Goal: Task Accomplishment & Management: Manage account settings

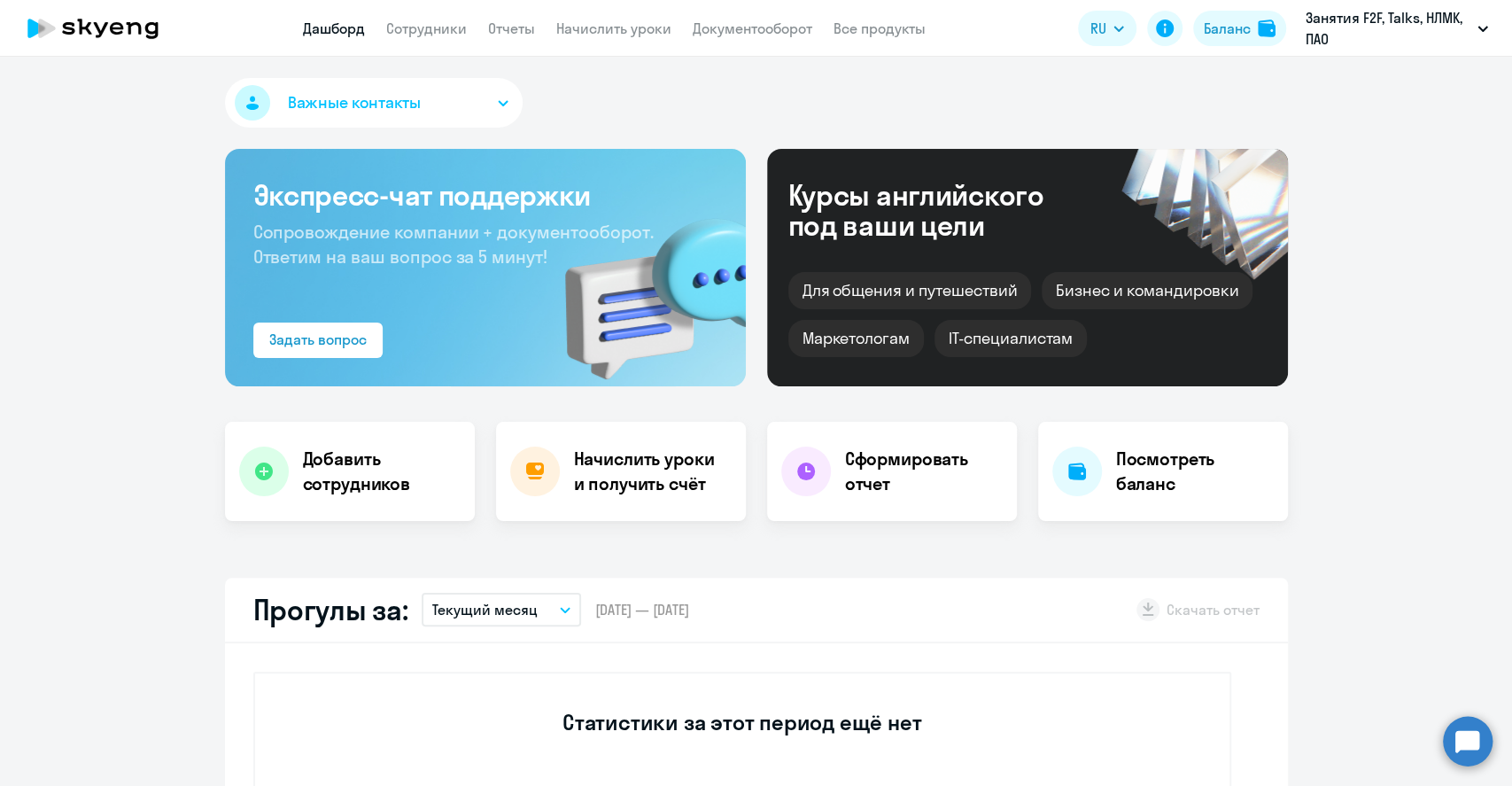
select select "30"
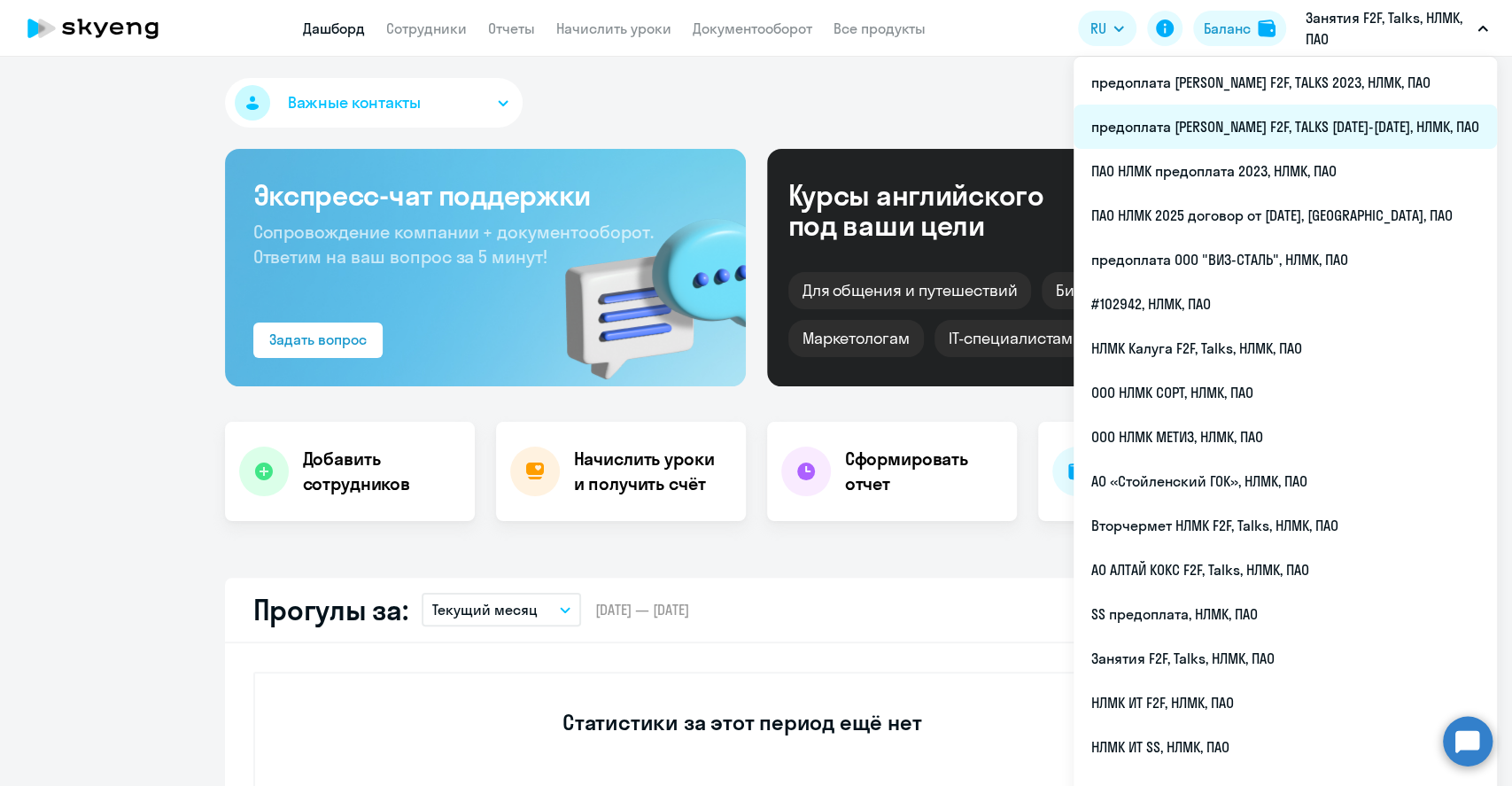
click at [1334, 125] on li "предоплата [PERSON_NAME] F2F, TALKS [DATE]-[DATE], НЛМК, ПАО" at bounding box center [1284, 126] width 423 height 44
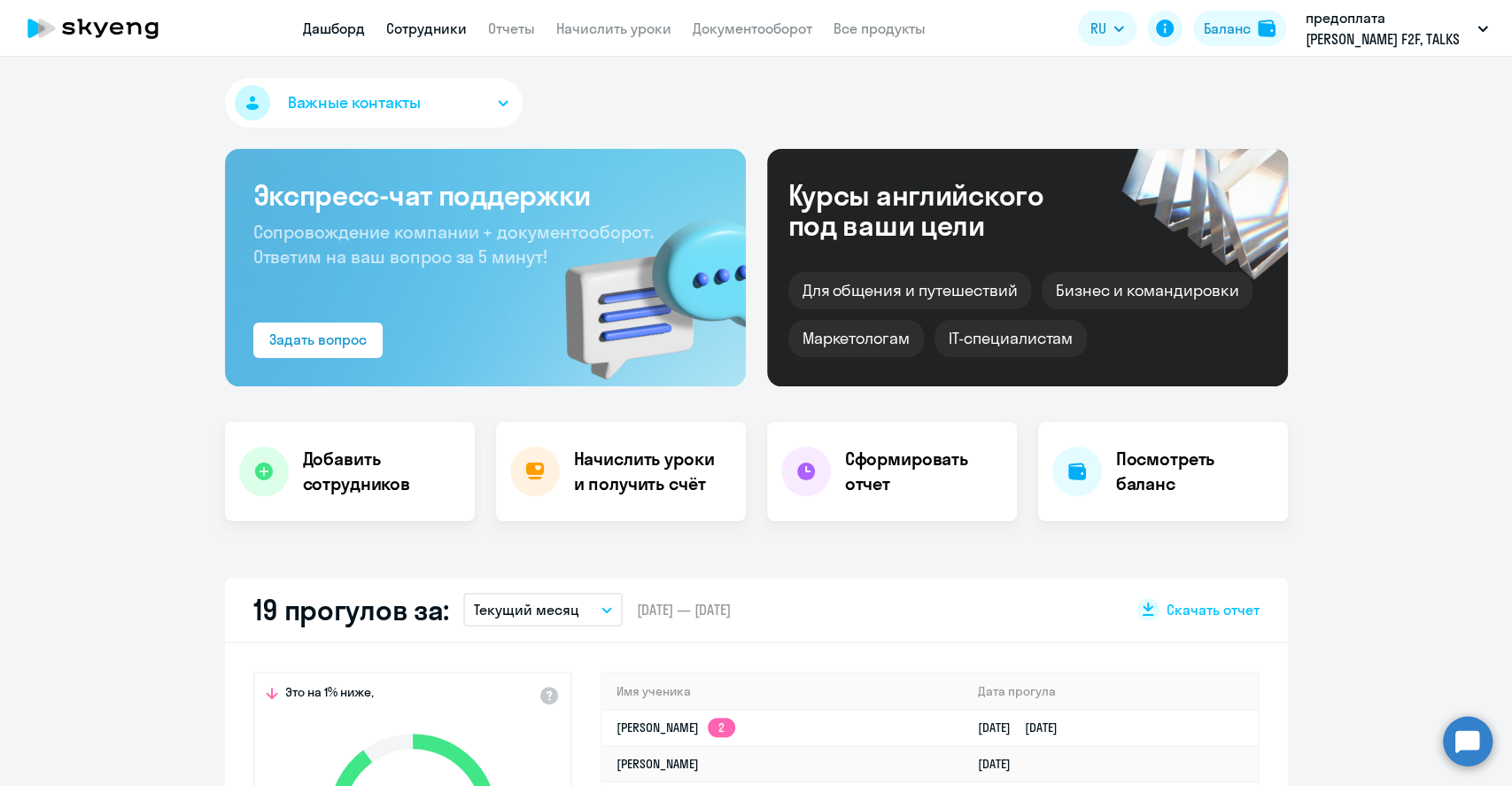
click at [431, 35] on link "Сотрудники" at bounding box center [426, 28] width 80 height 18
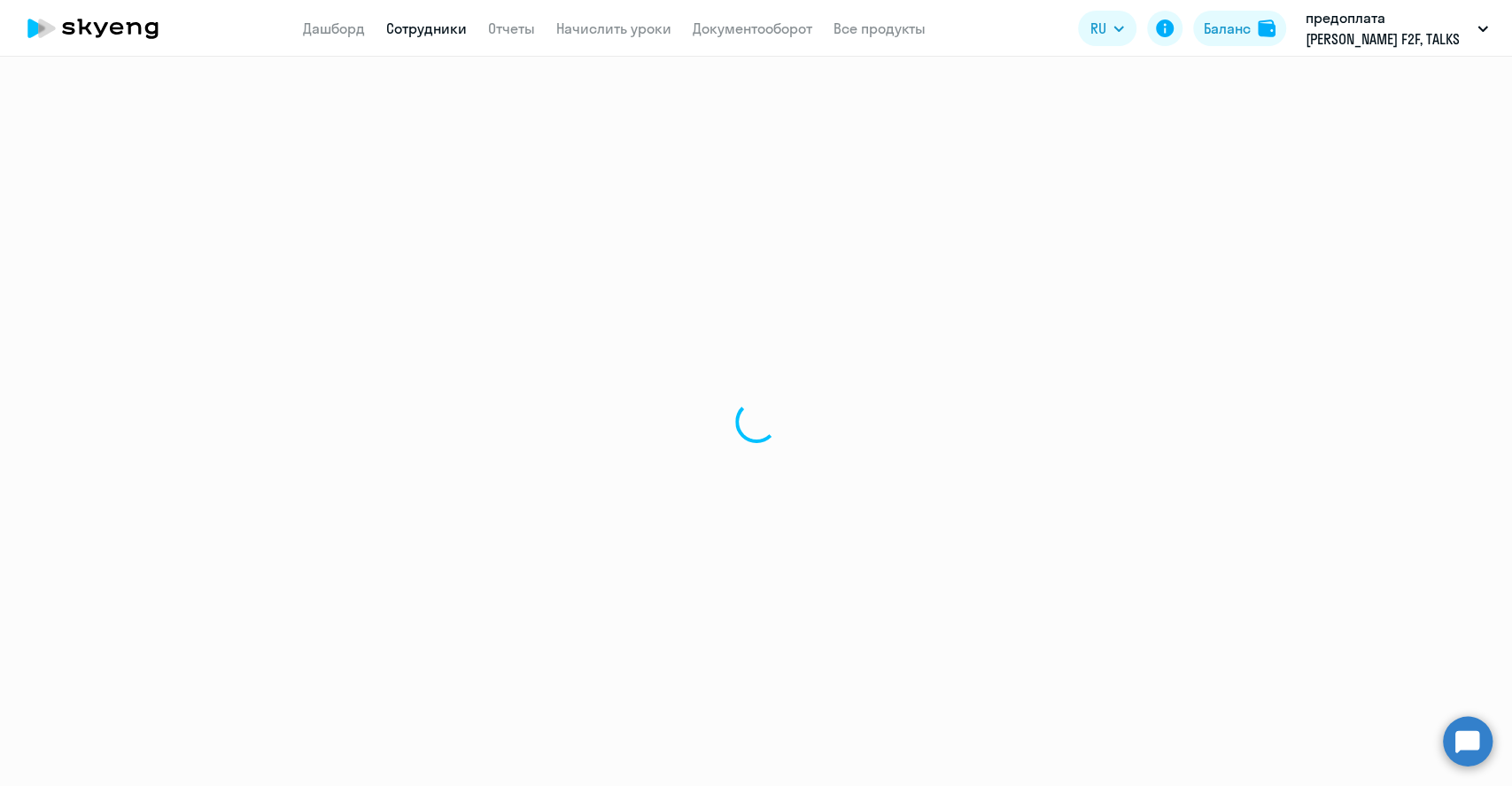
select select "30"
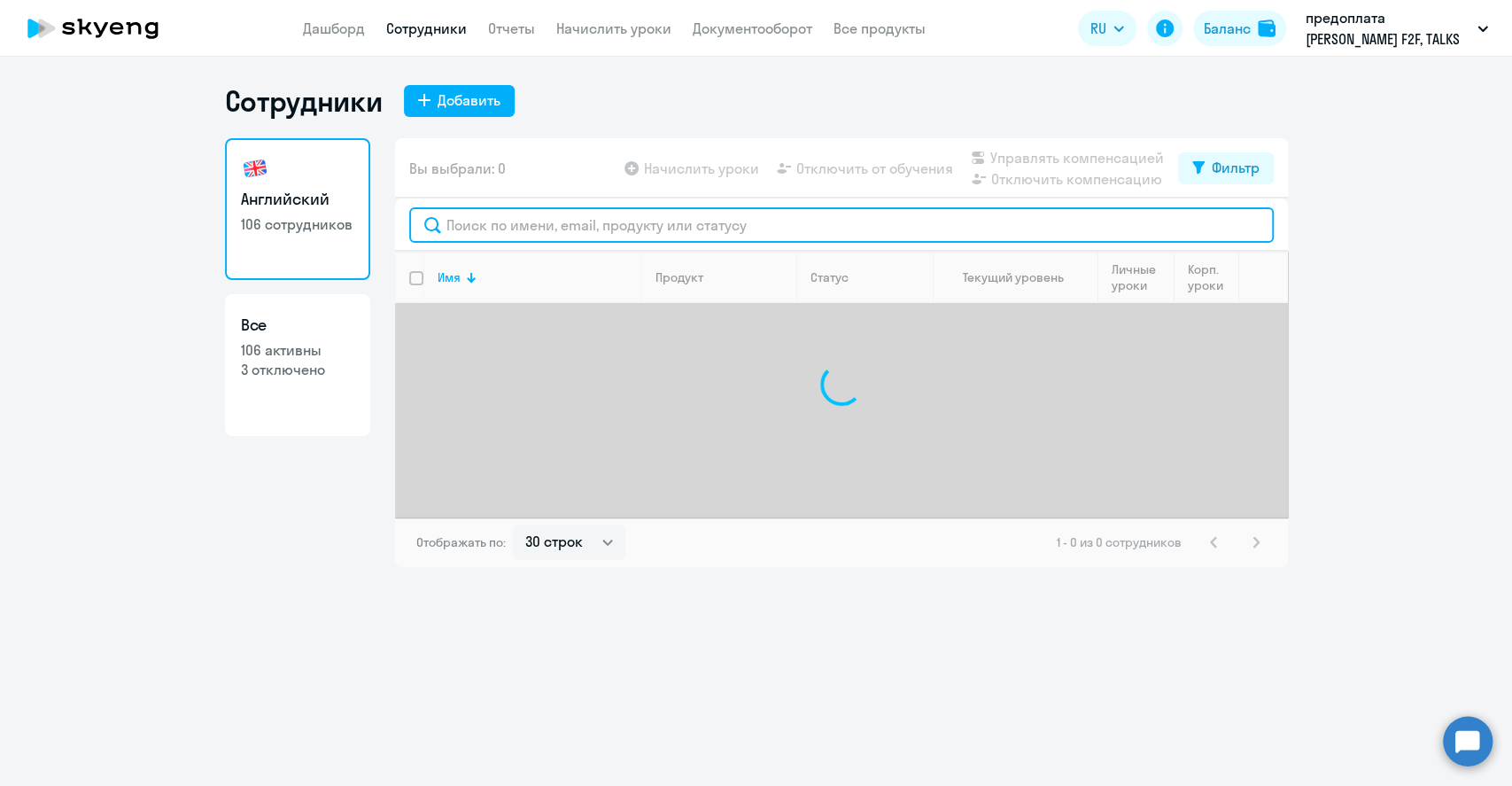
click at [464, 231] on input "text" at bounding box center [841, 225] width 864 height 35
type input "u"
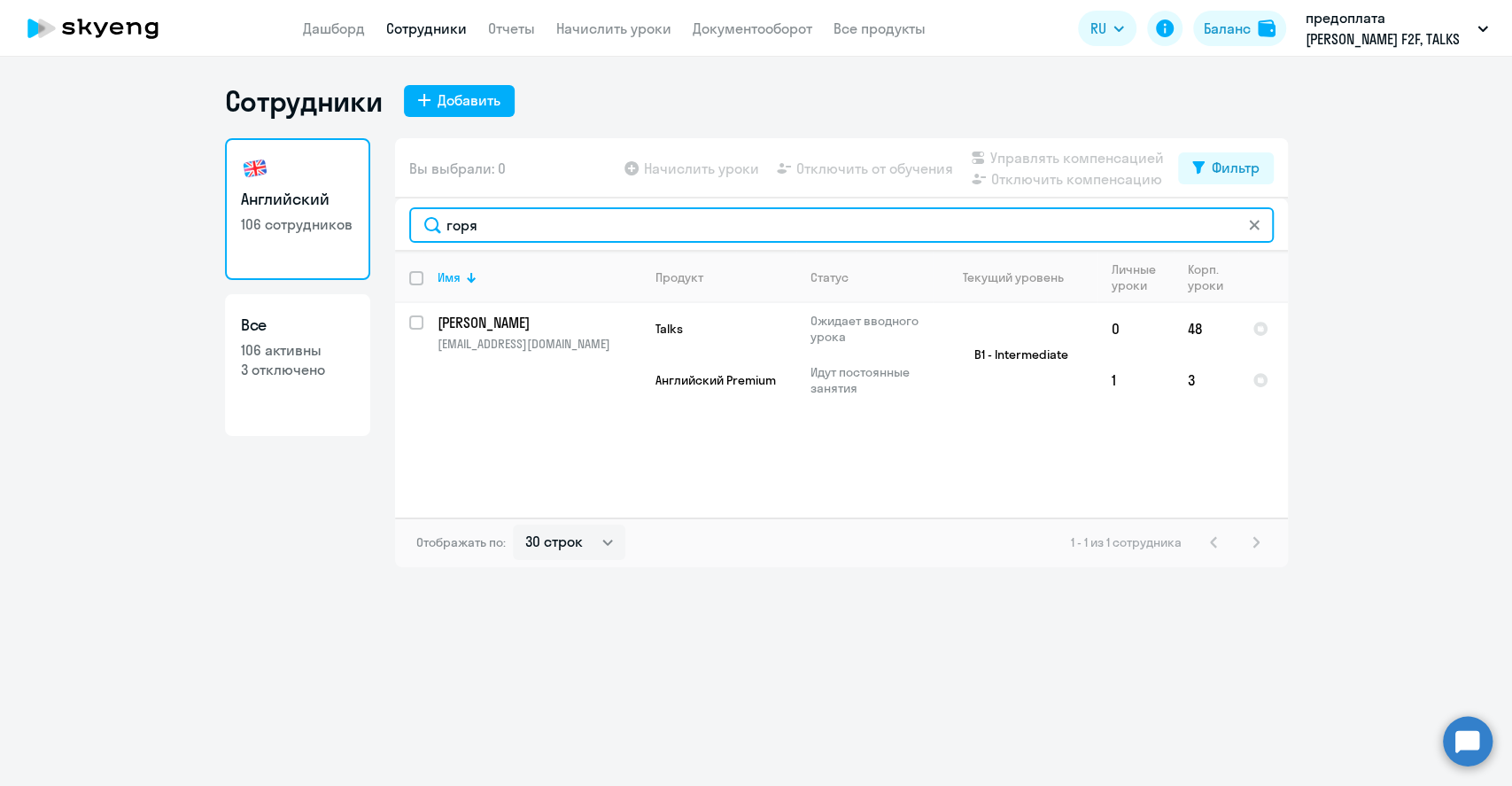
type input "горя"
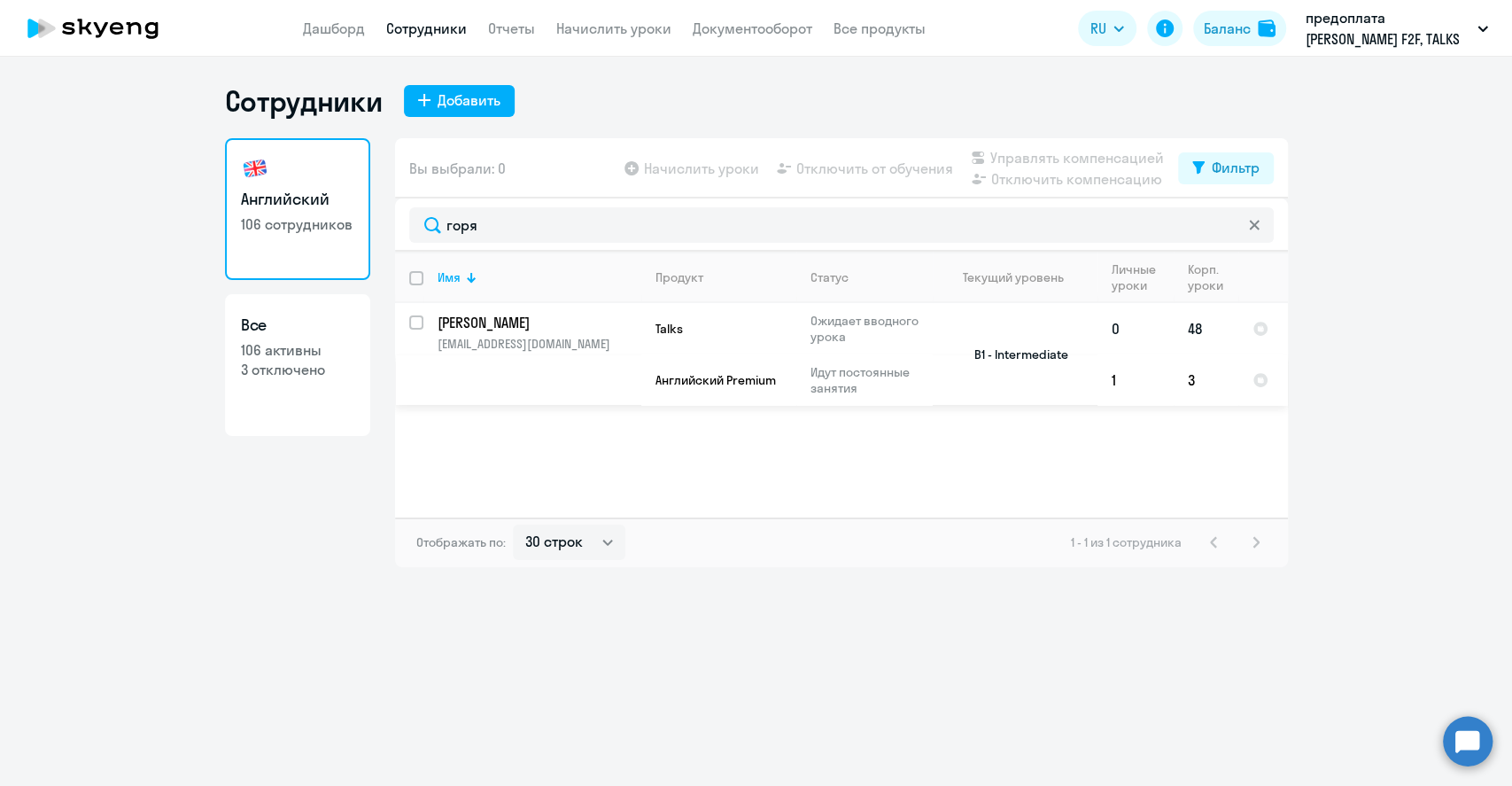
click at [544, 345] on p "[EMAIL_ADDRESS][DOMAIN_NAME]" at bounding box center [539, 343] width 203 height 16
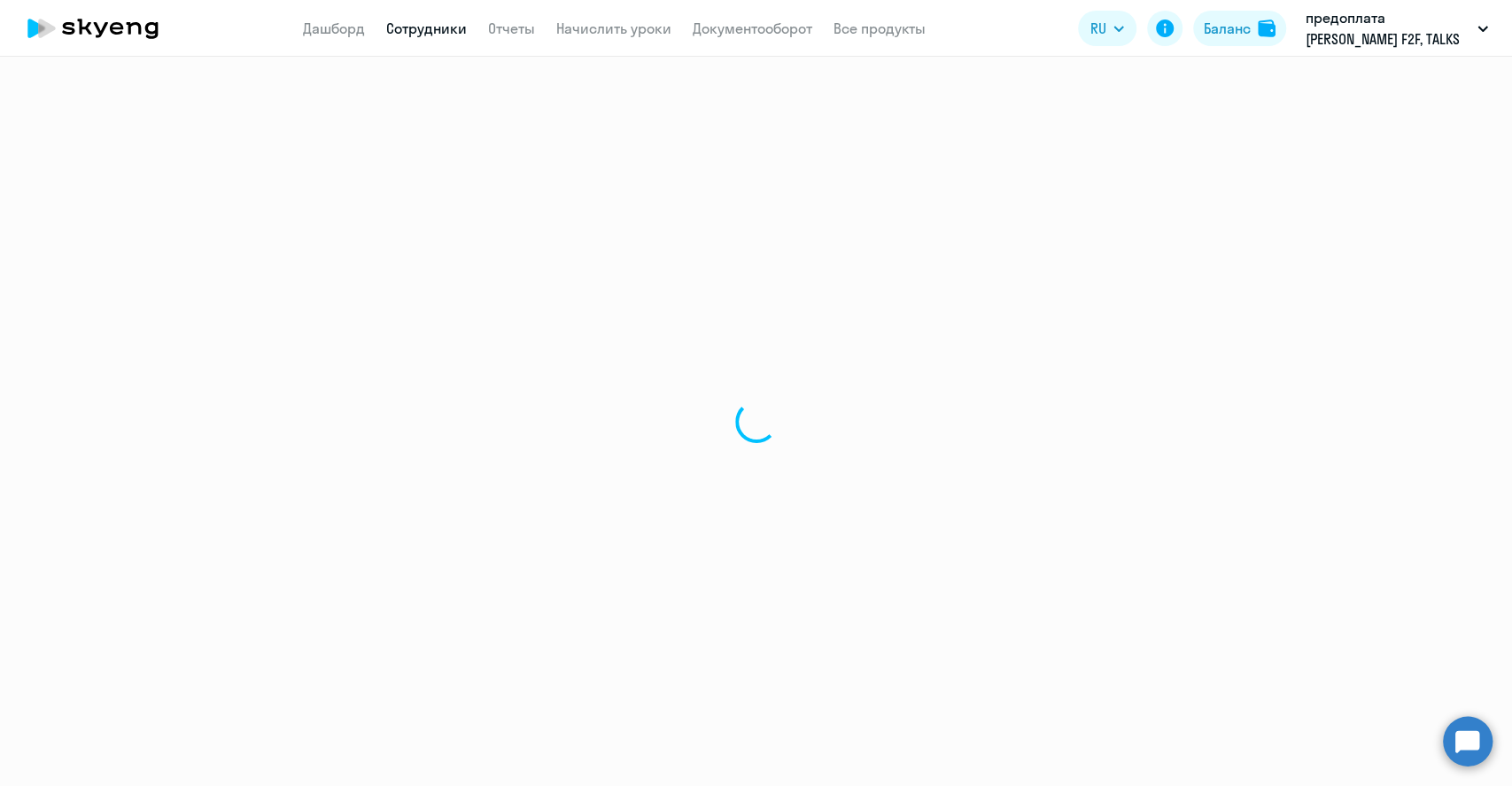
select select "english"
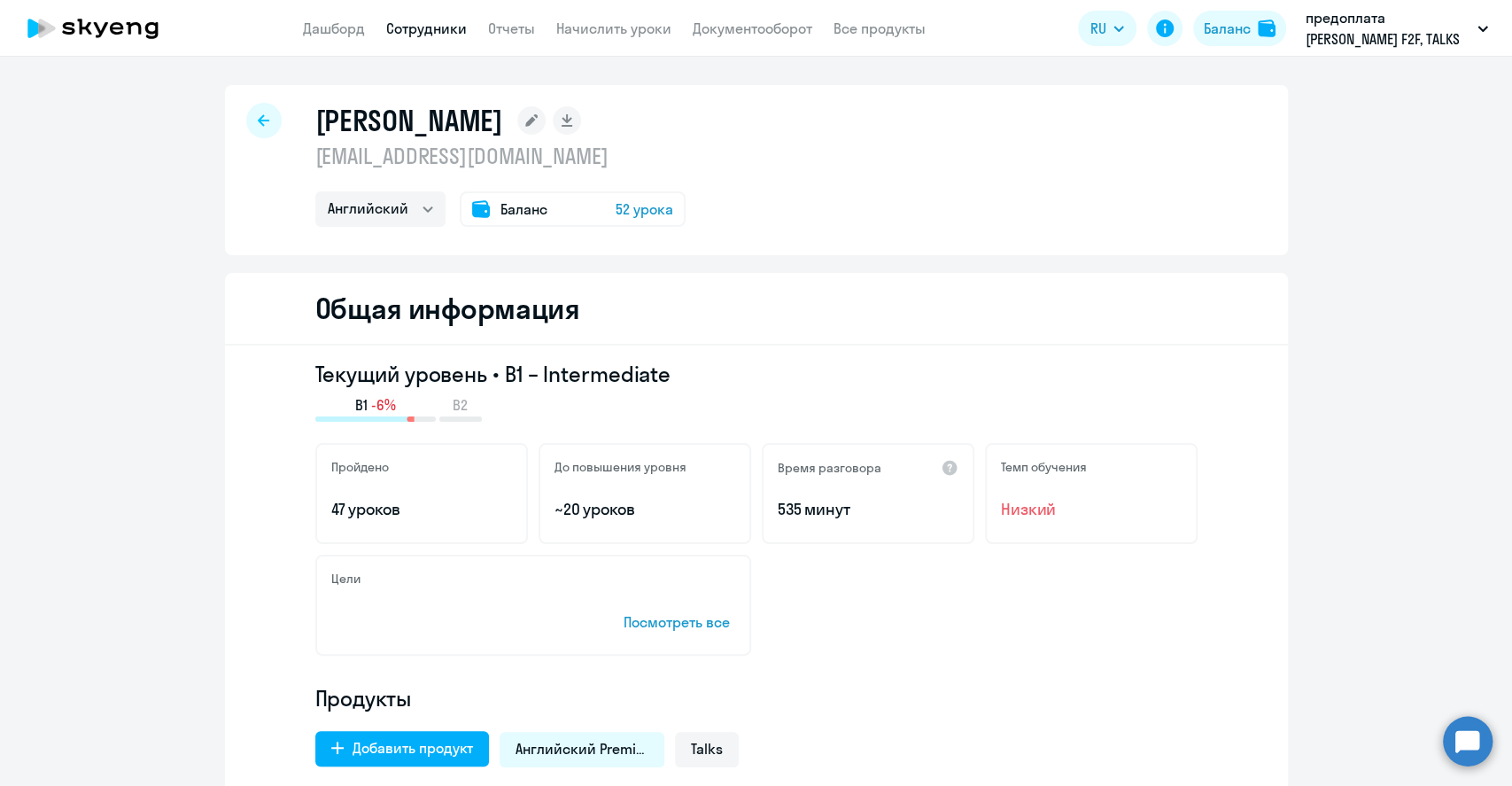
click at [434, 32] on link "Сотрудники" at bounding box center [426, 28] width 80 height 18
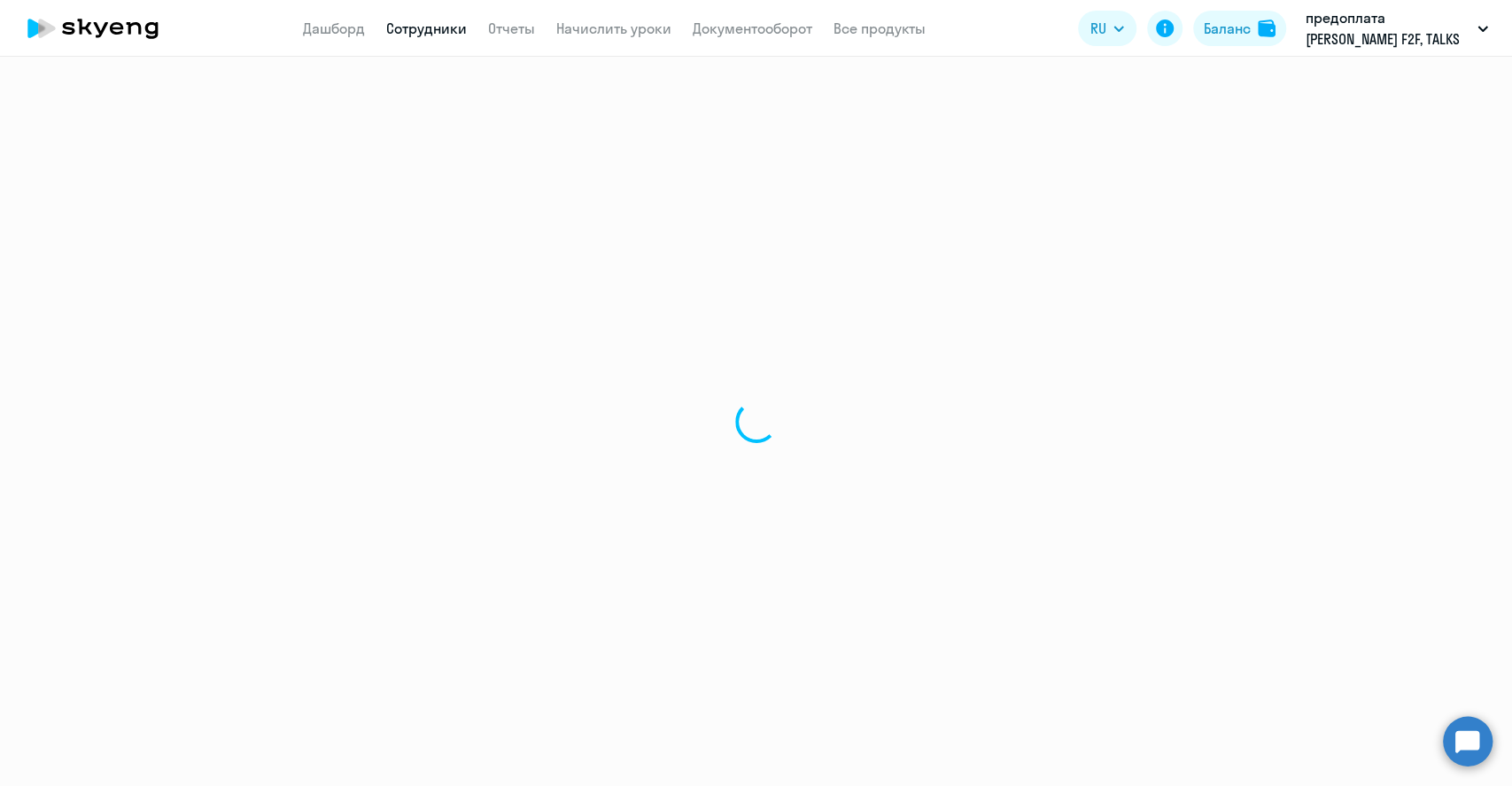
select select "30"
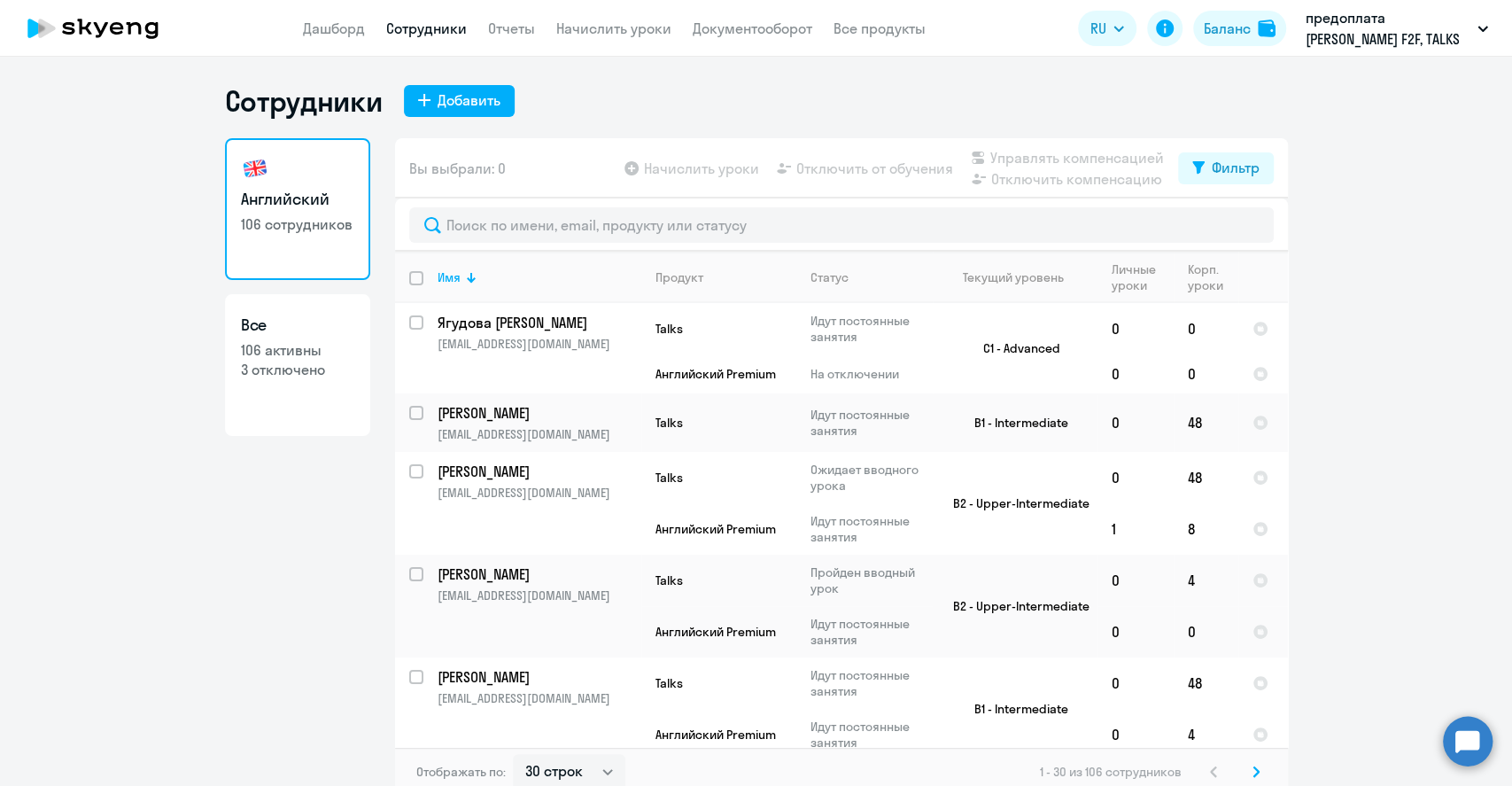
click at [406, 25] on link "Сотрудники" at bounding box center [426, 28] width 80 height 18
click at [331, 26] on link "Дашборд" at bounding box center [334, 28] width 62 height 18
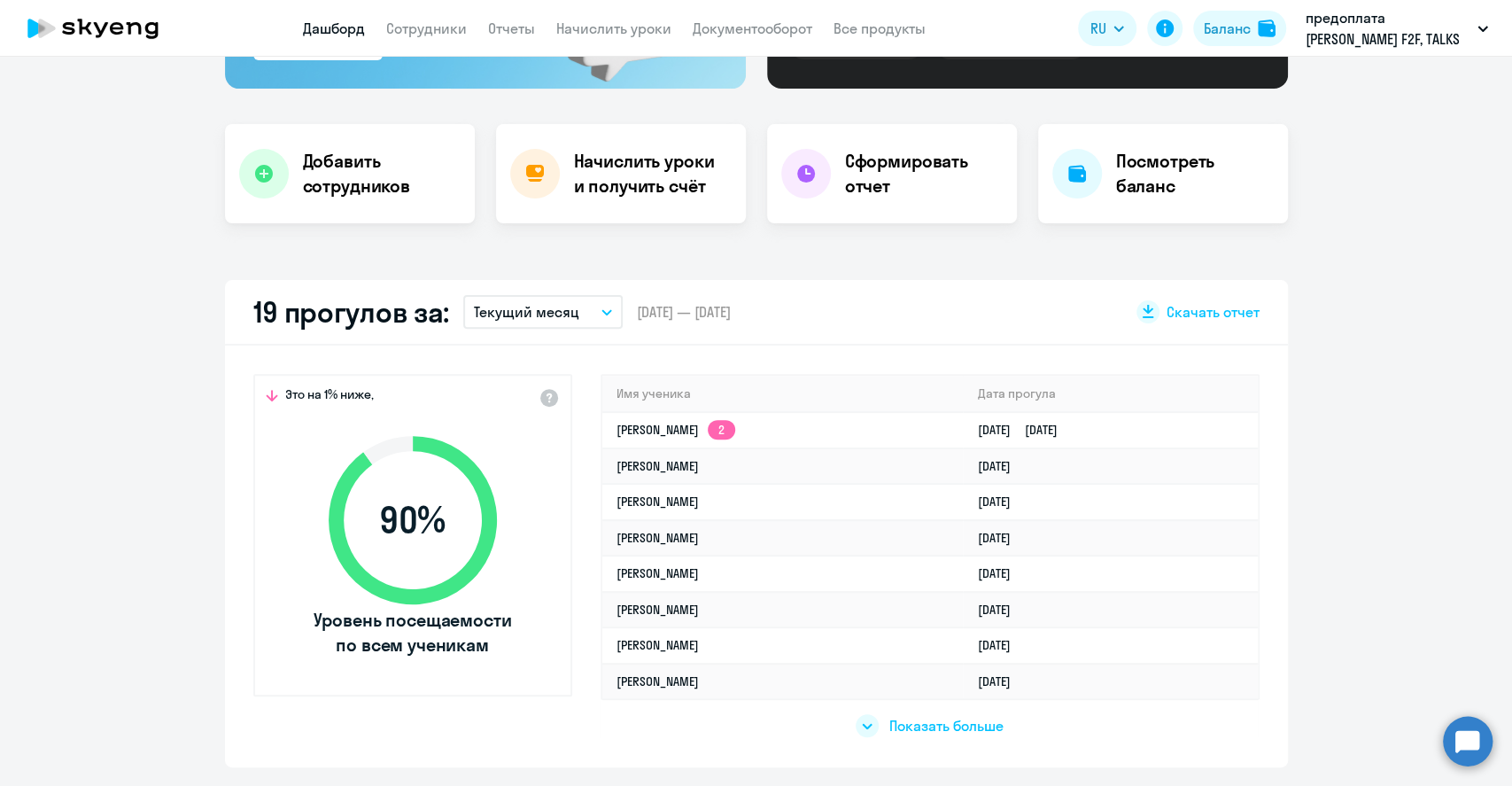
scroll to position [354, 0]
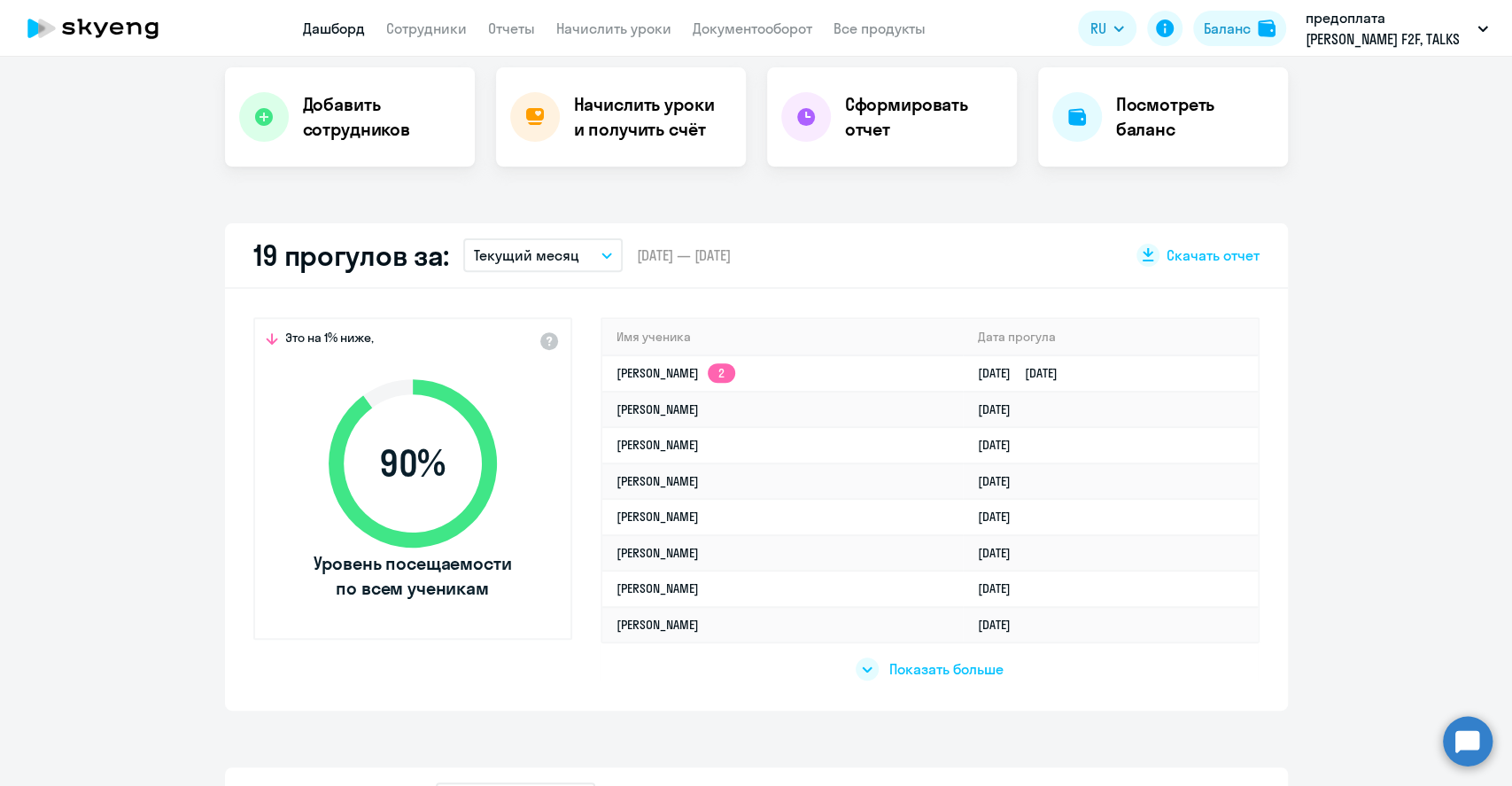
click at [923, 665] on span "Показать больше" at bounding box center [946, 668] width 114 height 19
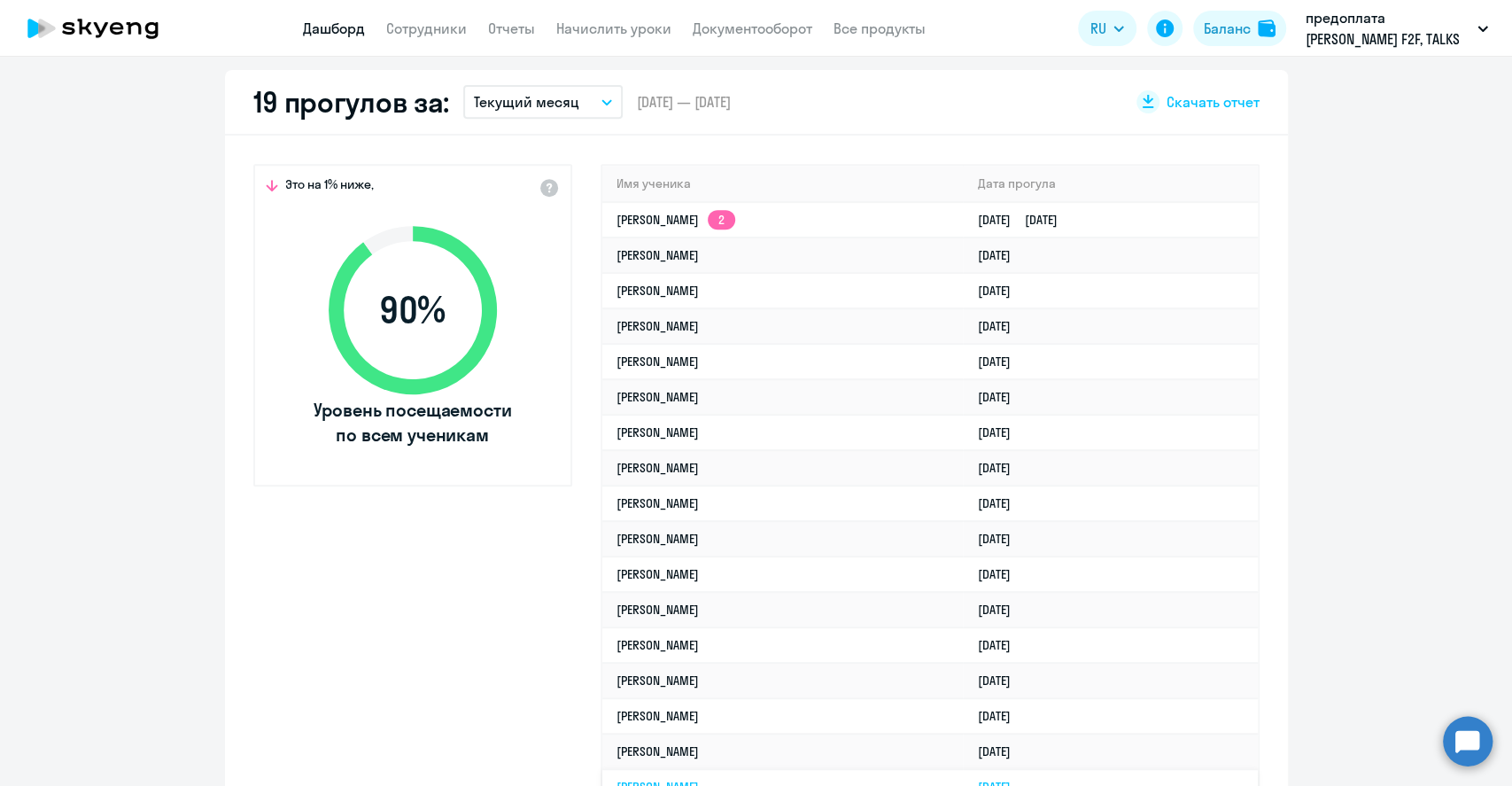
scroll to position [472, 0]
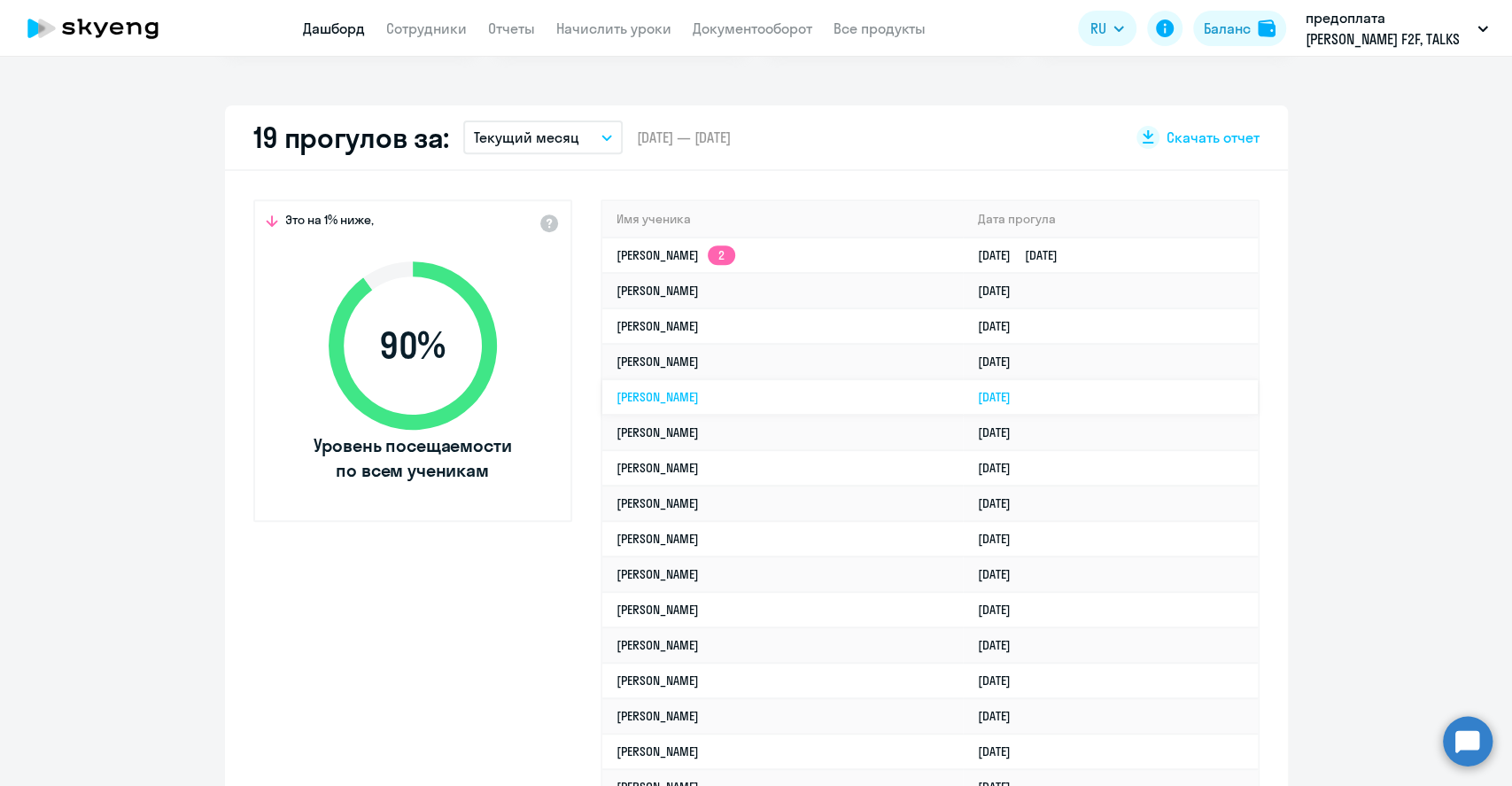
select select "30"
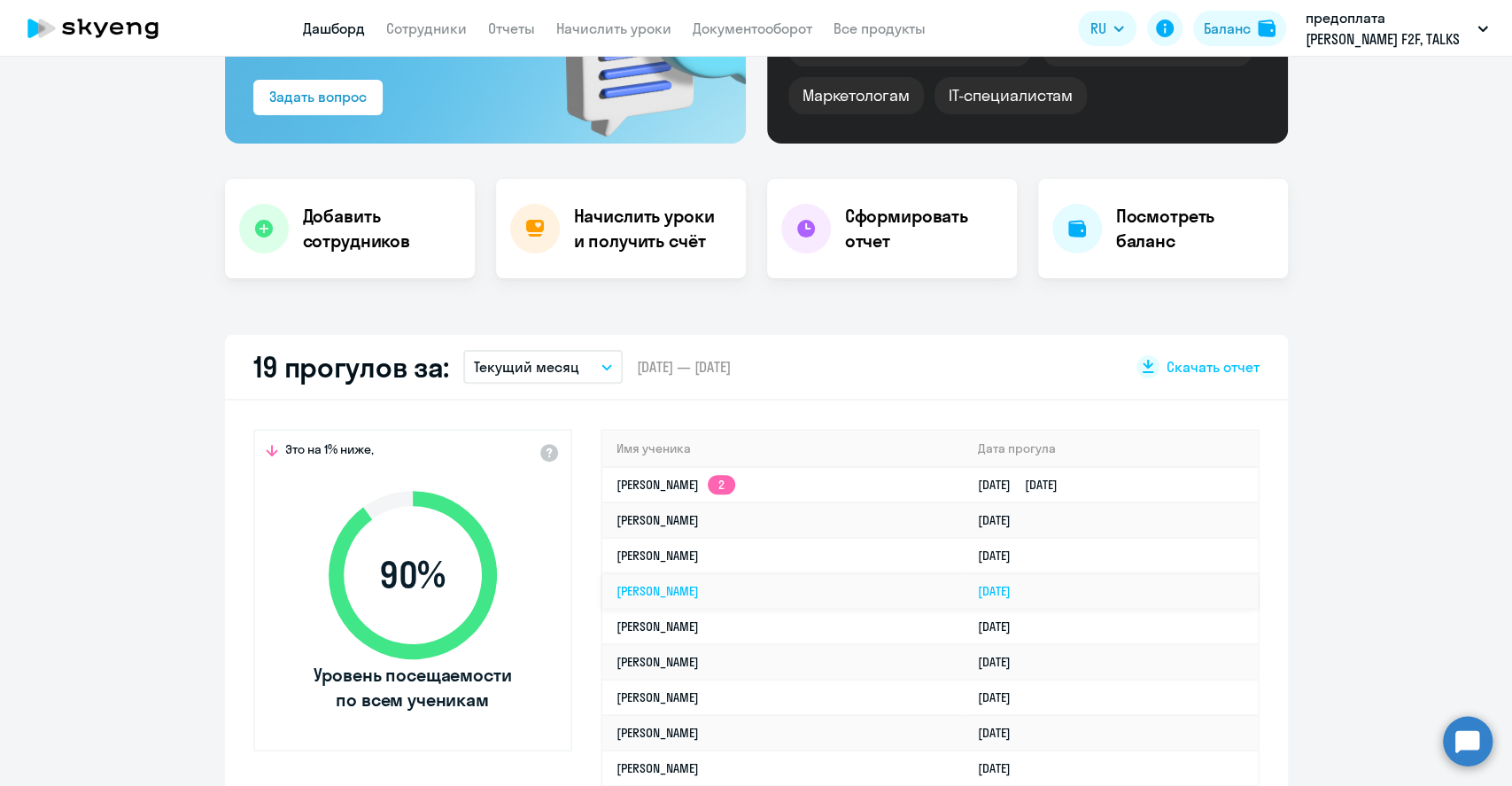
scroll to position [0, 0]
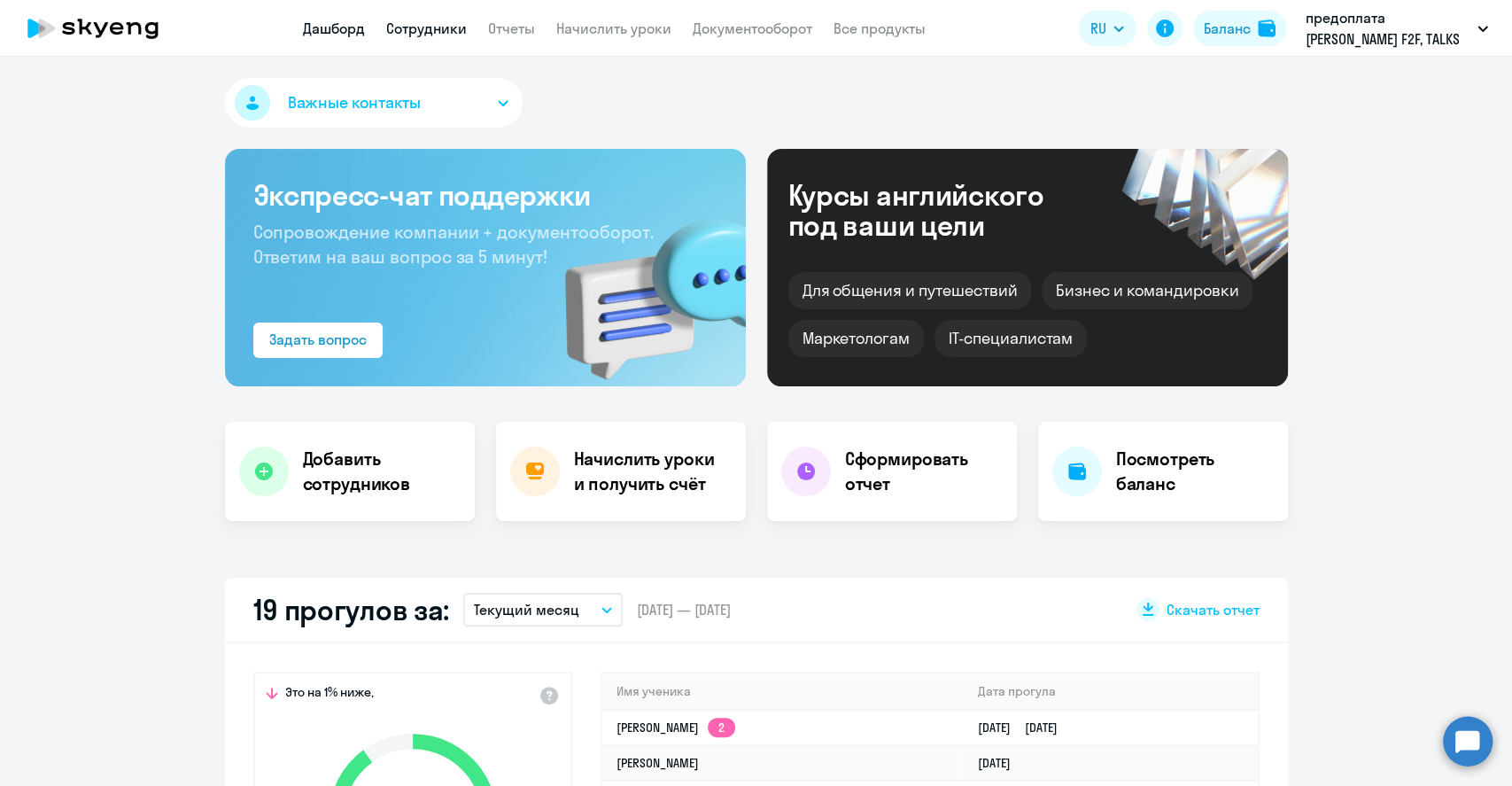
click at [432, 30] on link "Сотрудники" at bounding box center [426, 28] width 80 height 18
select select "30"
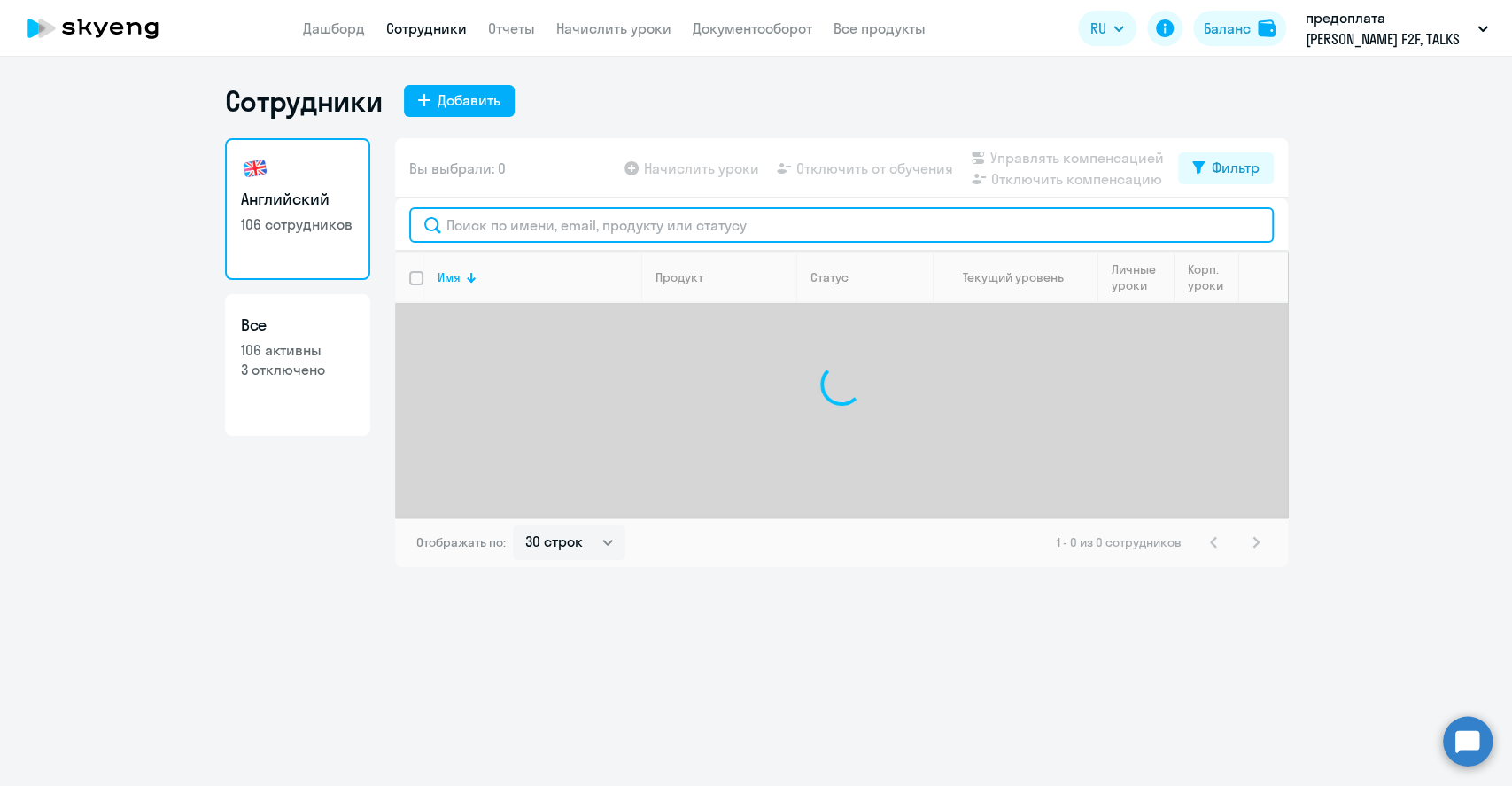
click at [488, 213] on input "text" at bounding box center [841, 225] width 864 height 35
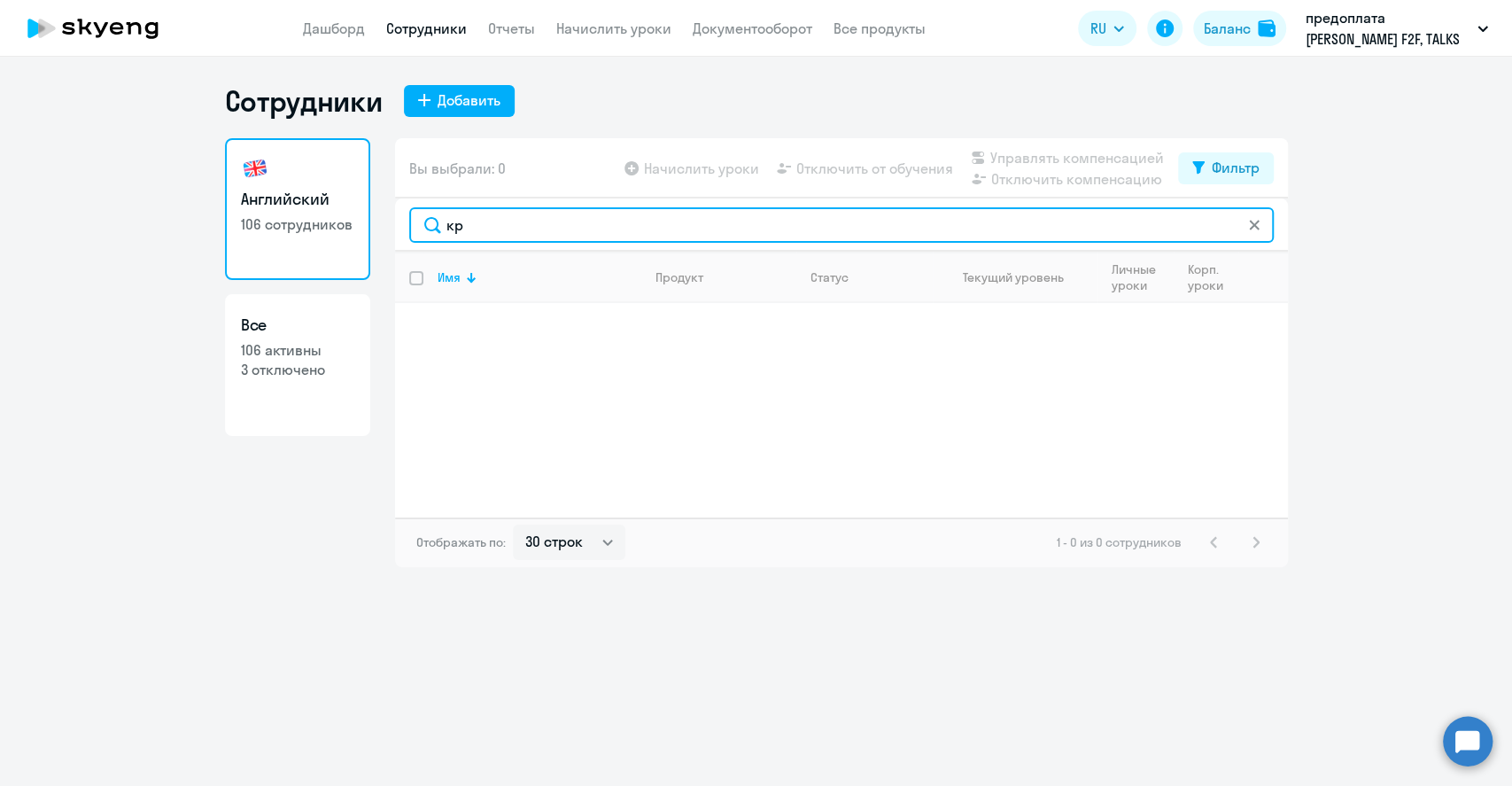
type input "к"
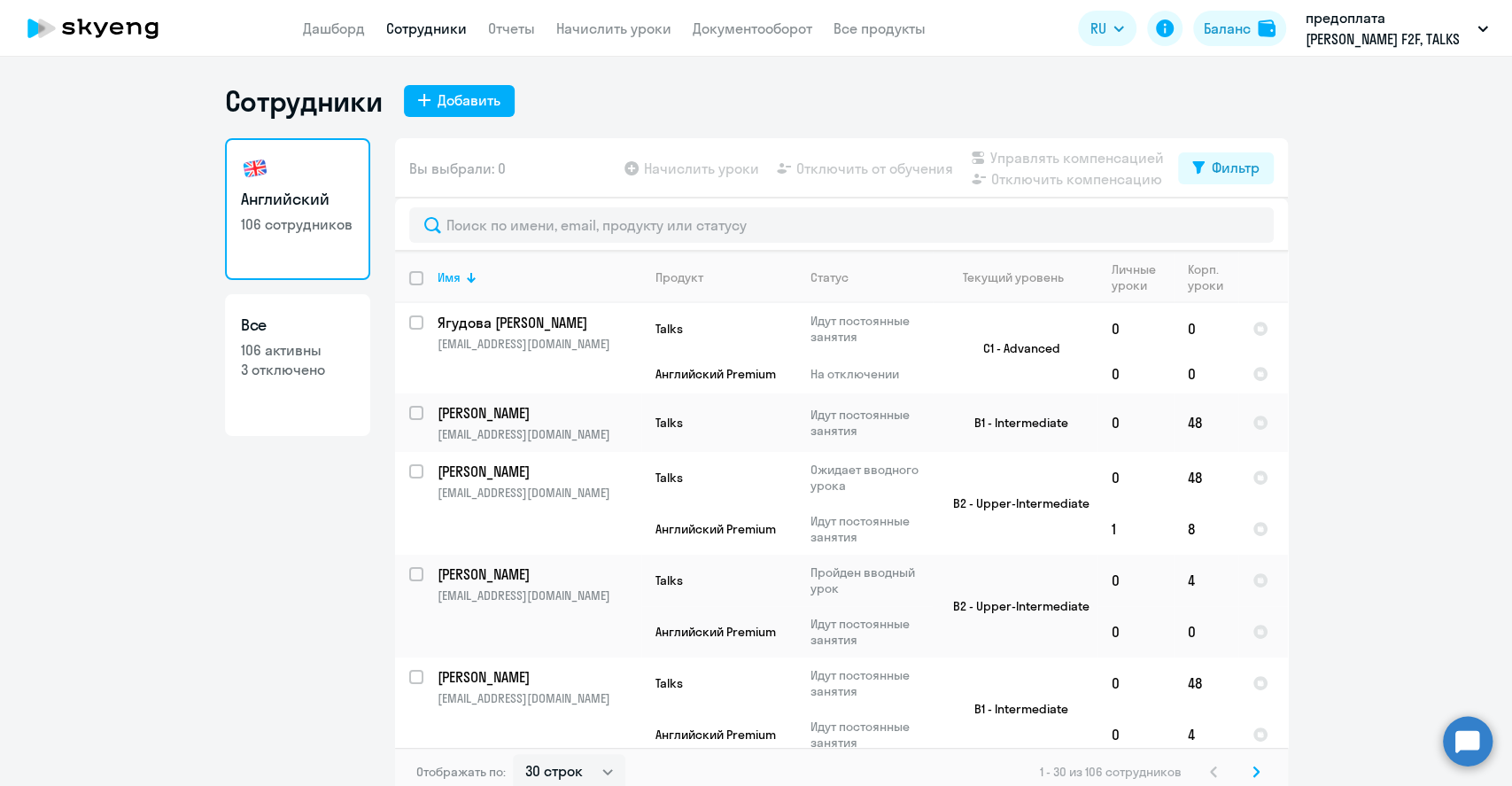
click at [340, 38] on app-menu-item-link "Дашборд" at bounding box center [334, 29] width 62 height 22
click at [335, 32] on link "Дашборд" at bounding box center [334, 28] width 62 height 18
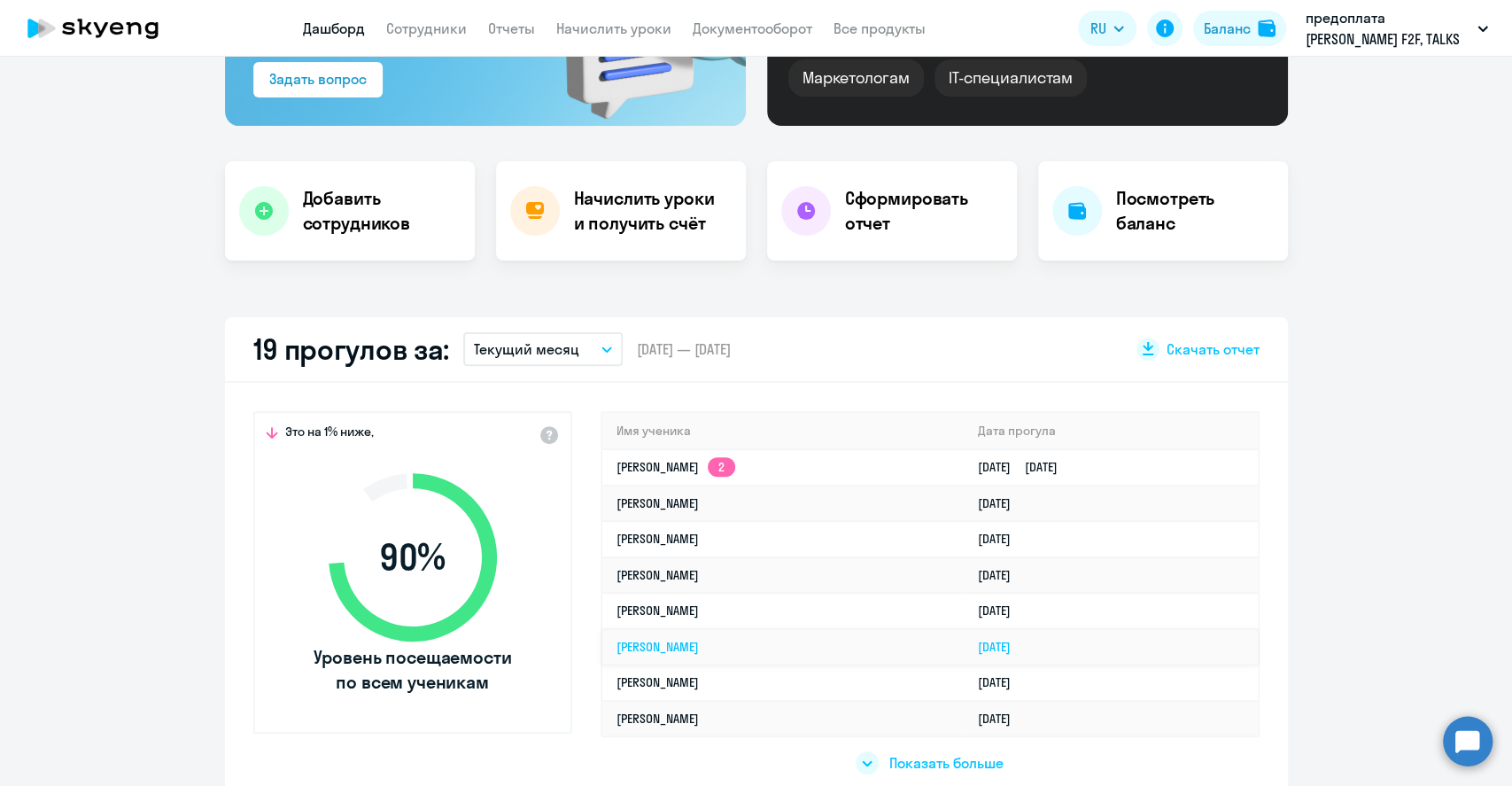
scroll to position [354, 0]
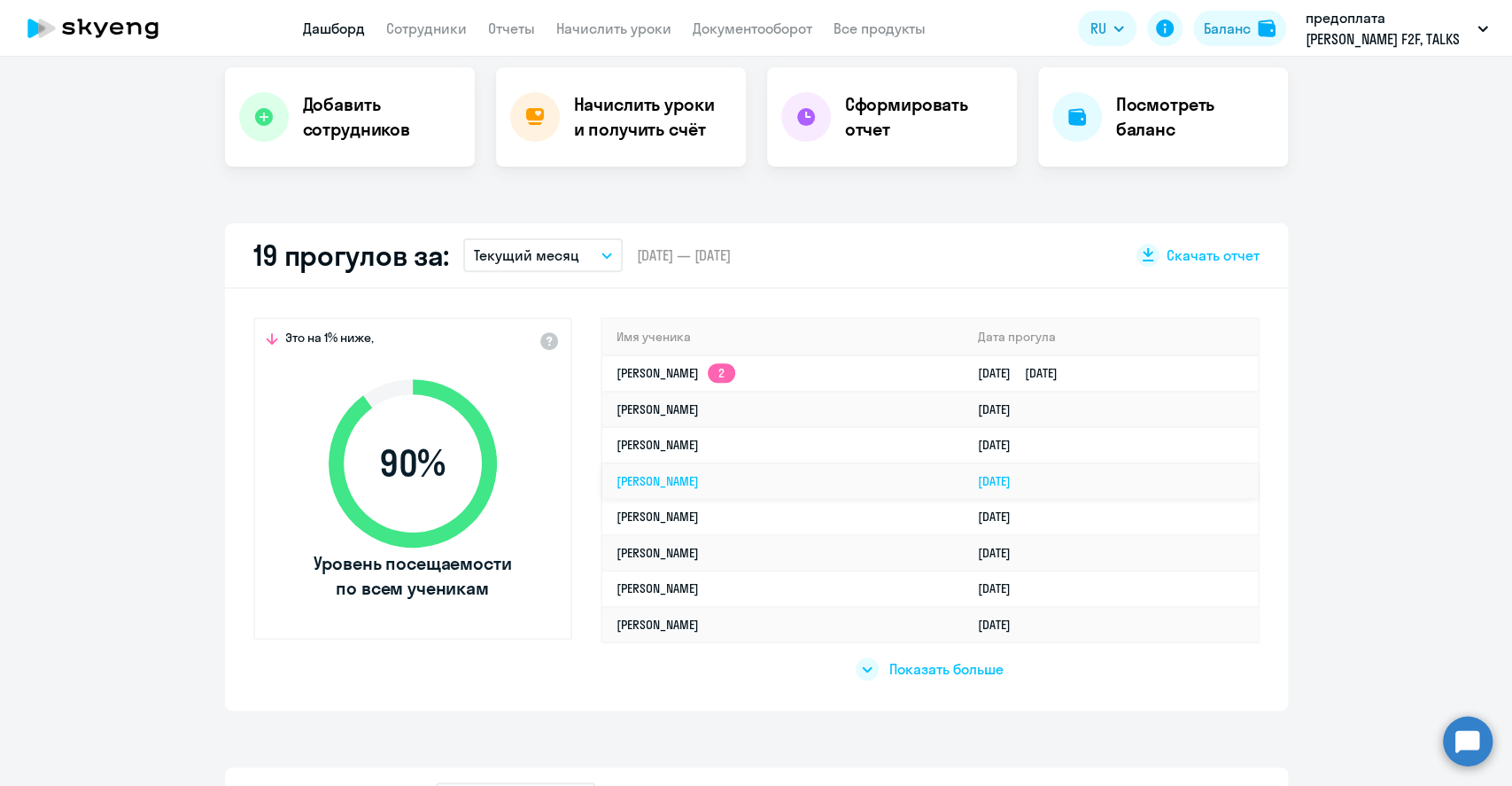
click at [698, 479] on link "[PERSON_NAME]" at bounding box center [657, 480] width 82 height 16
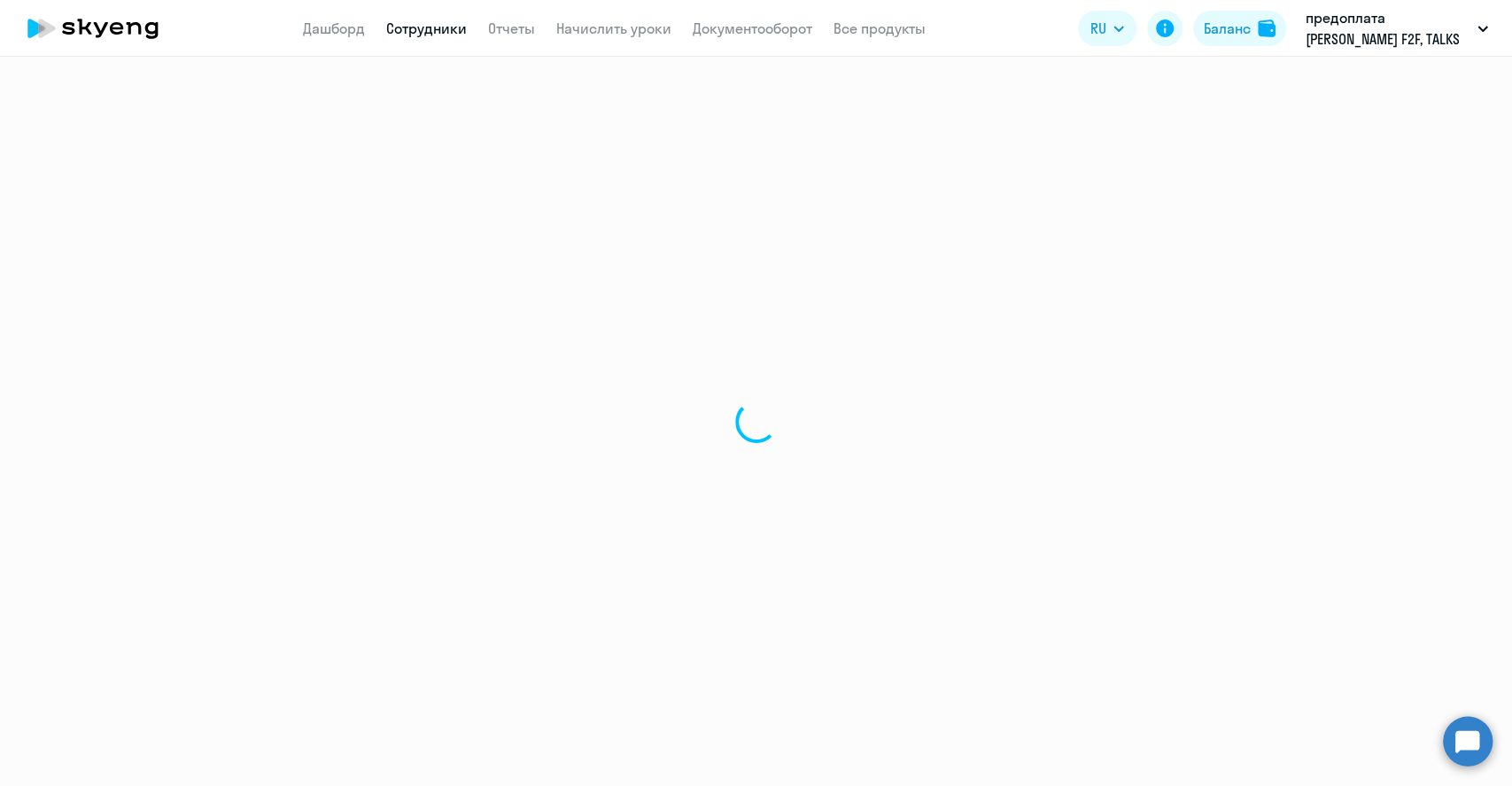
select select "english"
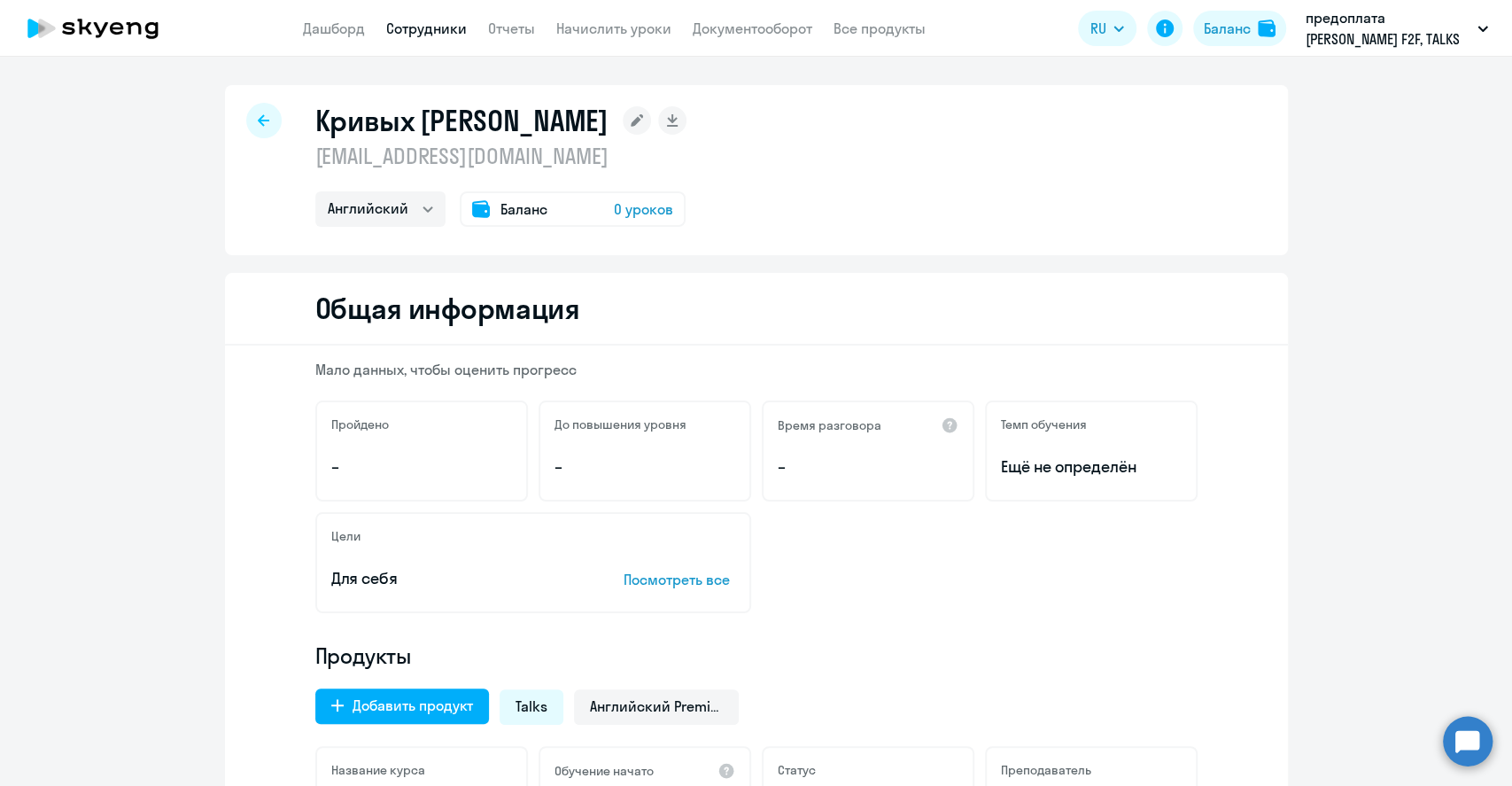
click at [258, 114] on icon at bounding box center [264, 120] width 11 height 12
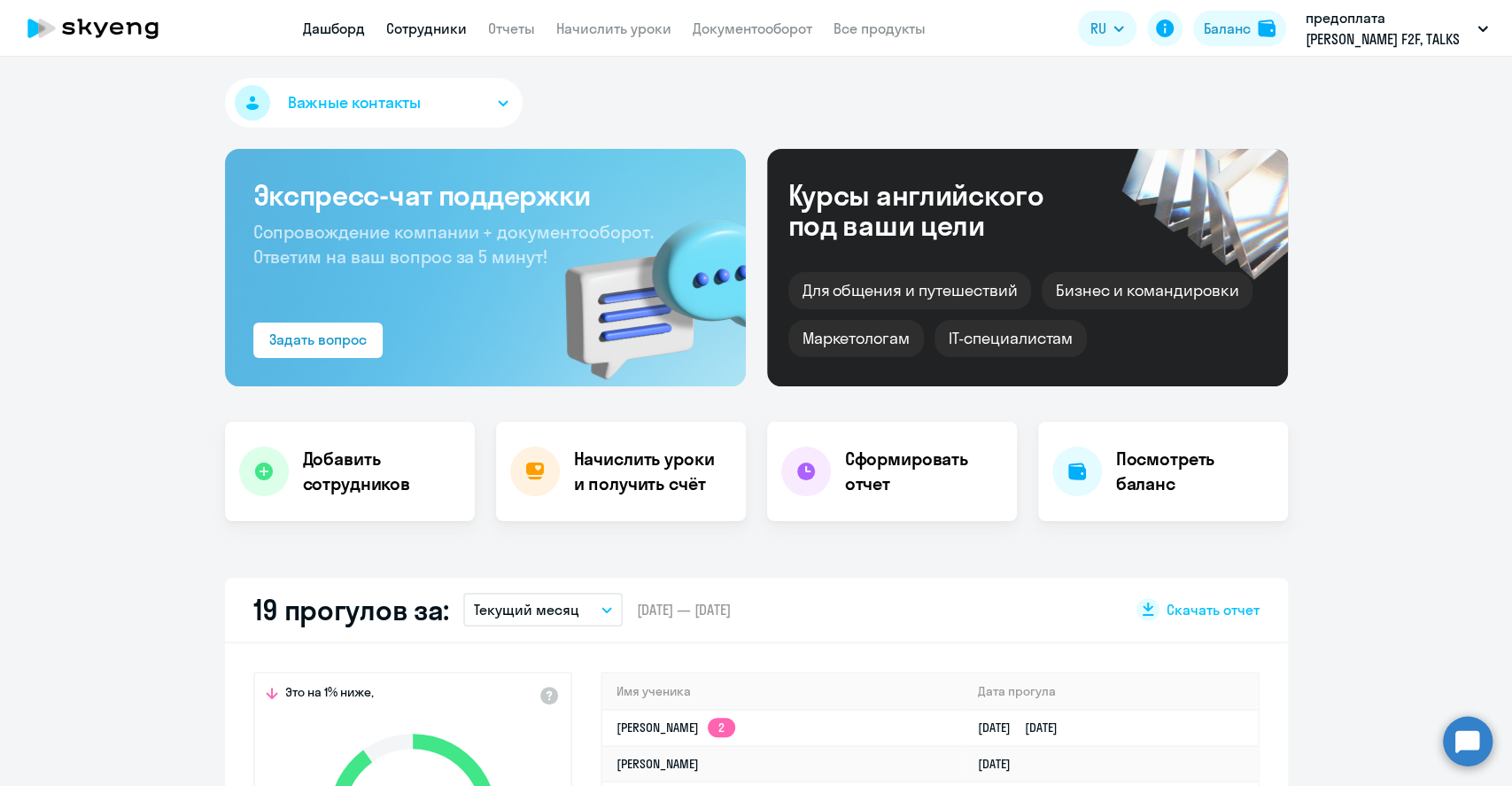
click at [462, 30] on link "Сотрудники" at bounding box center [426, 28] width 80 height 18
select select "30"
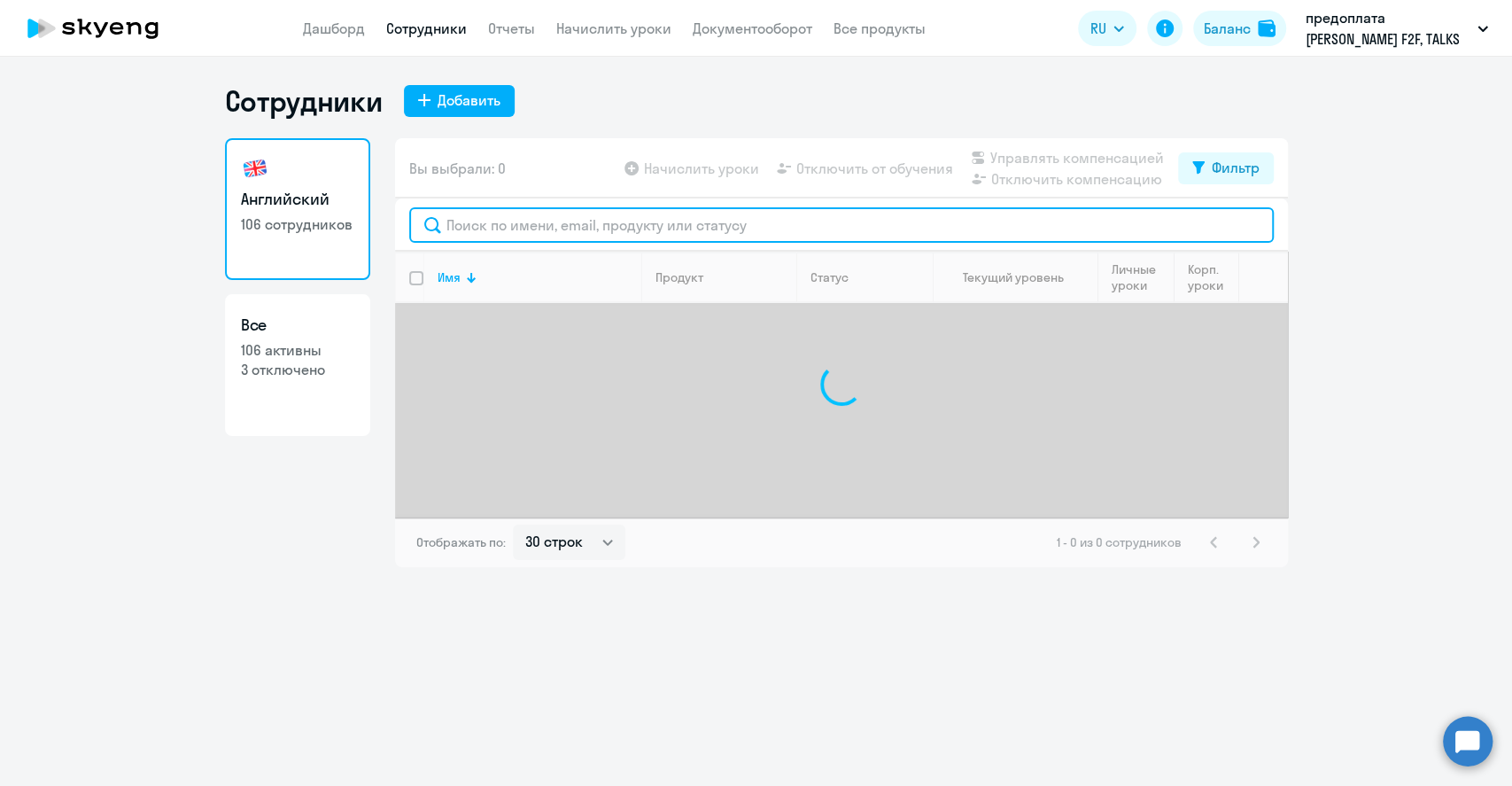
click at [524, 218] on input "text" at bounding box center [841, 225] width 864 height 35
type input "к"
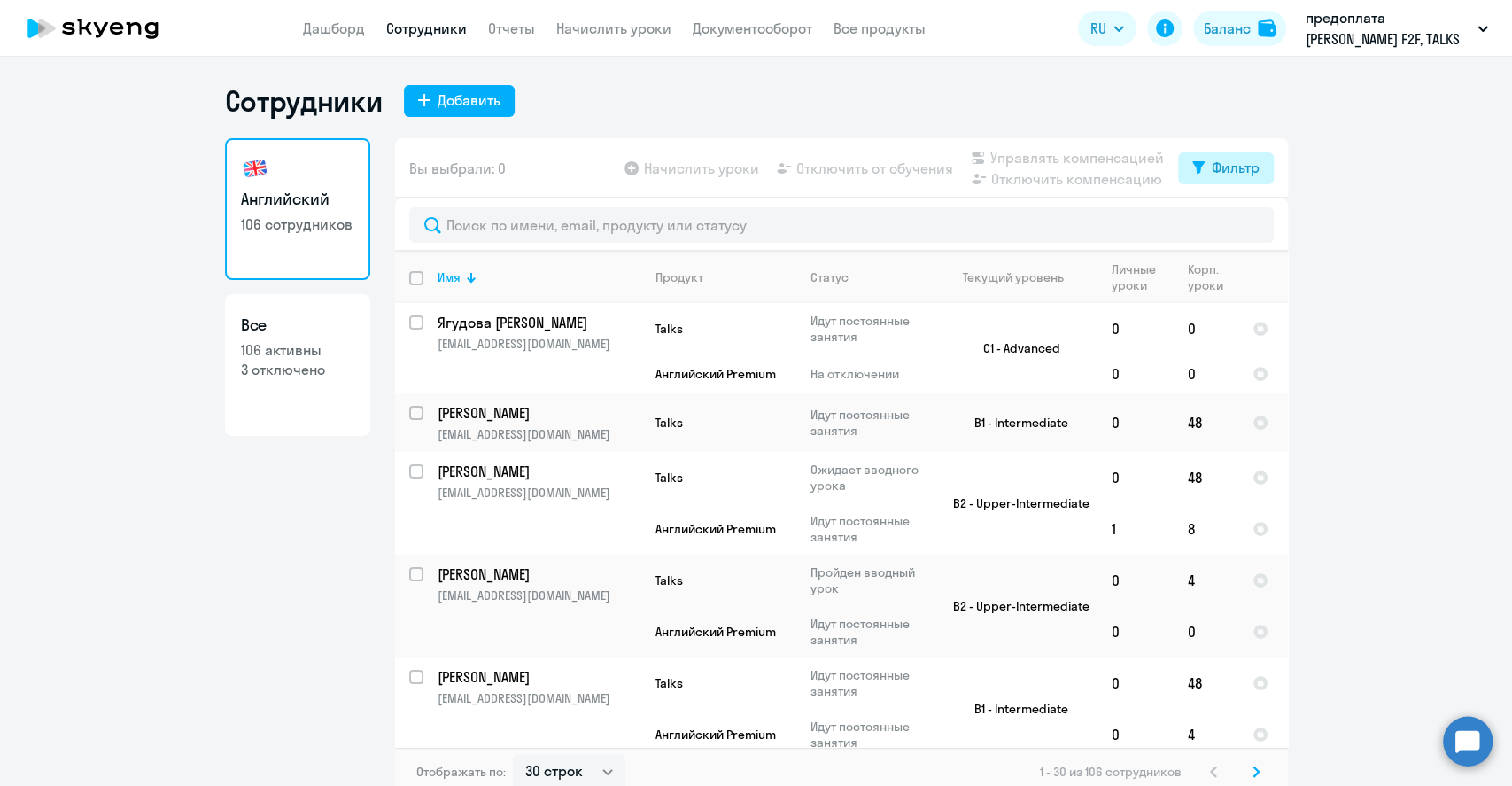
click at [1199, 170] on button "Фильтр" at bounding box center [1225, 168] width 96 height 32
click at [1228, 232] on span at bounding box center [1234, 225] width 30 height 18
click at [1219, 226] on input "checkbox" at bounding box center [1219, 225] width 1 height 1
checkbox input "true"
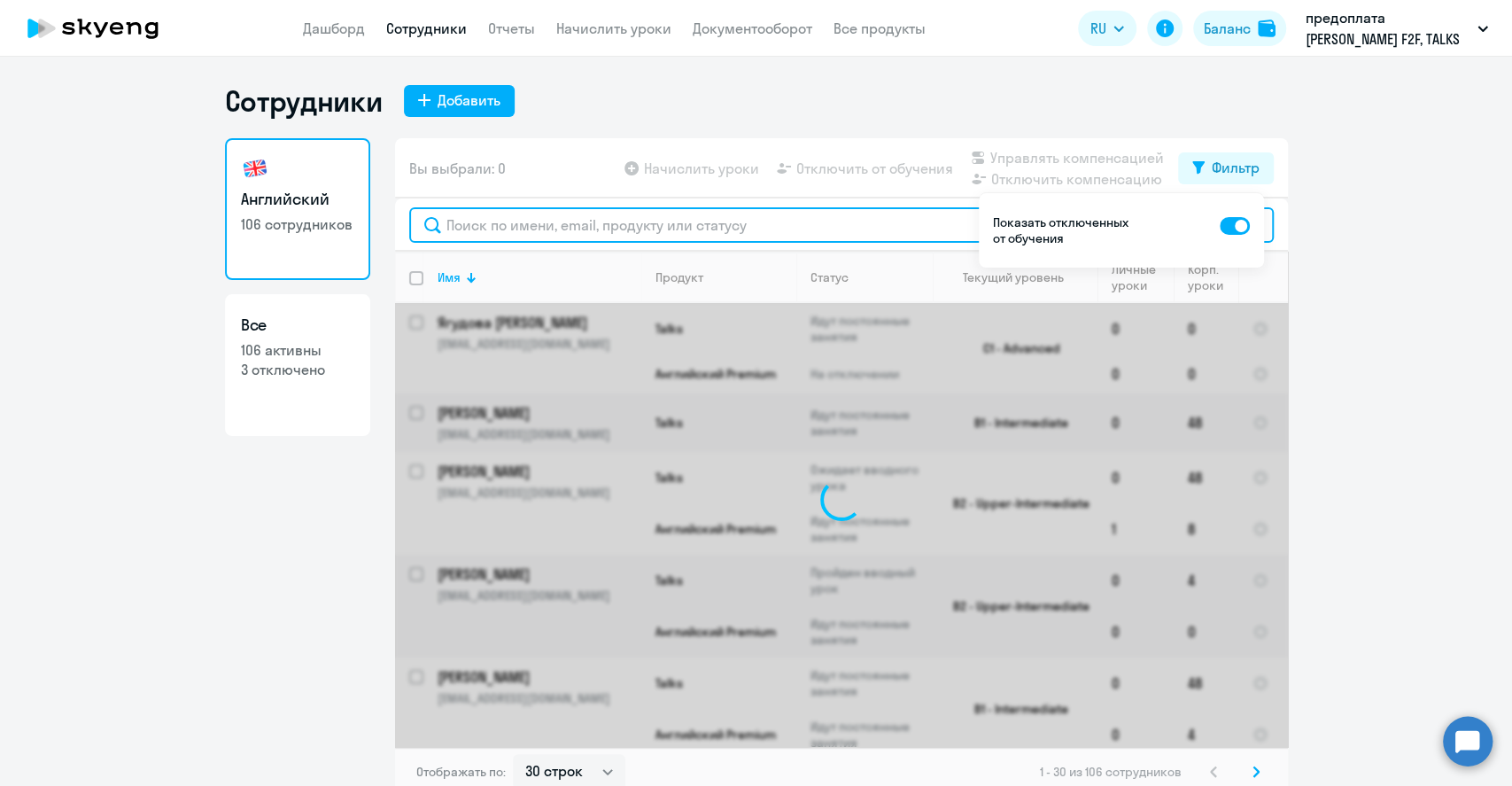
click at [520, 228] on input "text" at bounding box center [841, 225] width 864 height 35
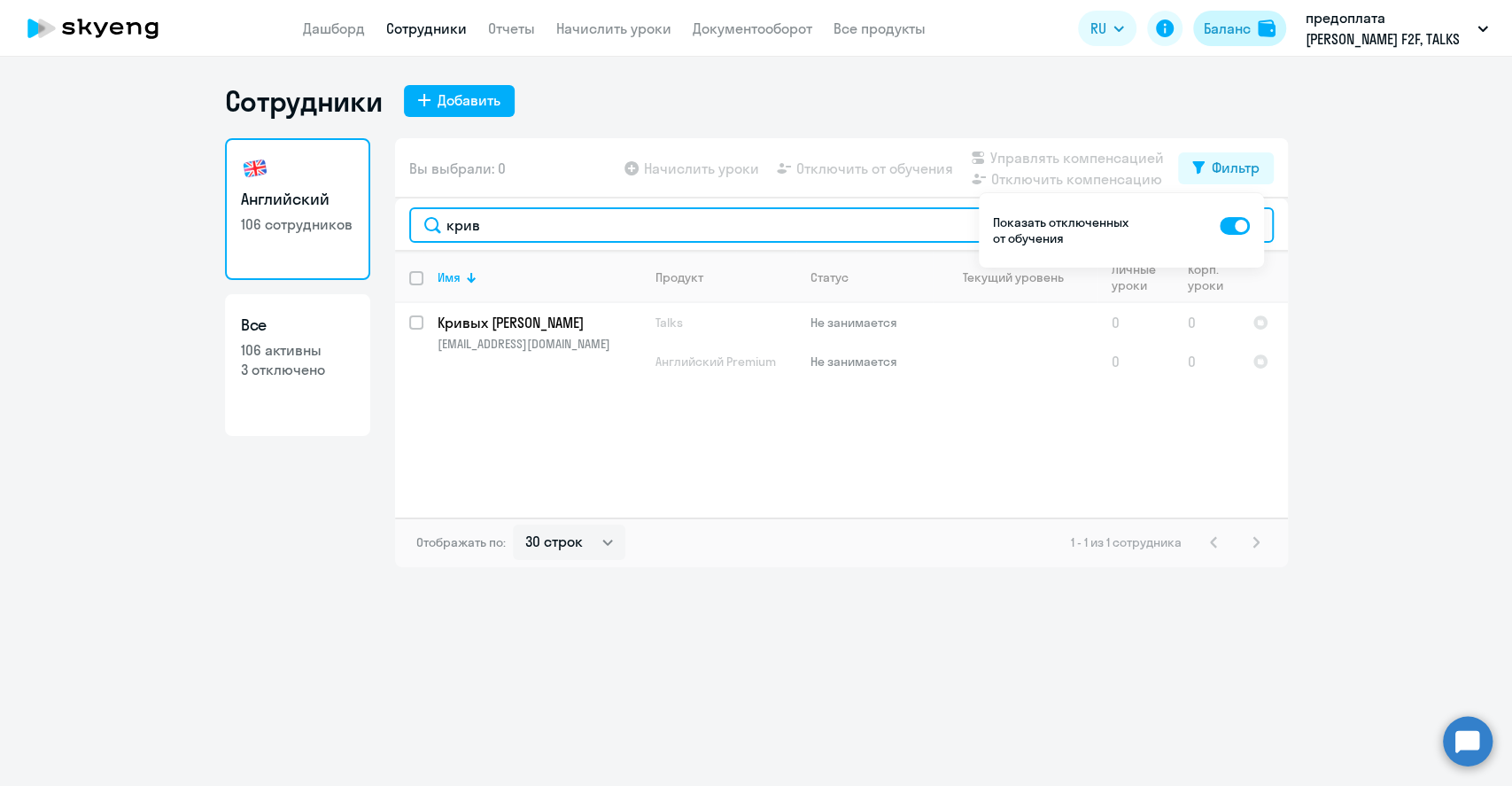
type input "крив"
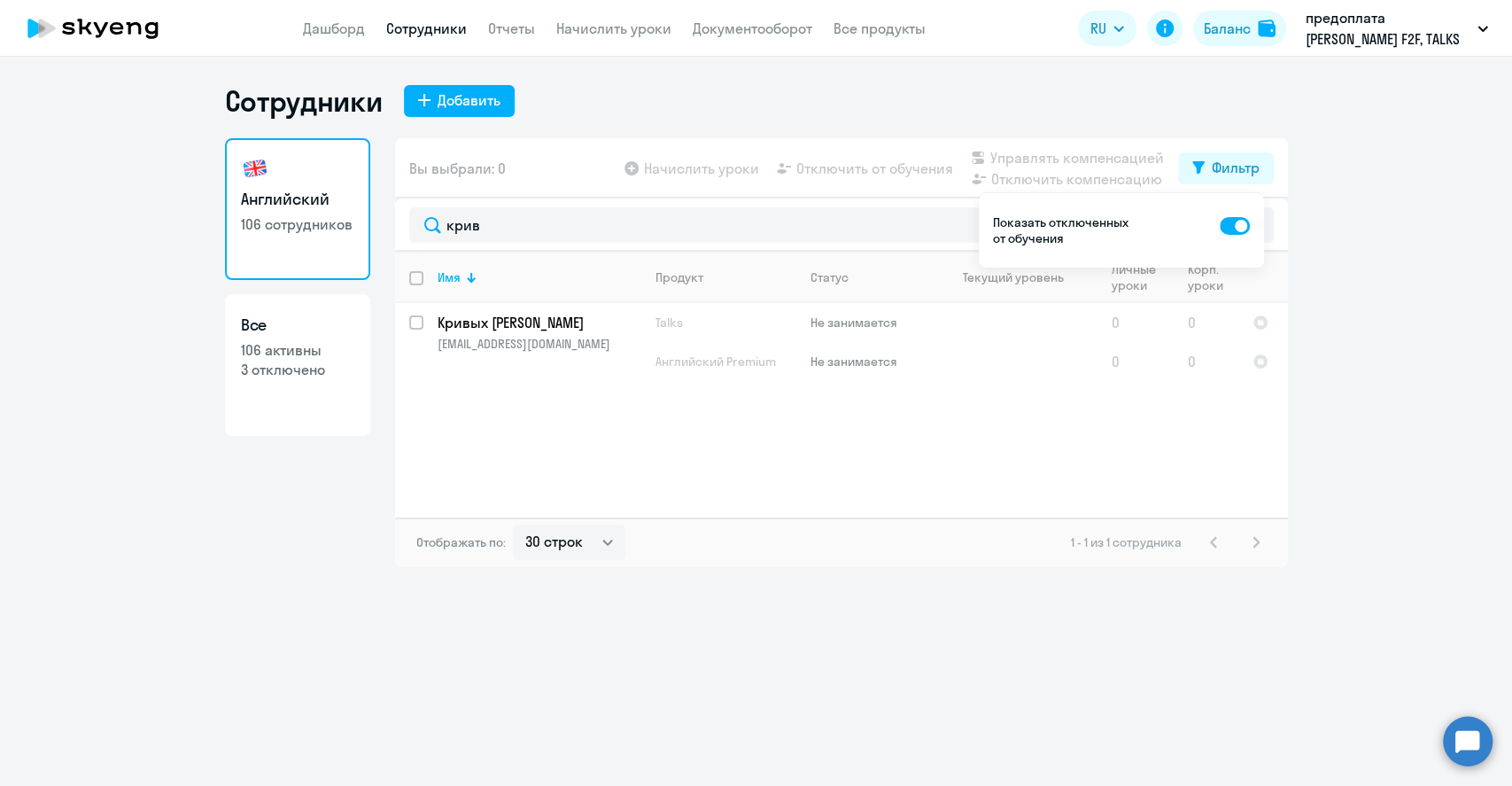
click at [1391, 301] on ng-component "Сотрудники Добавить Английский 106 сотрудников Все 106 активны 3 отключено Вы в…" at bounding box center [756, 324] width 1512 height 484
click at [1402, 489] on ng-component "Сотрудники Добавить Английский 106 сотрудников Все 106 активны 3 отключено Вы в…" at bounding box center [756, 324] width 1512 height 484
click at [1213, 32] on div "Баланс" at bounding box center [1226, 28] width 47 height 21
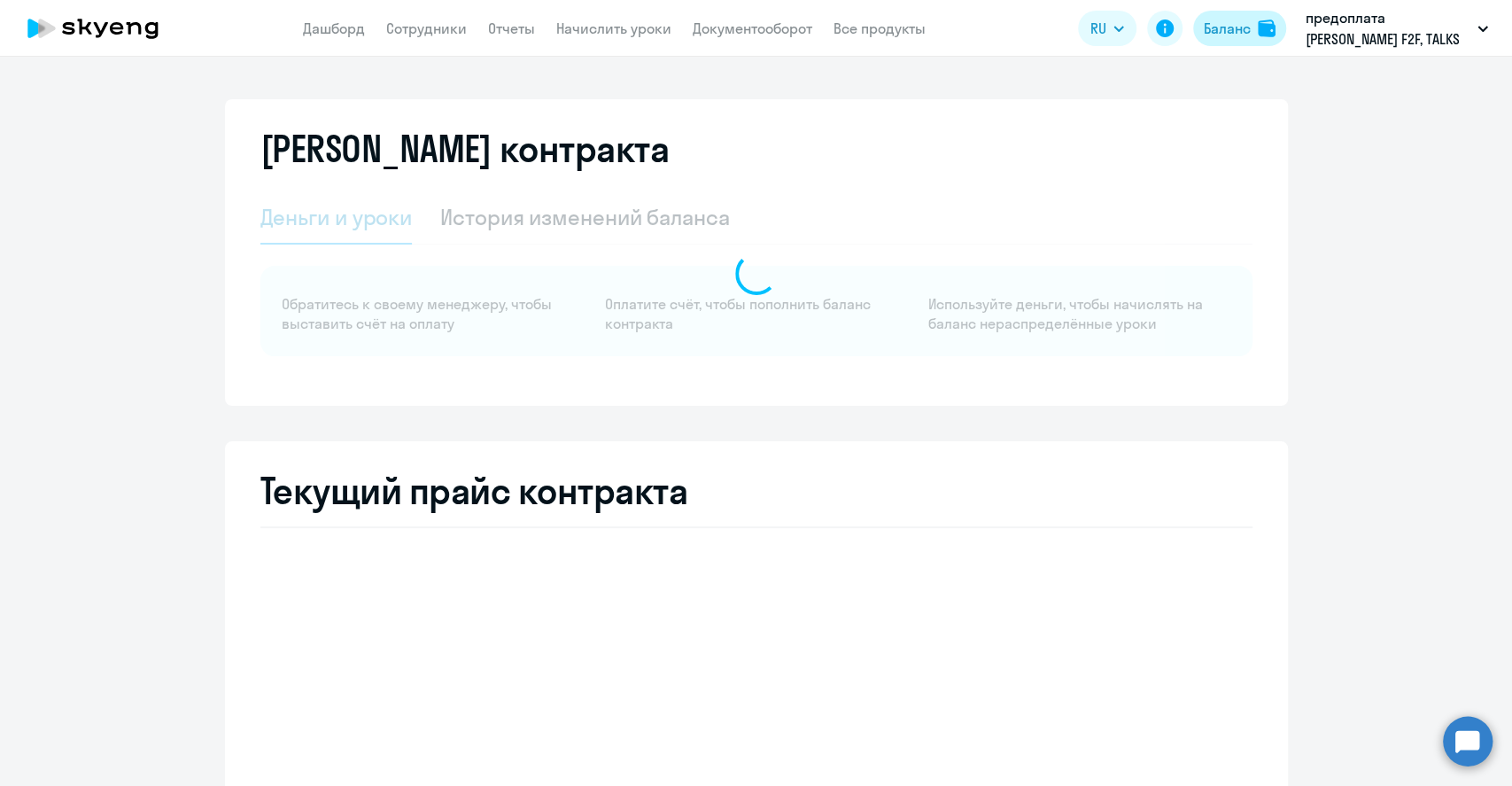
select select "english_adult_native_speaker"
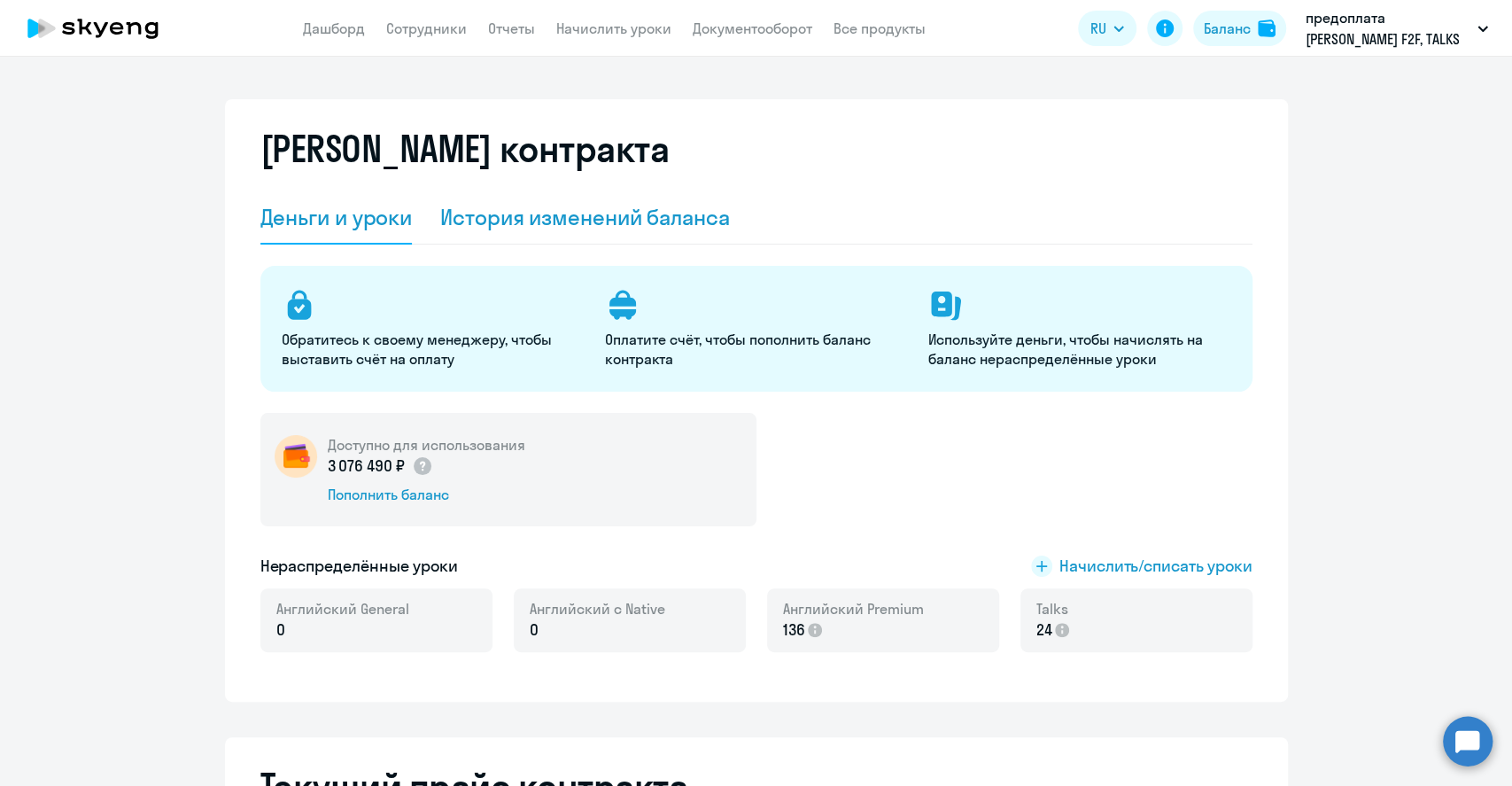
click at [624, 218] on div "История изменений баланса" at bounding box center [585, 217] width 289 height 29
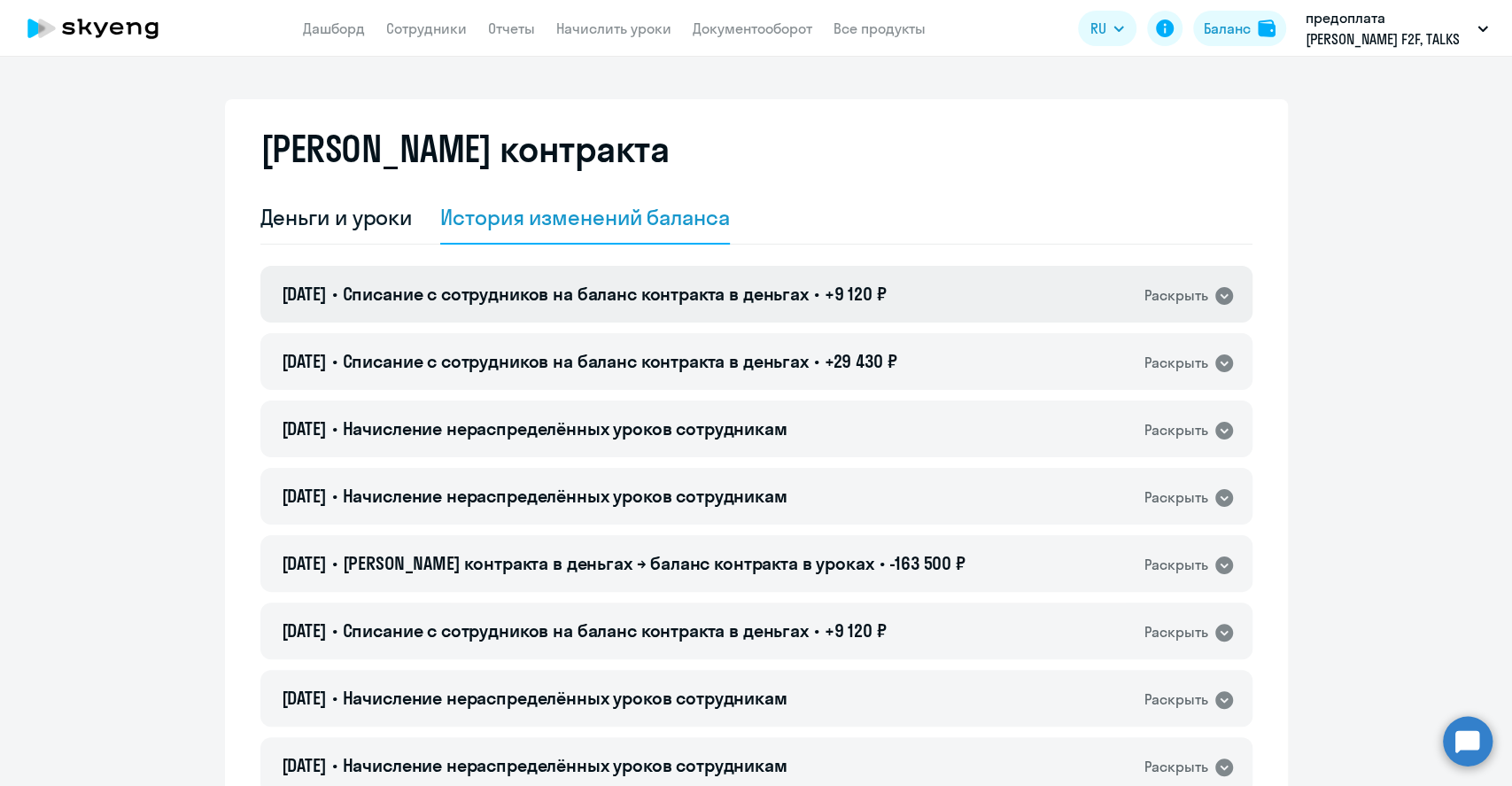
click at [1217, 296] on icon at bounding box center [1224, 295] width 18 height 18
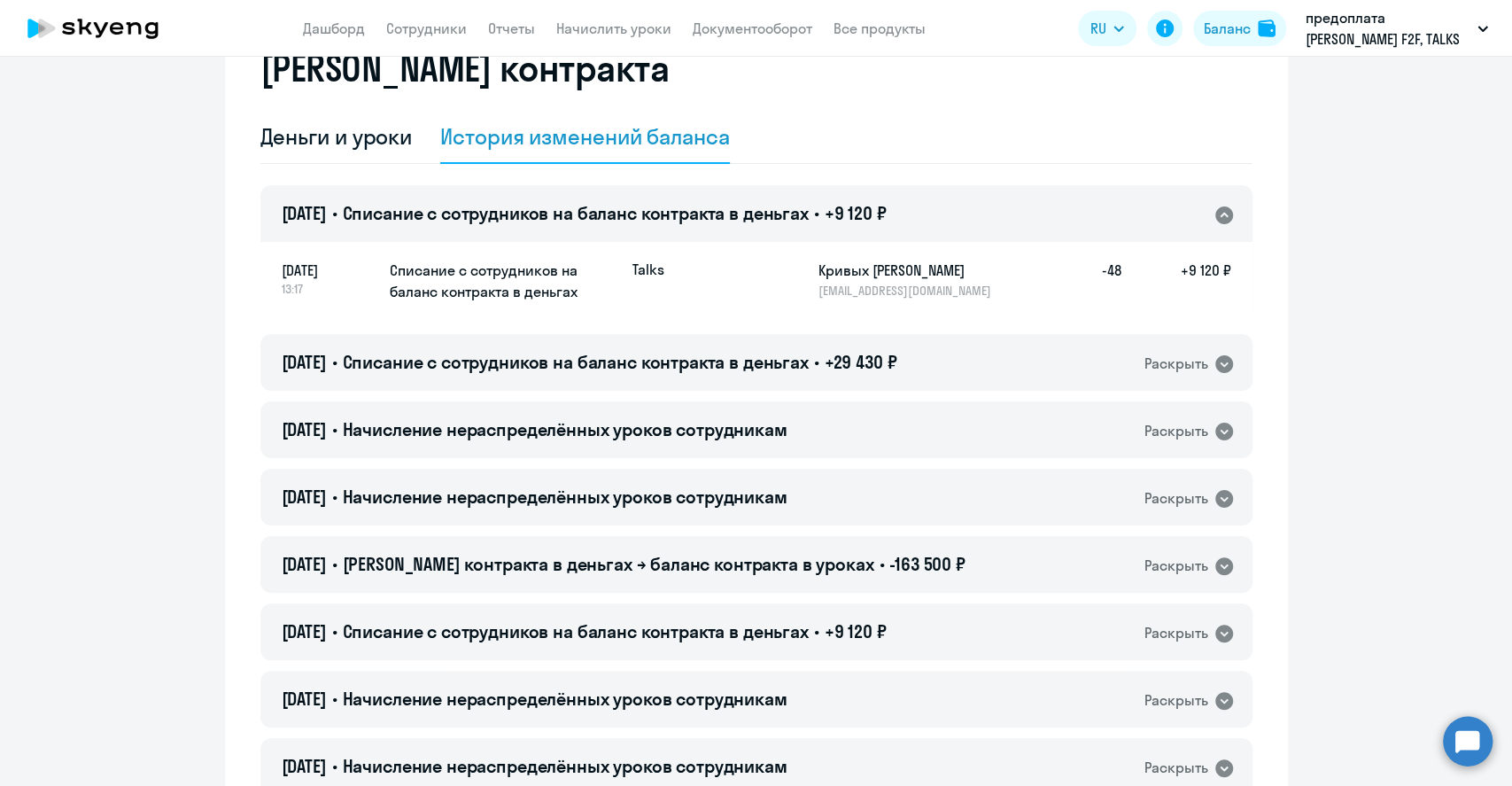
scroll to position [118, 0]
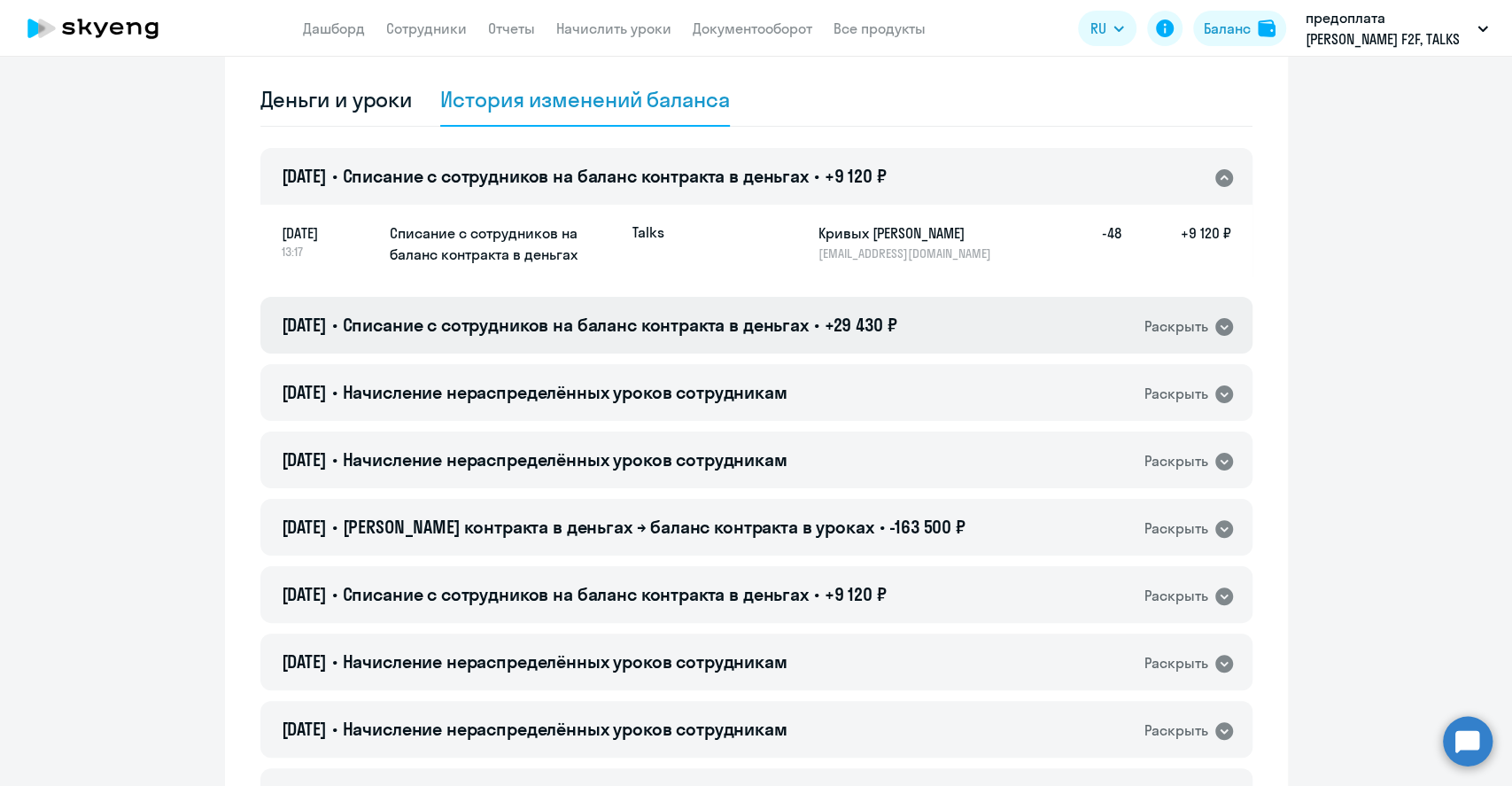
click at [1219, 324] on icon at bounding box center [1224, 326] width 18 height 18
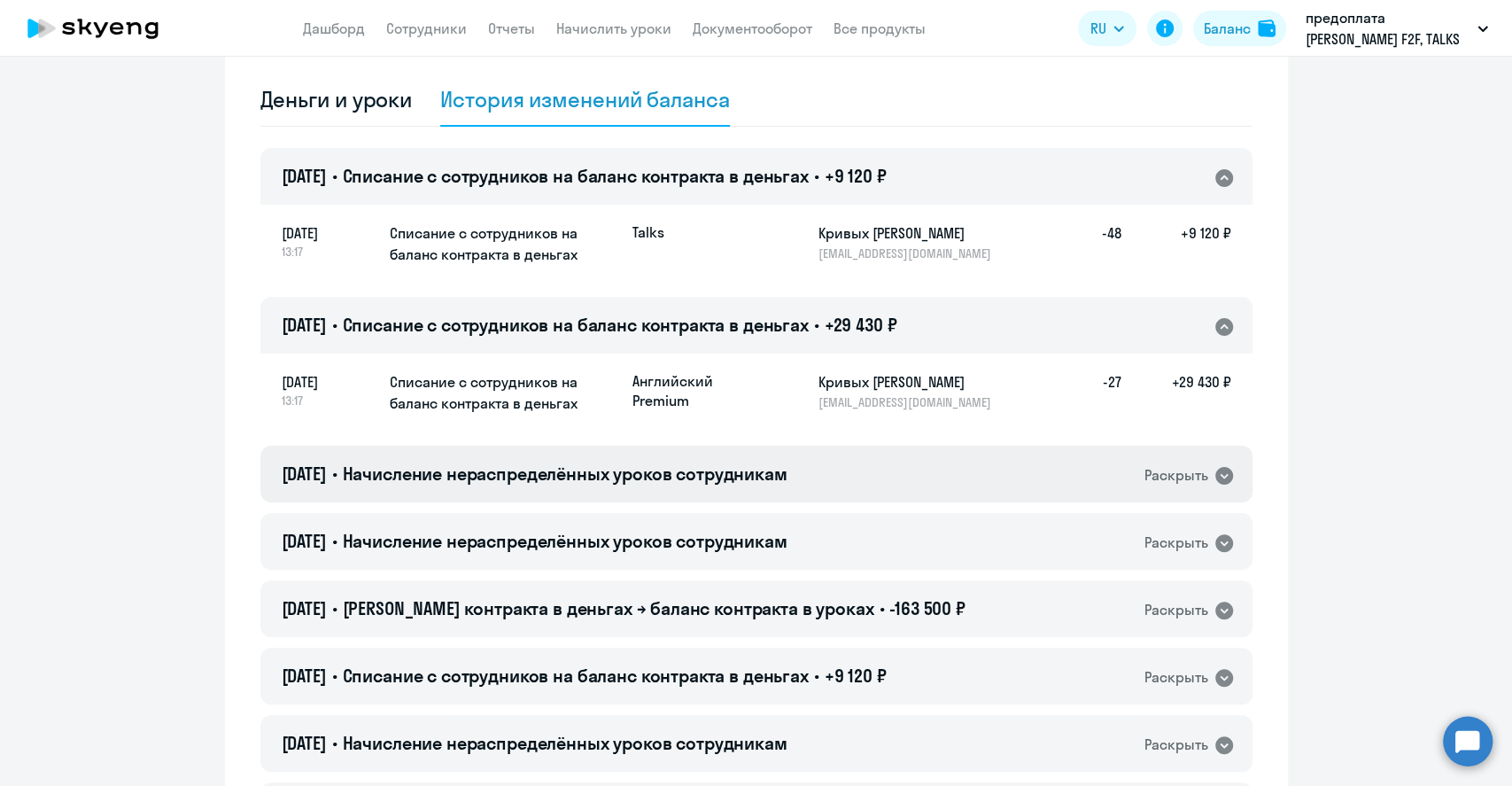
click at [1219, 476] on icon at bounding box center [1224, 475] width 18 height 18
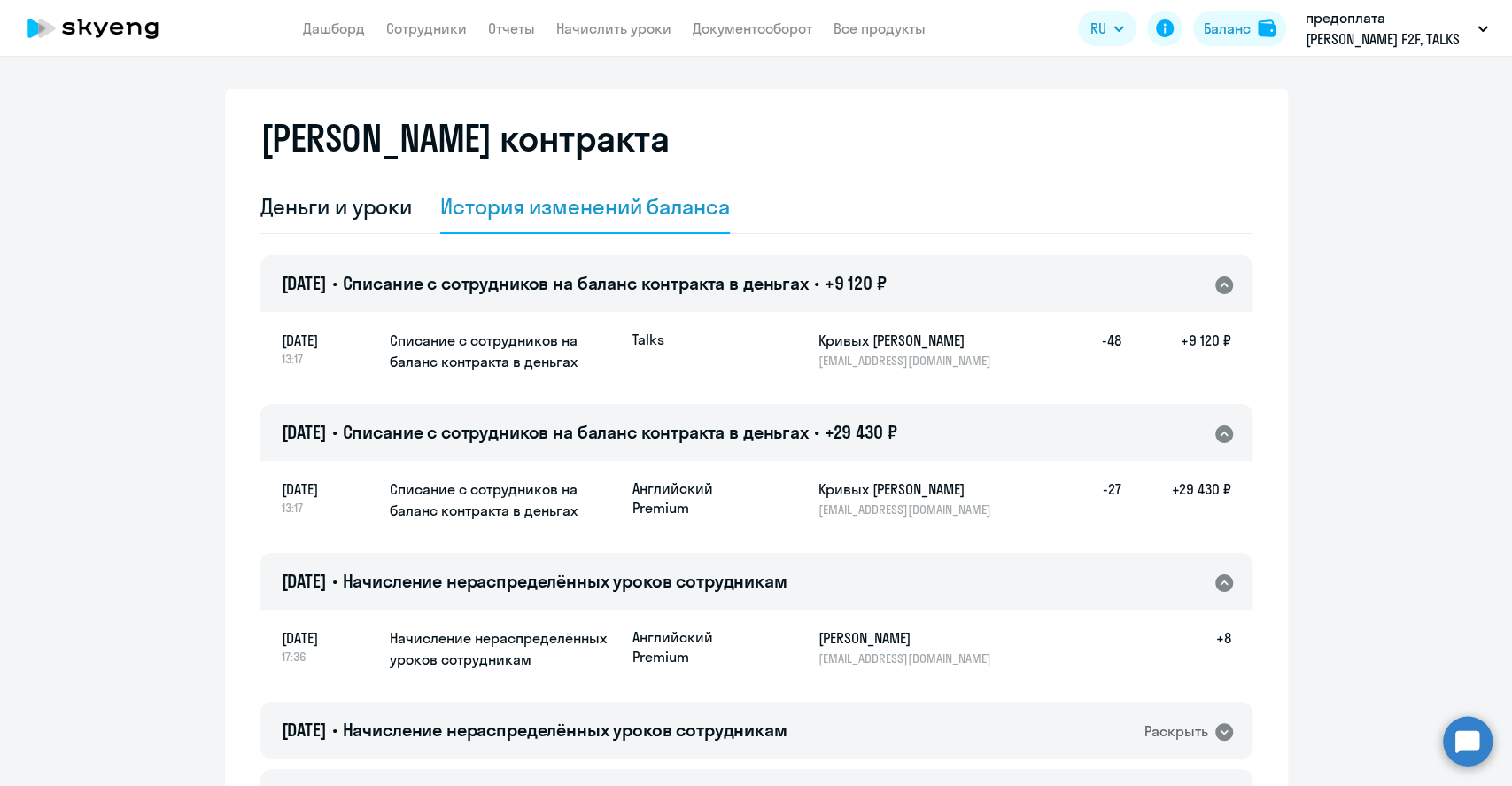
scroll to position [0, 0]
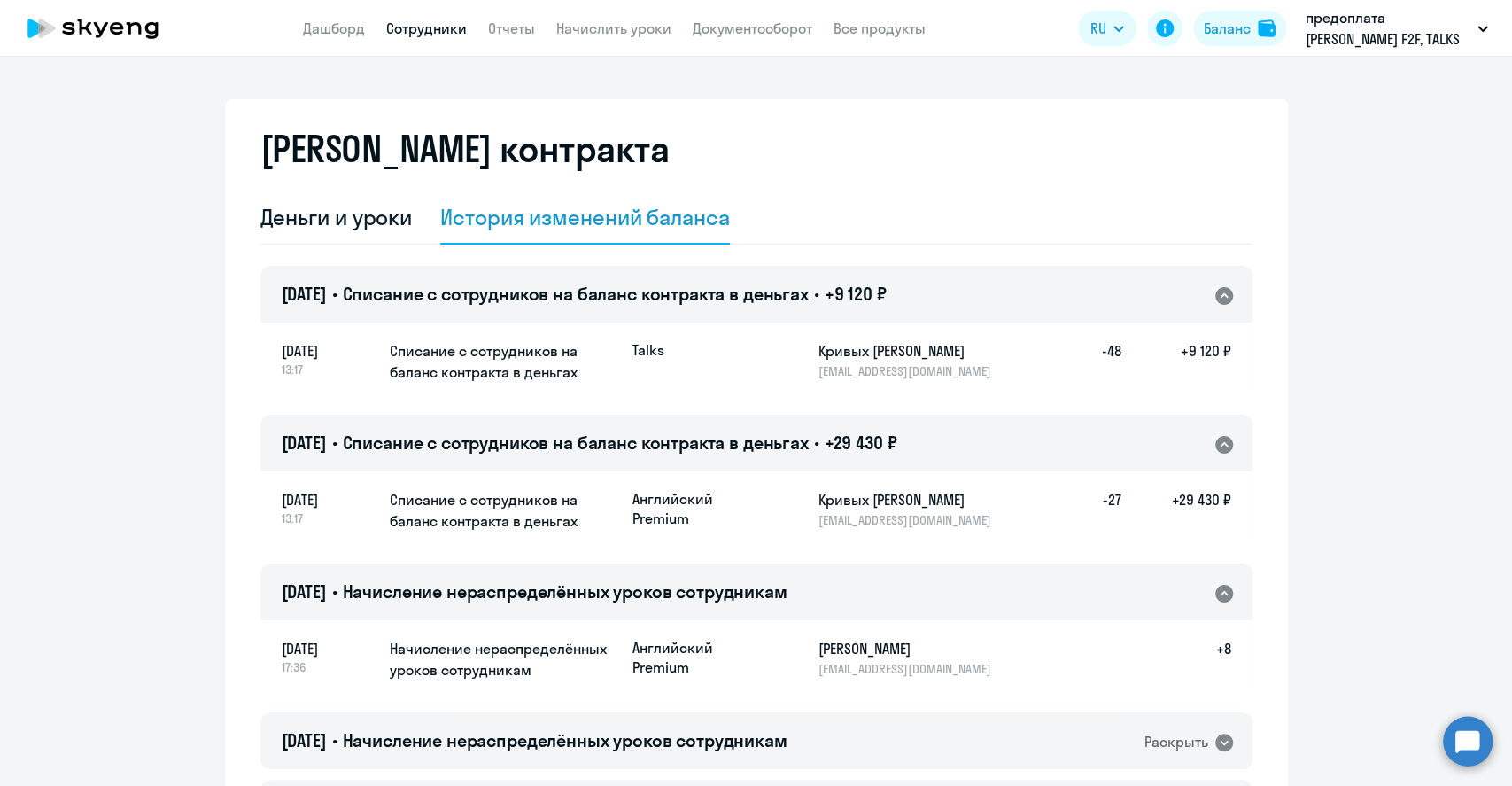
click at [450, 23] on link "Сотрудники" at bounding box center [426, 28] width 80 height 18
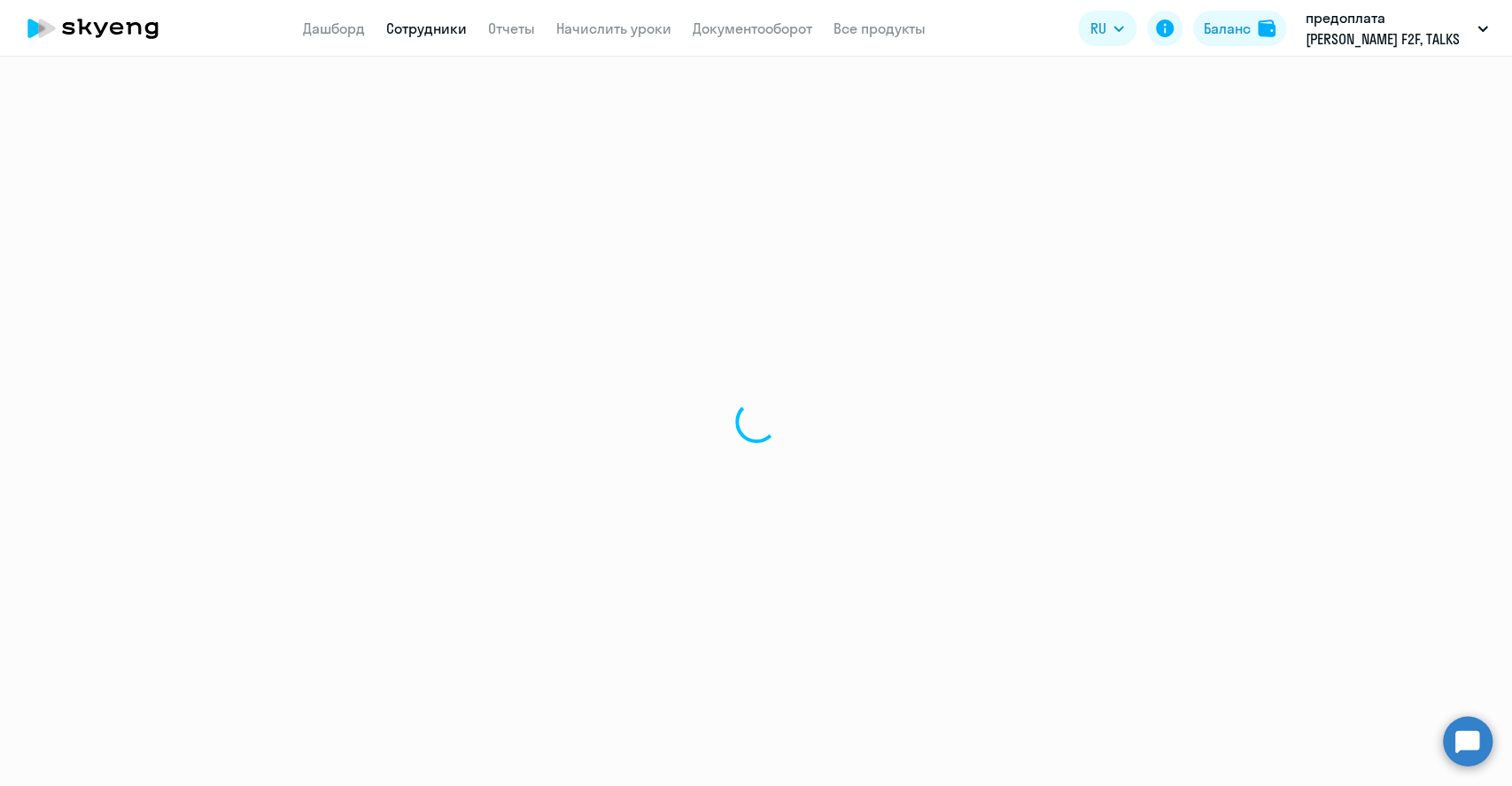
select select "30"
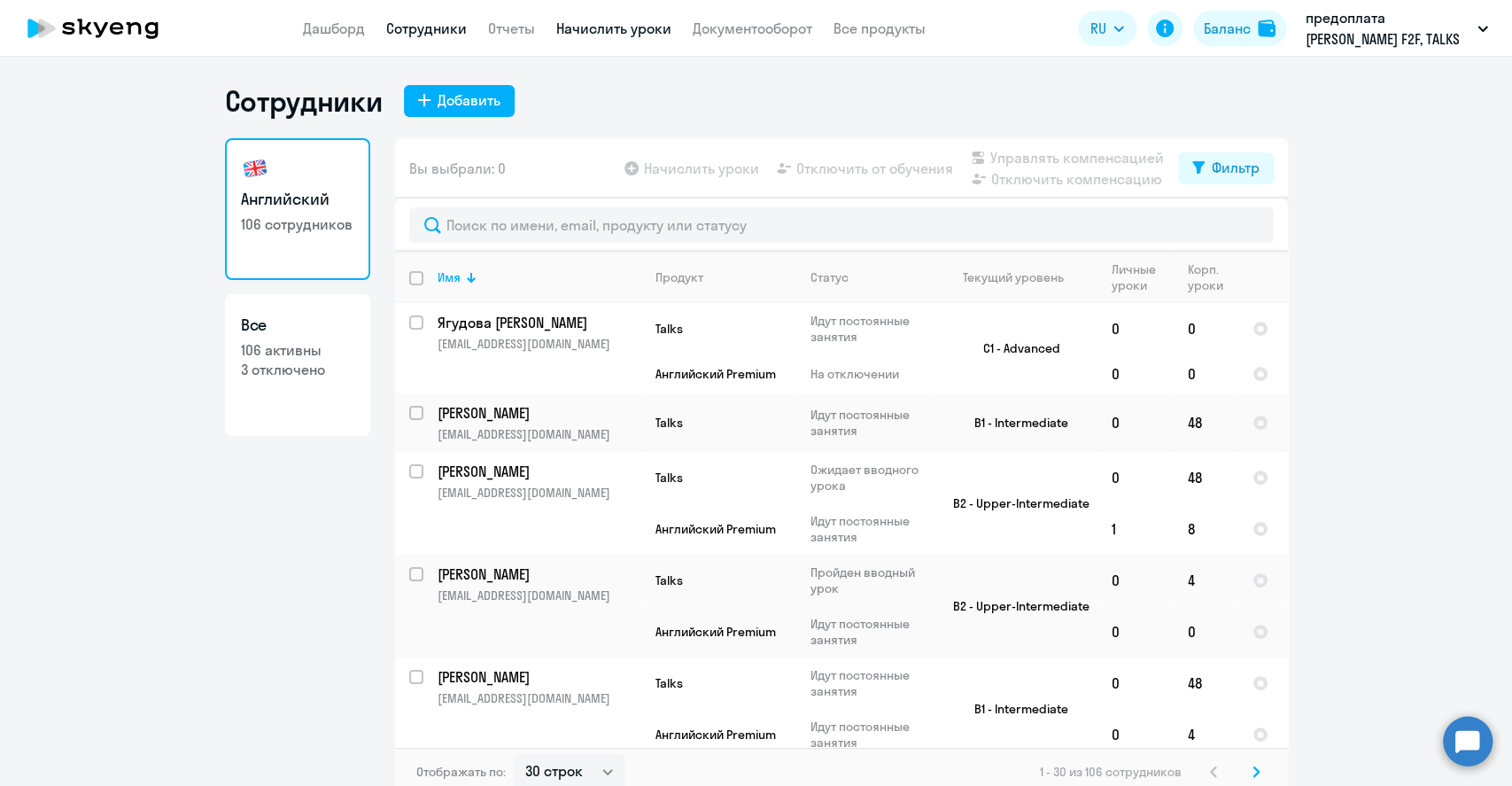
click at [653, 23] on link "Начислить уроки" at bounding box center [614, 28] width 115 height 18
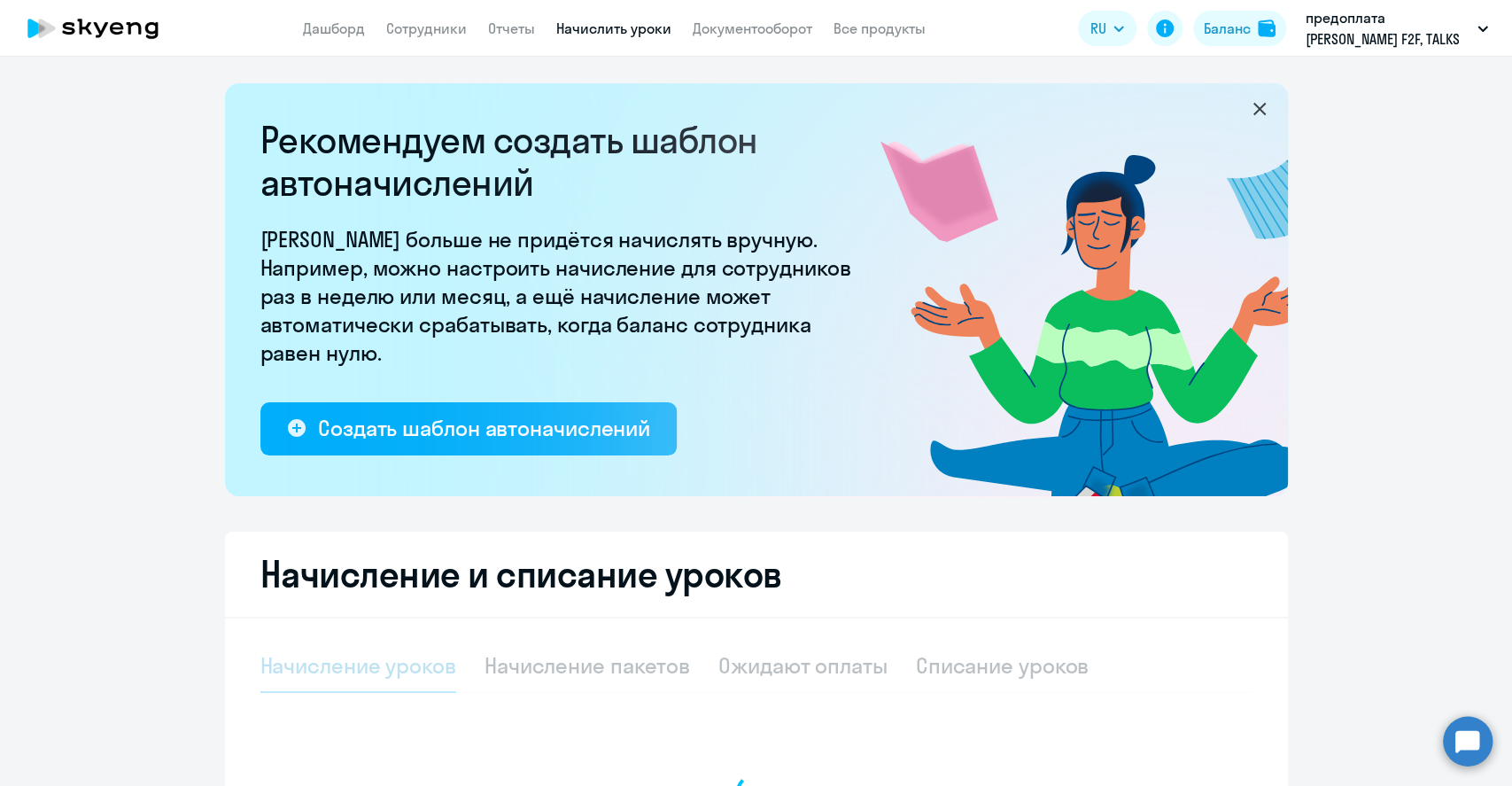
select select "10"
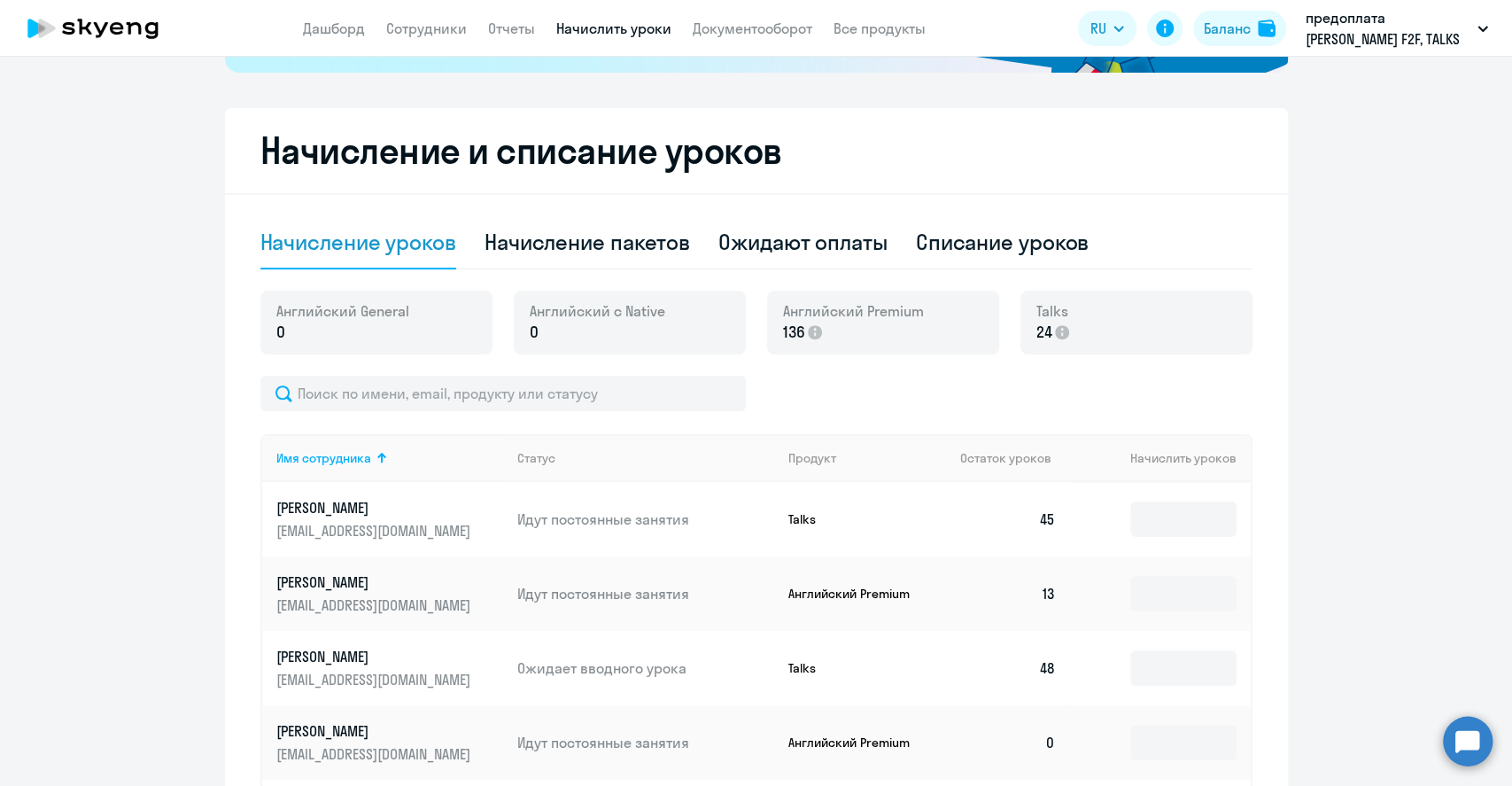
scroll to position [472, 0]
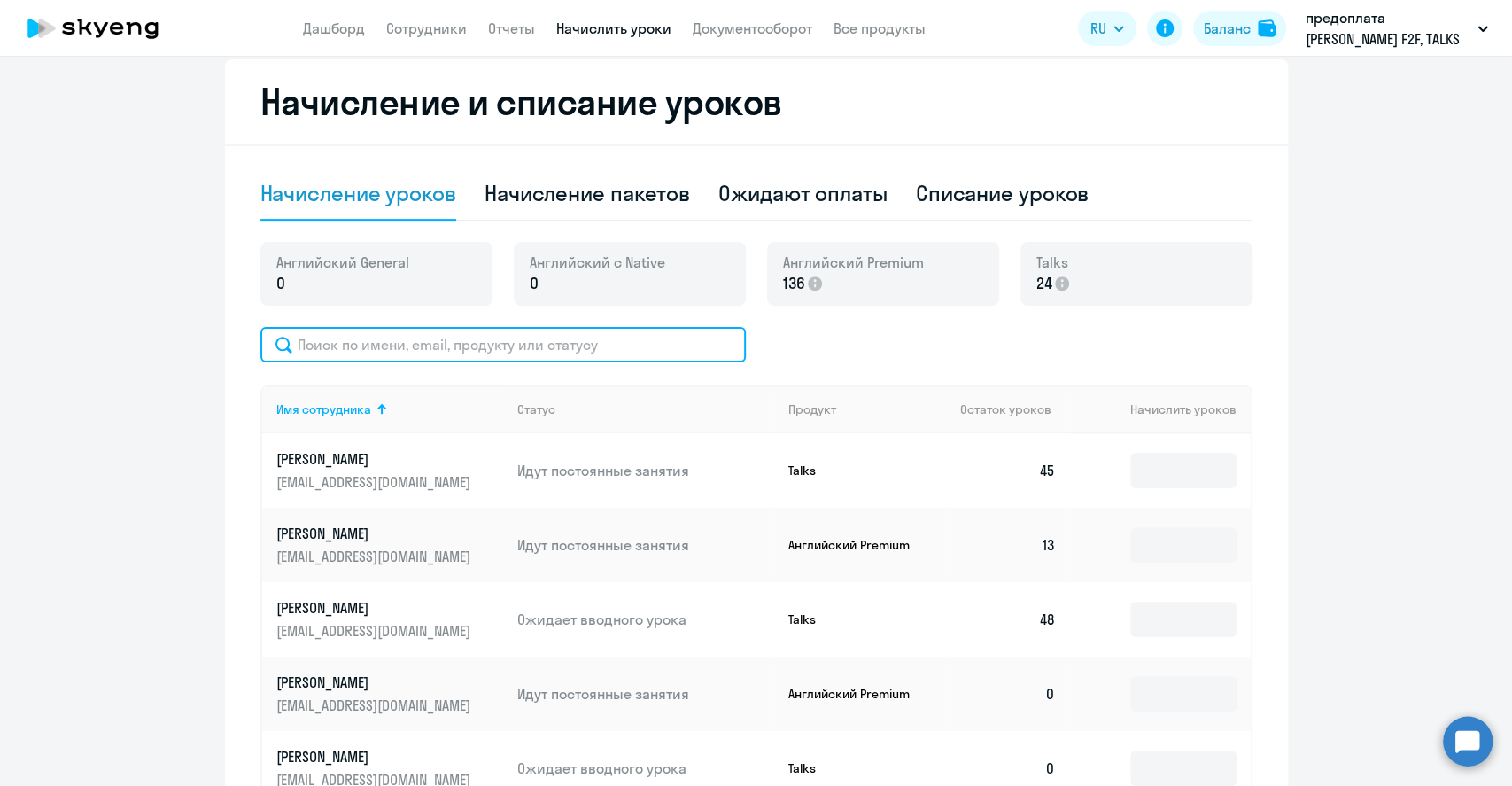
click at [381, 348] on input "text" at bounding box center [503, 345] width 486 height 35
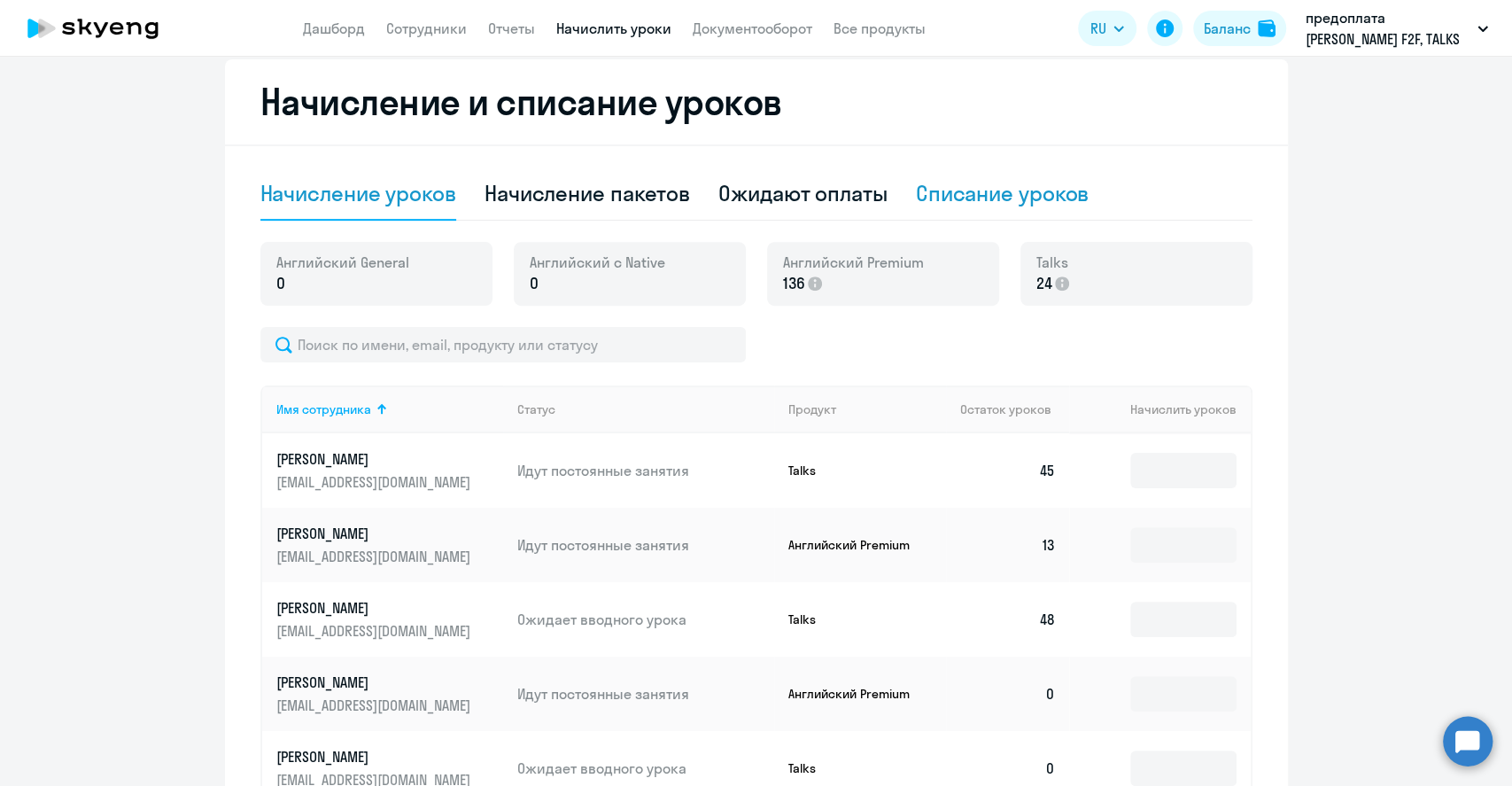
click at [975, 191] on div "Списание уроков" at bounding box center [1002, 193] width 173 height 29
select select "10"
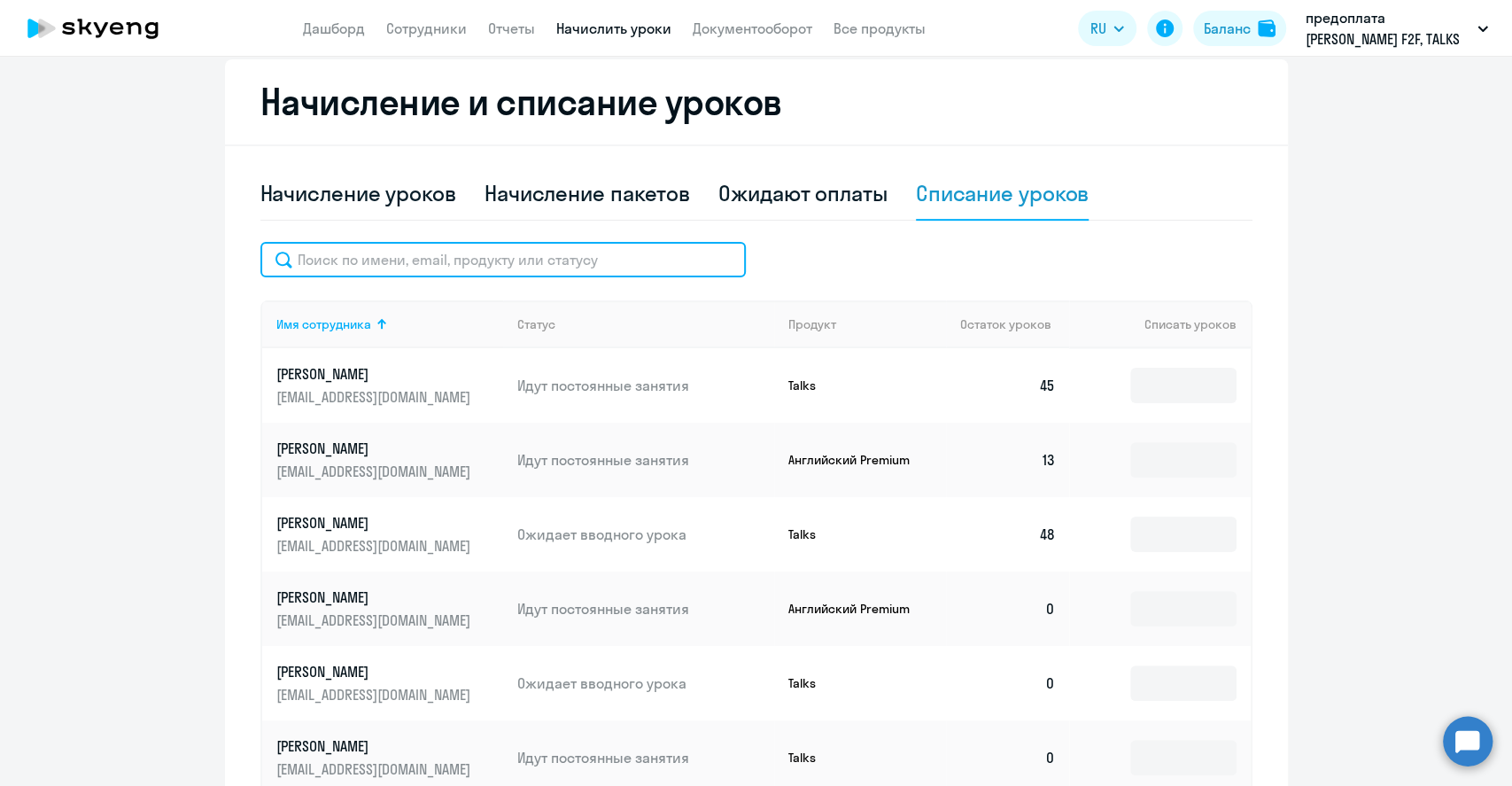
click at [347, 262] on input "text" at bounding box center [503, 259] width 486 height 35
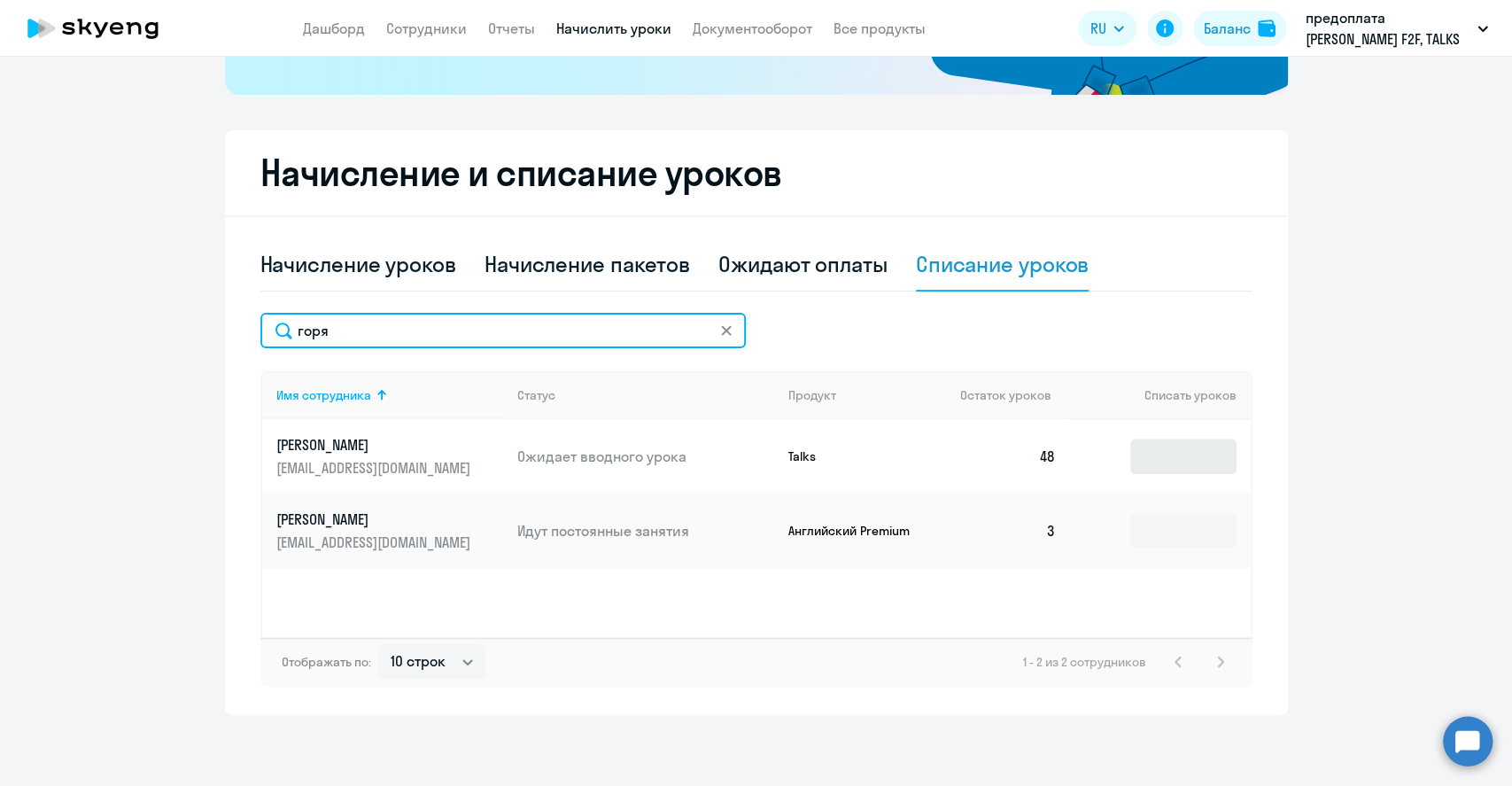
type input "горя"
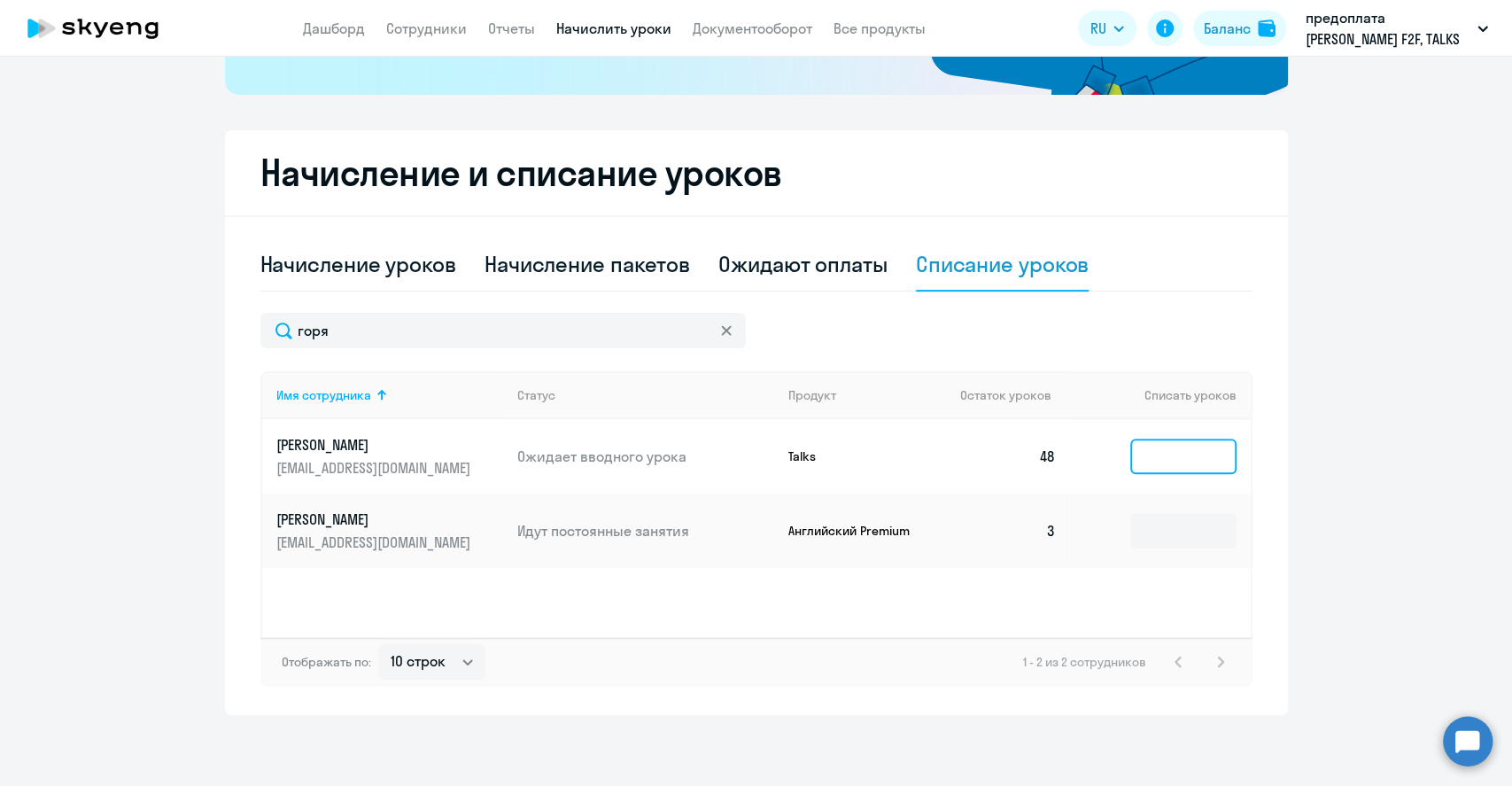
click at [1168, 468] on input at bounding box center [1182, 456] width 106 height 35
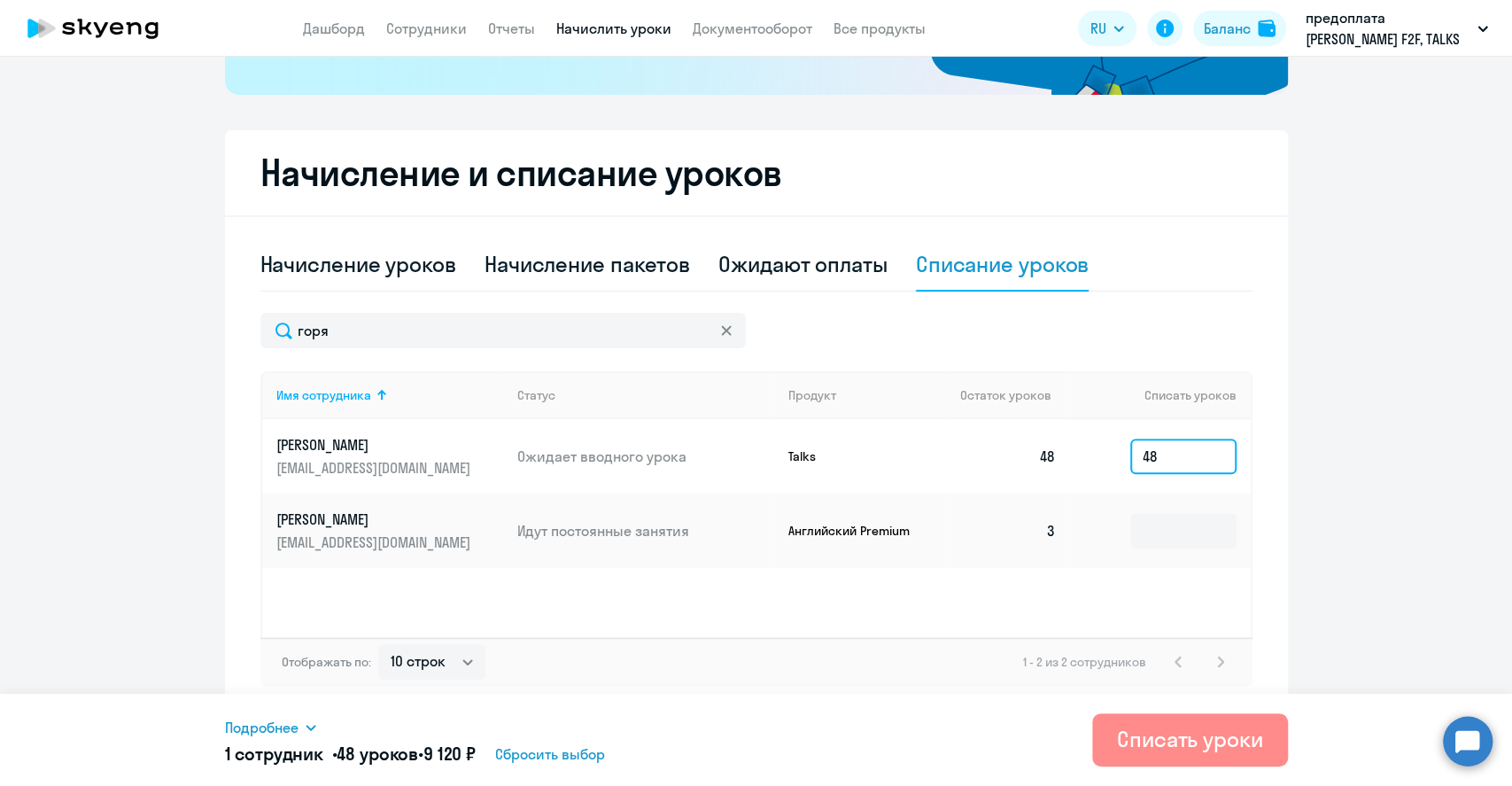
type input "48"
click at [1171, 739] on div "Списать уроки" at bounding box center [1190, 738] width 147 height 29
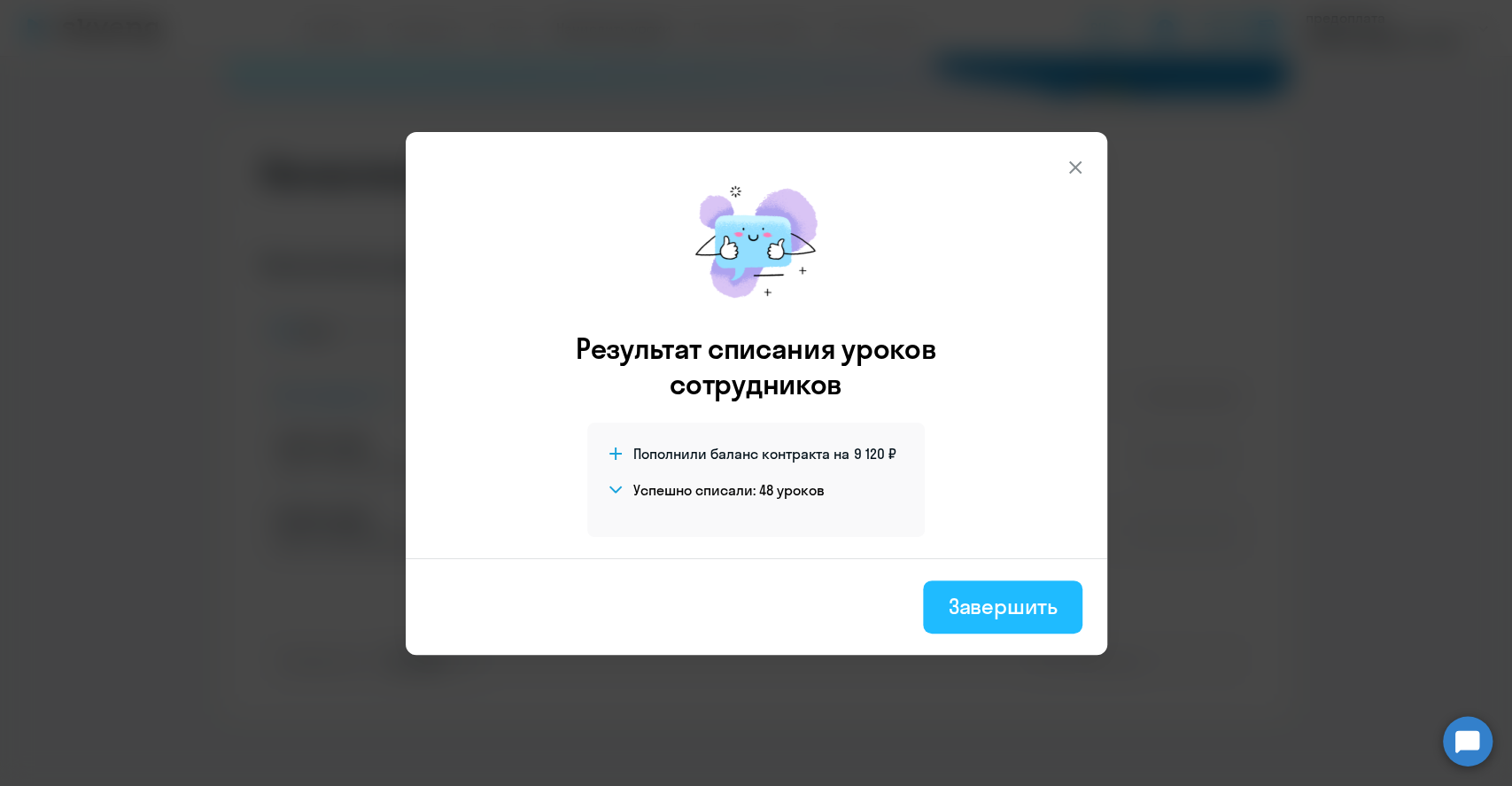
click at [992, 584] on button "Завершить" at bounding box center [1002, 607] width 158 height 53
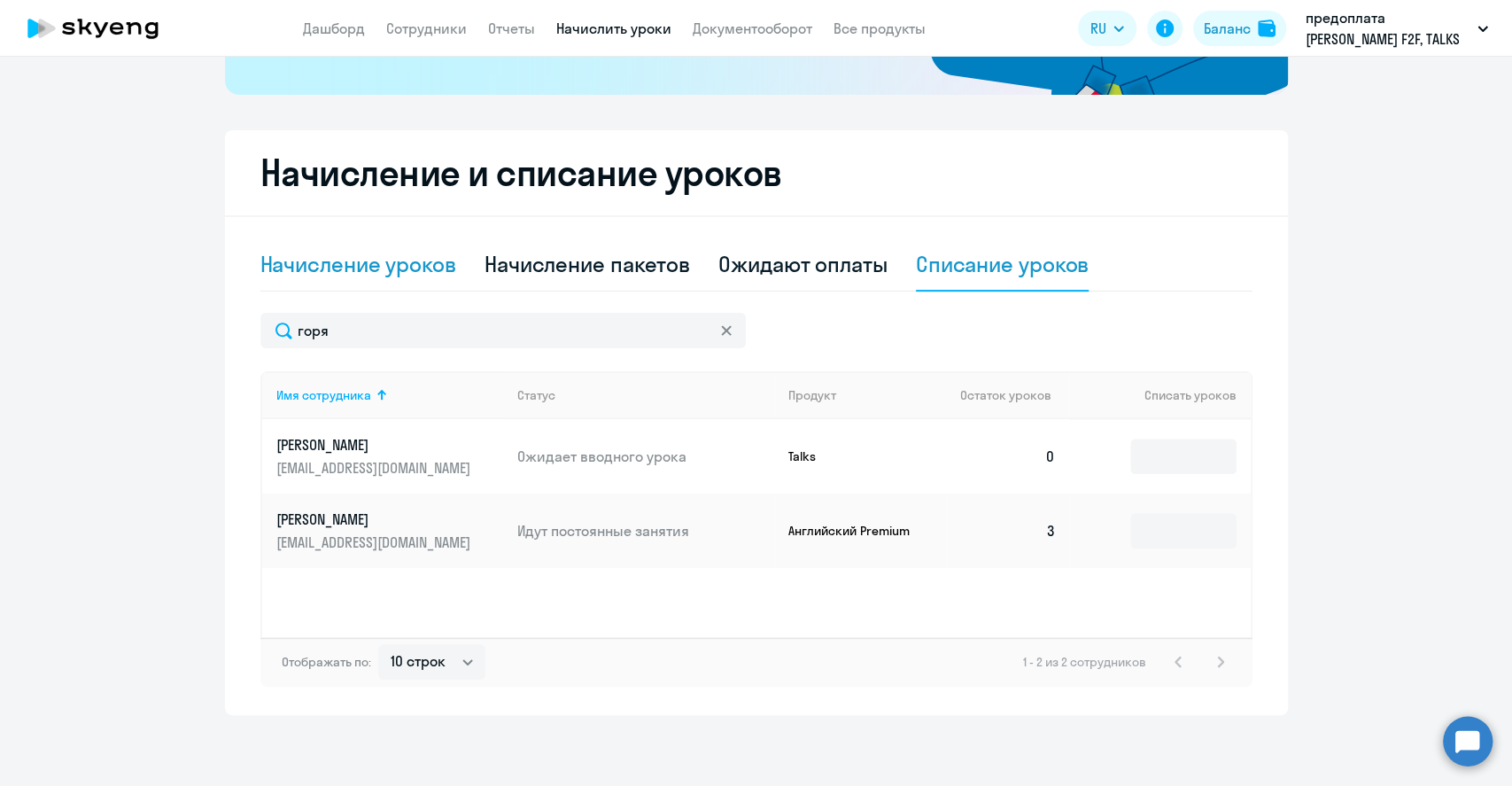
click at [396, 262] on div "Начисление уроков" at bounding box center [358, 264] width 195 height 29
select select "10"
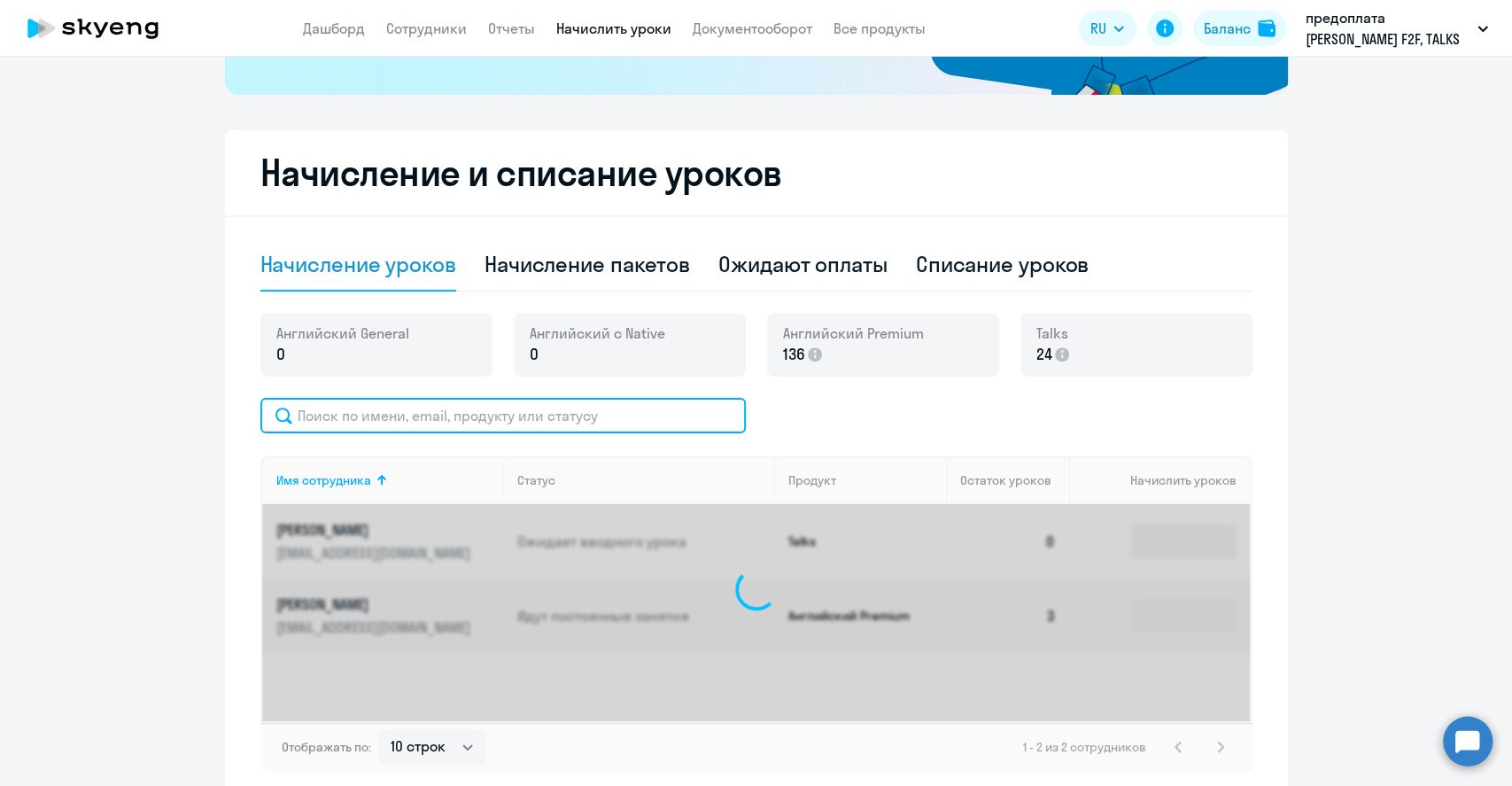
click at [380, 421] on input "text" at bounding box center [503, 416] width 486 height 35
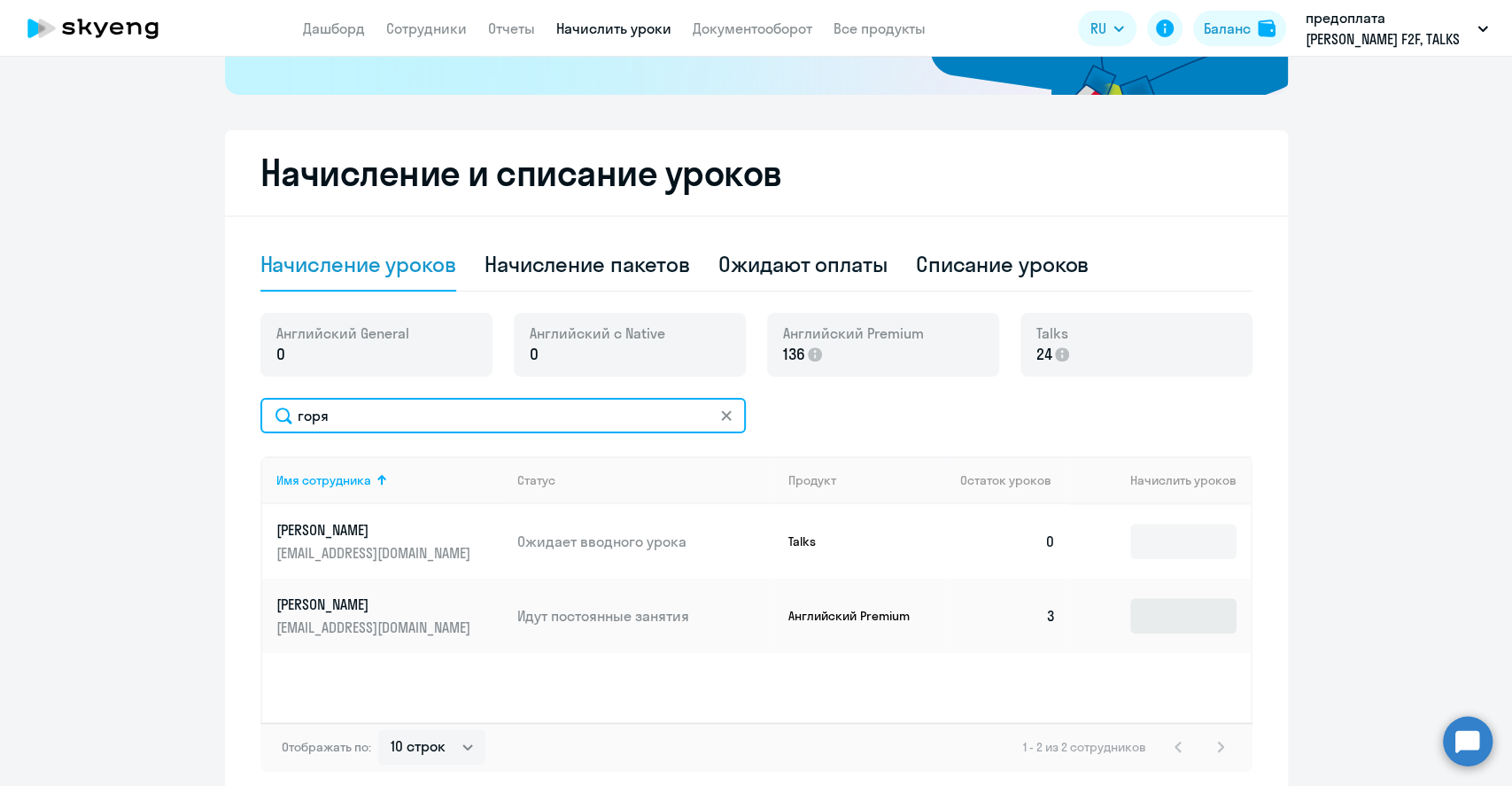
type input "горя"
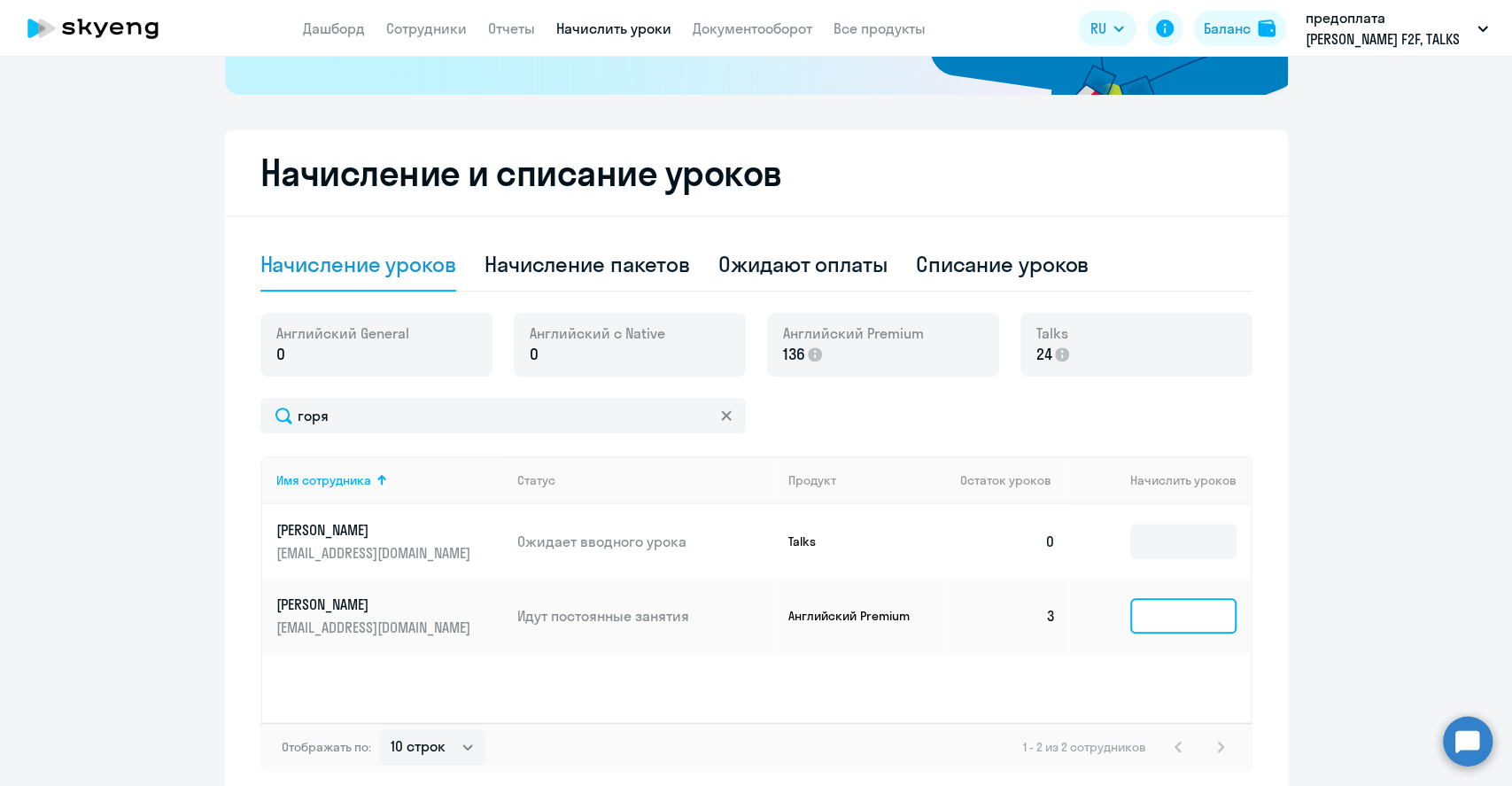
click at [1169, 618] on input at bounding box center [1182, 616] width 106 height 35
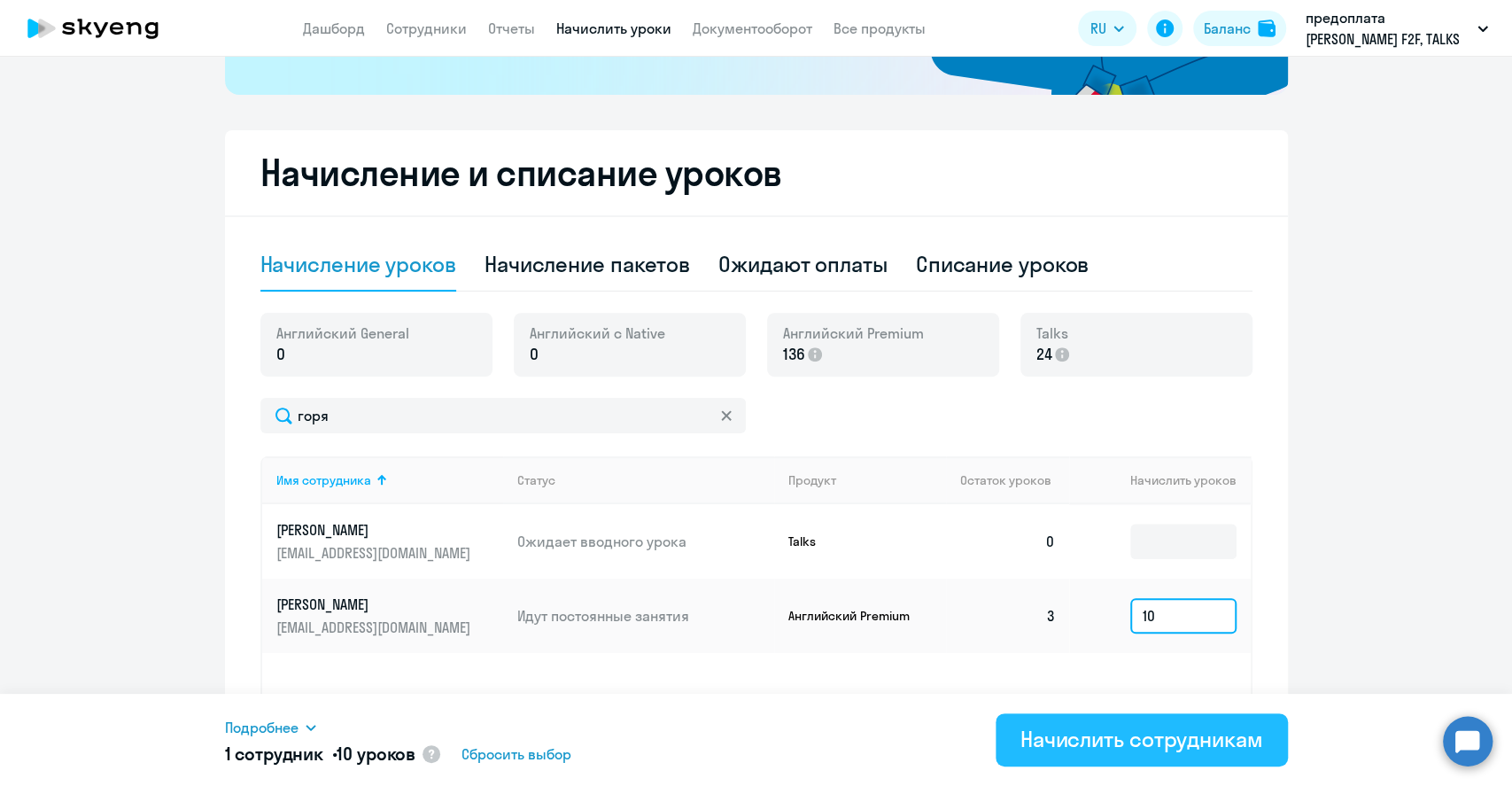
type input "10"
click at [1165, 733] on div "Начислить сотрудникам" at bounding box center [1141, 738] width 242 height 29
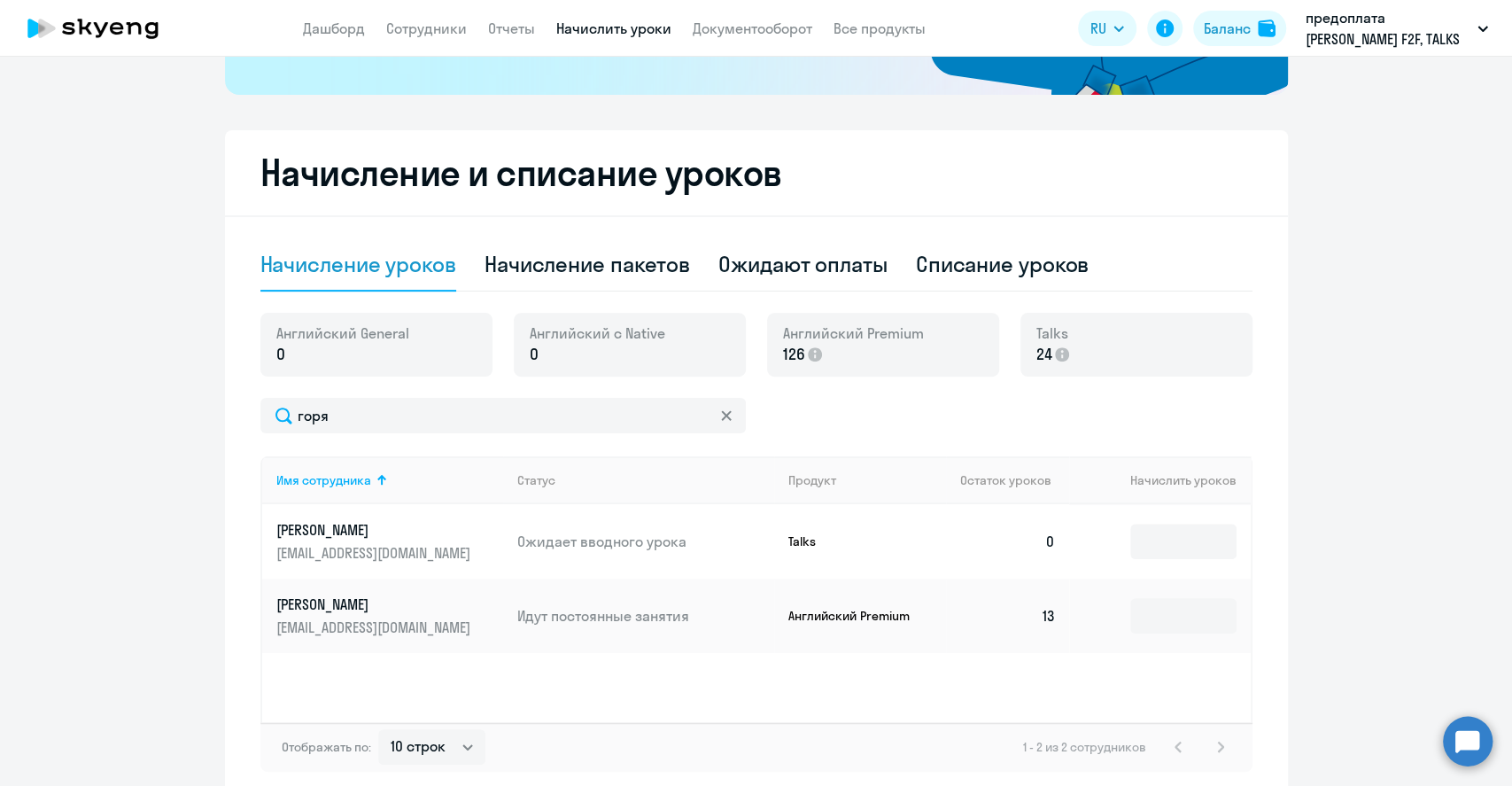
scroll to position [0, 0]
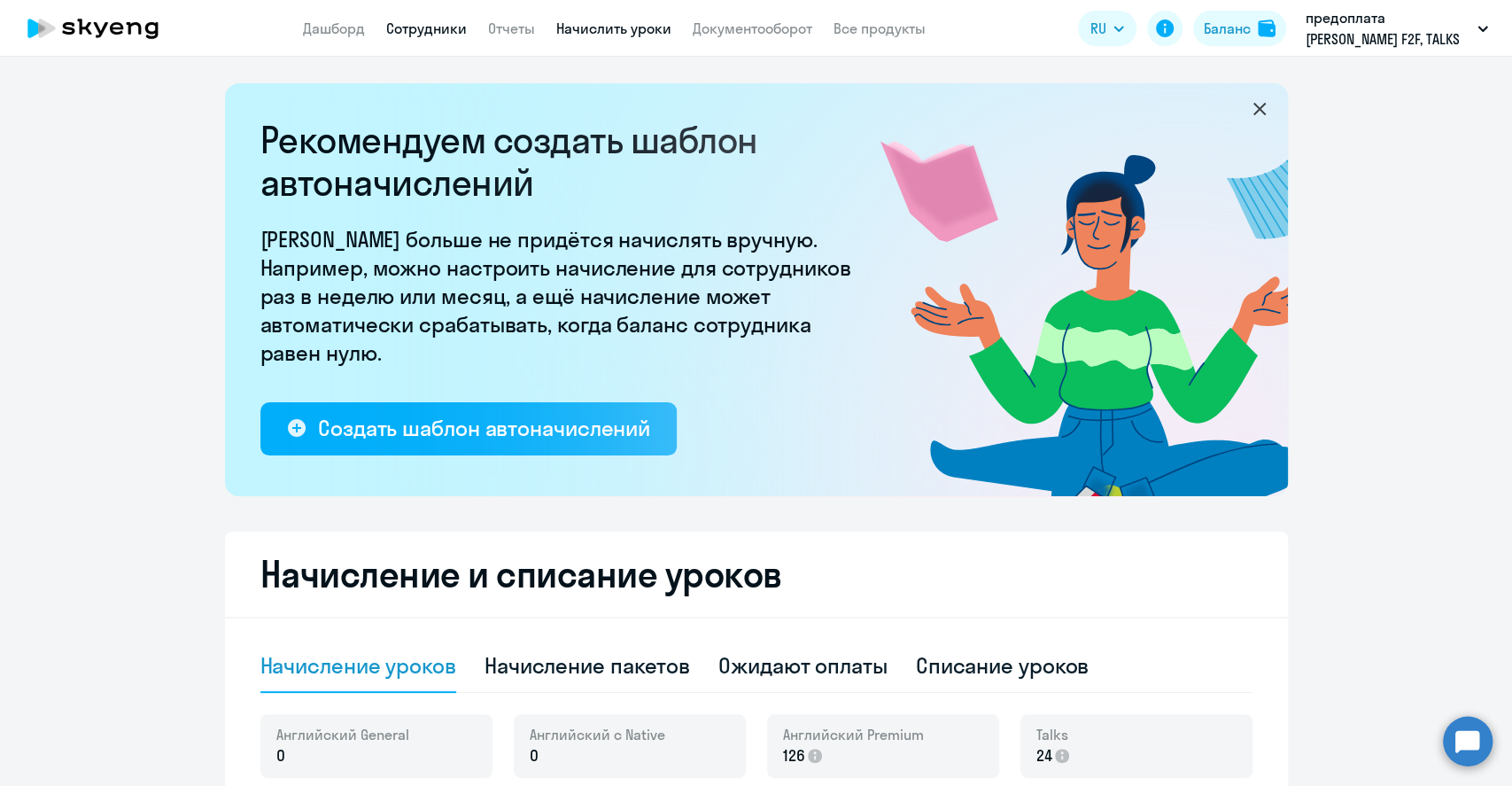
click at [449, 29] on link "Сотрудники" at bounding box center [426, 28] width 80 height 18
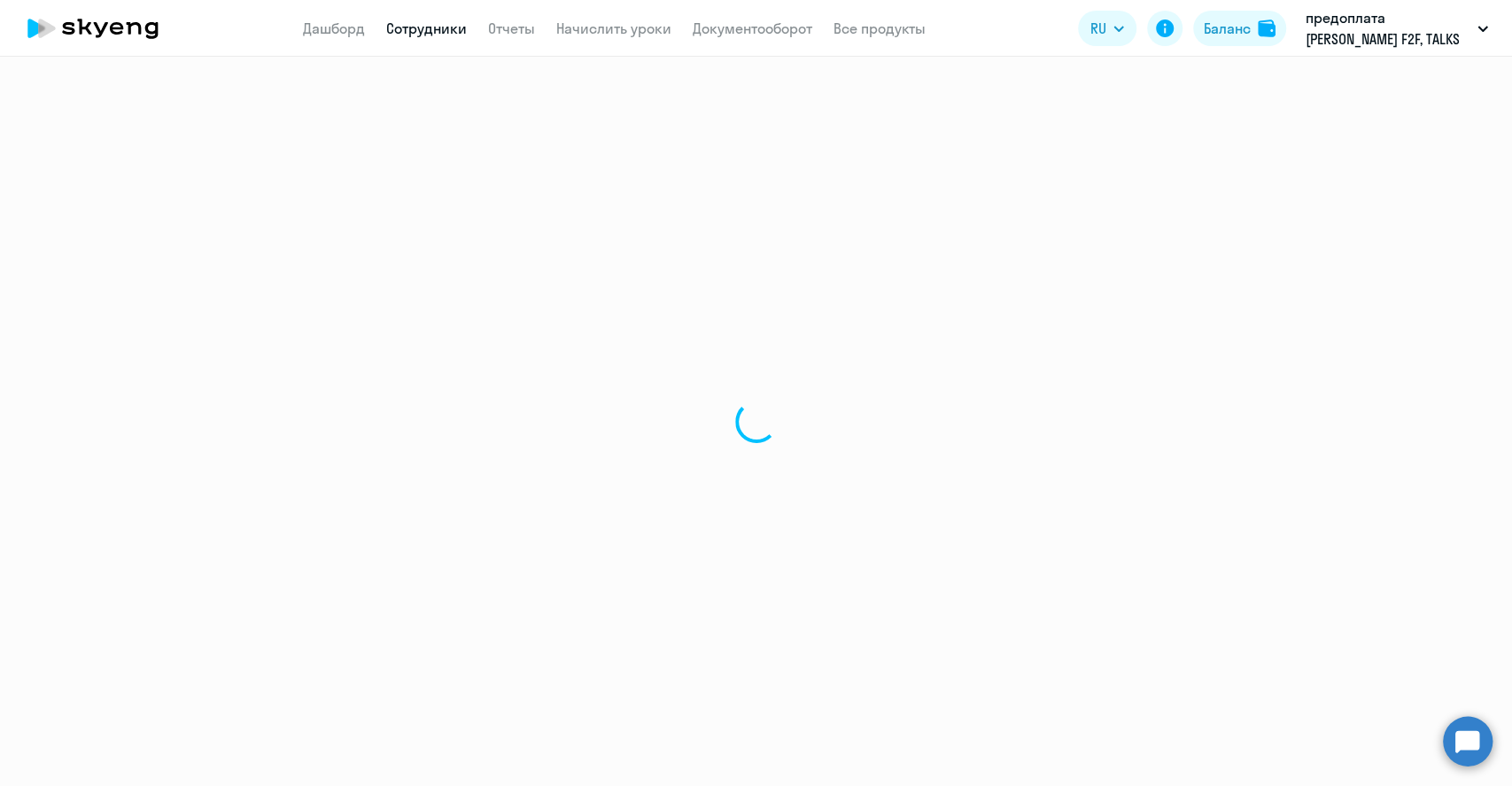
select select "30"
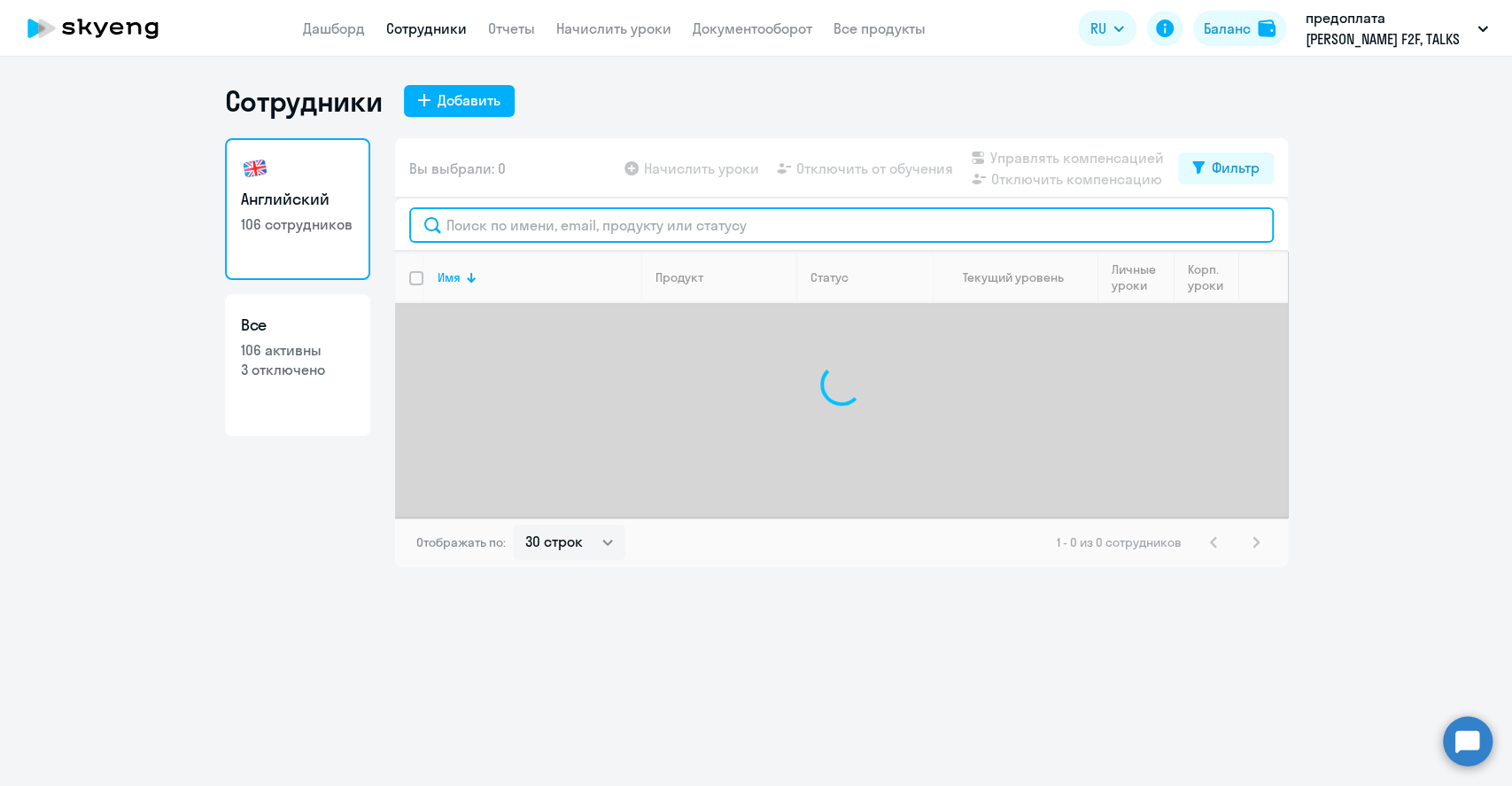
click at [531, 227] on input "text" at bounding box center [841, 225] width 864 height 35
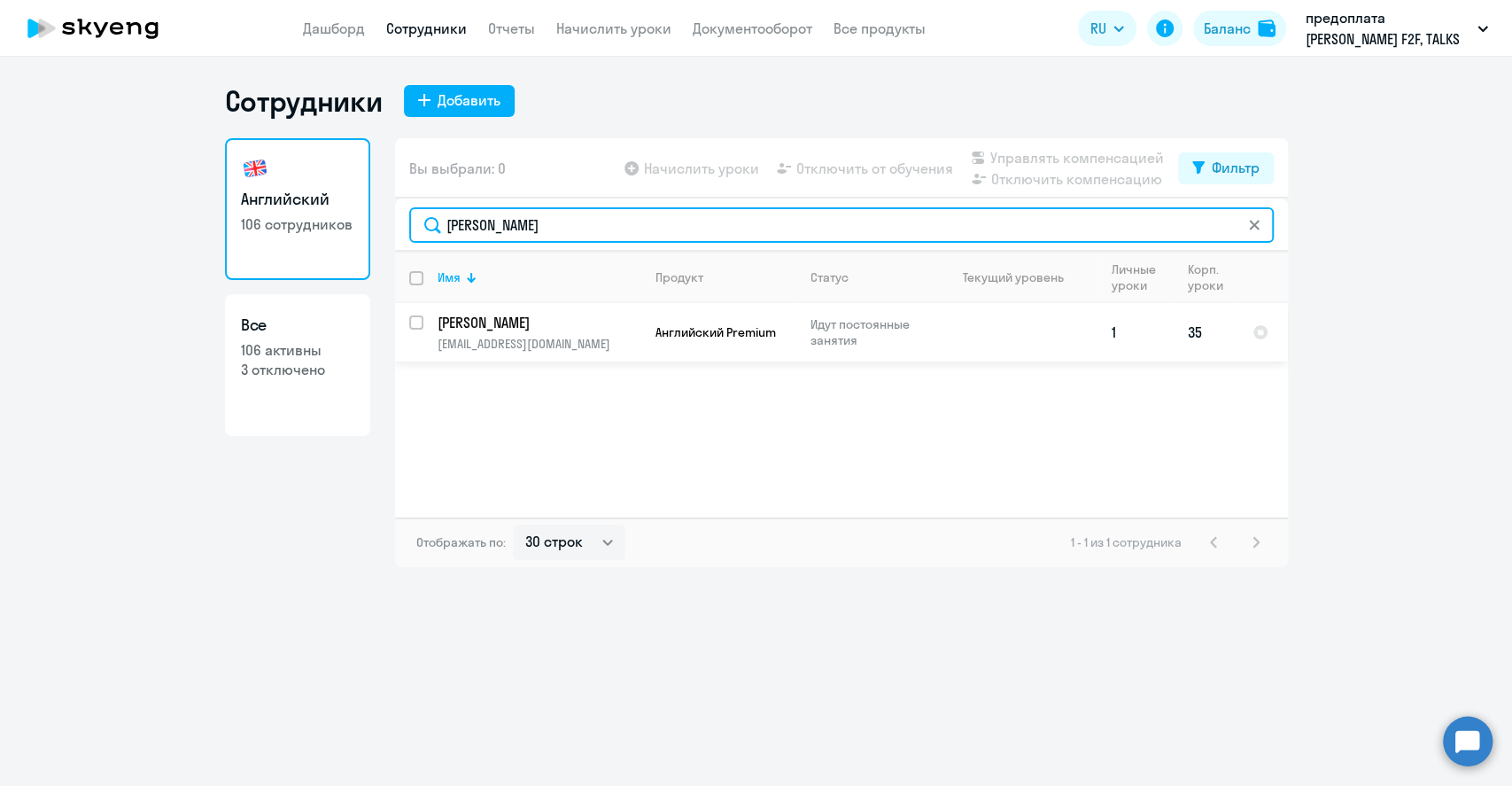
type input "[PERSON_NAME]"
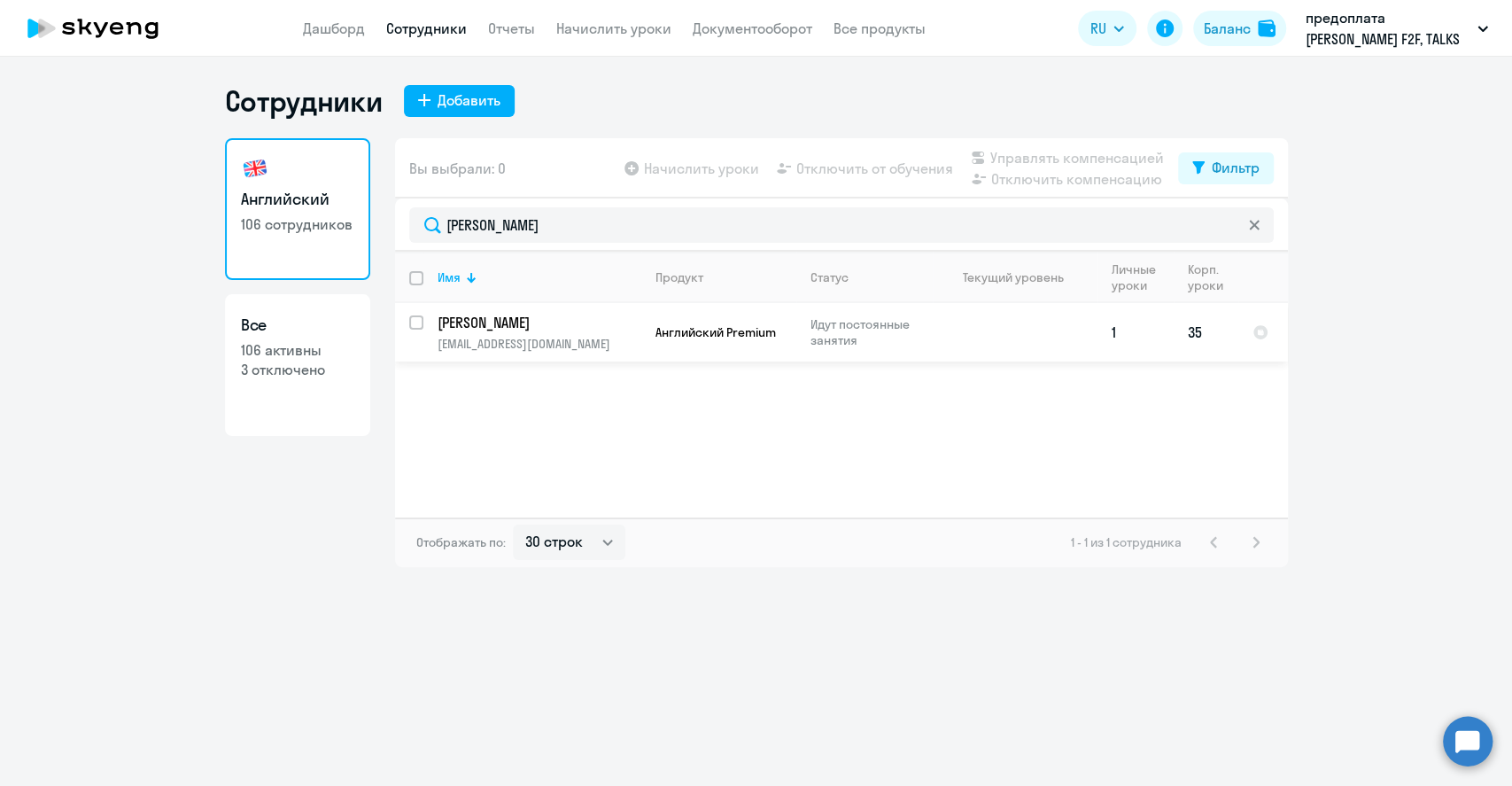
click at [470, 330] on p "[PERSON_NAME]" at bounding box center [537, 322] width 200 height 19
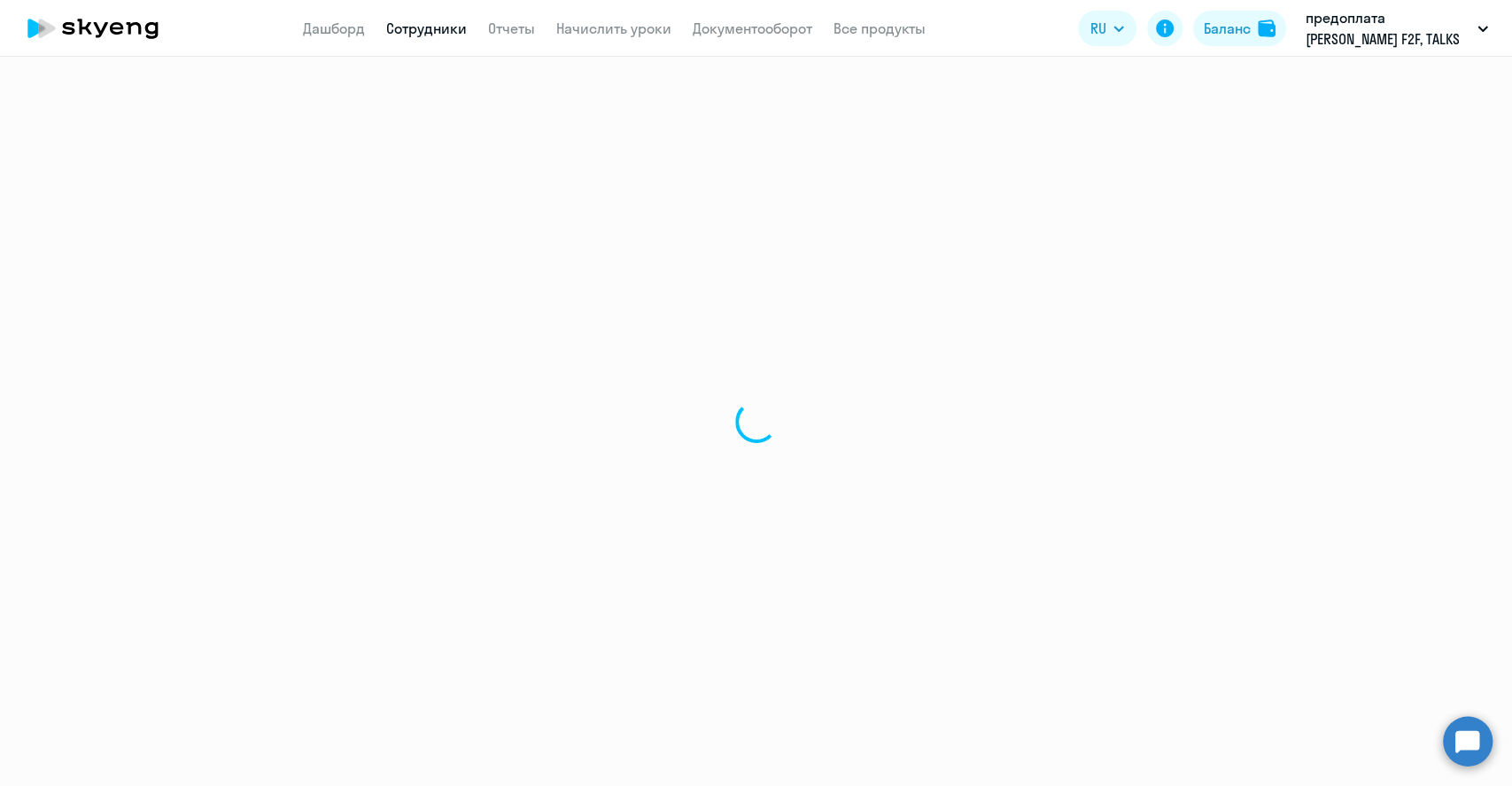
select select "english"
